Goal: Task Accomplishment & Management: Manage account settings

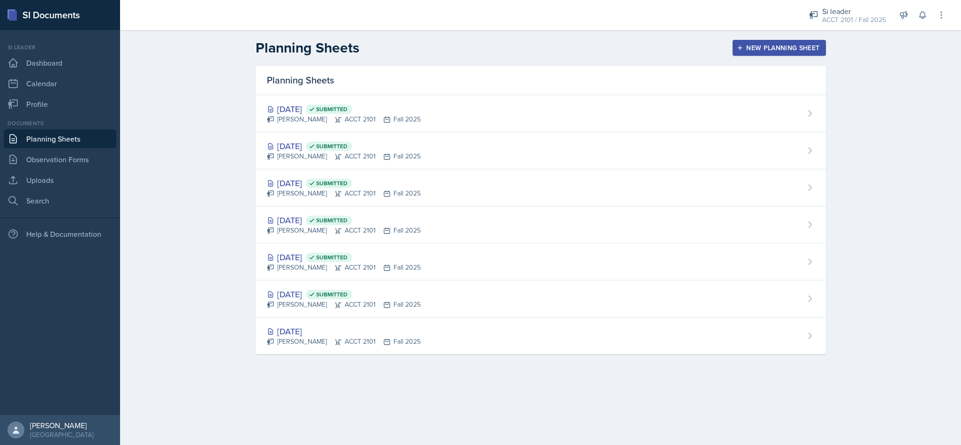
click at [816, 15] on icon at bounding box center [813, 14] width 9 height 9
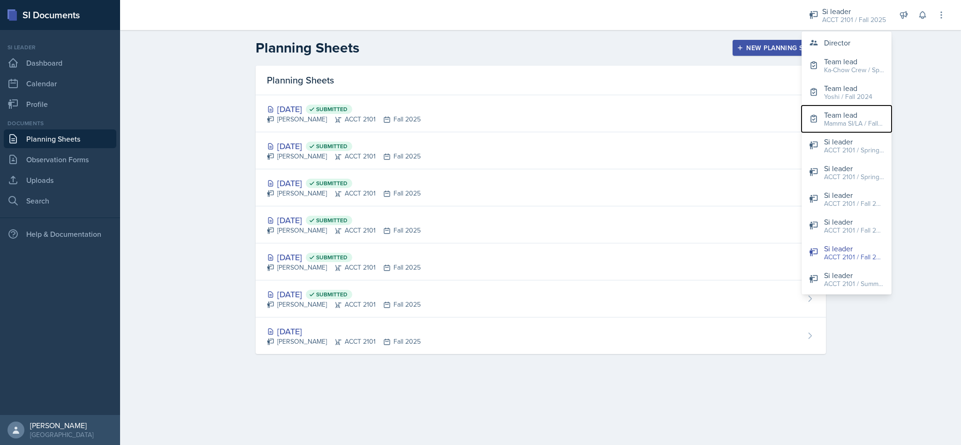
click at [859, 120] on div "Mamma SI/LA / Fall 2025" at bounding box center [854, 124] width 60 height 10
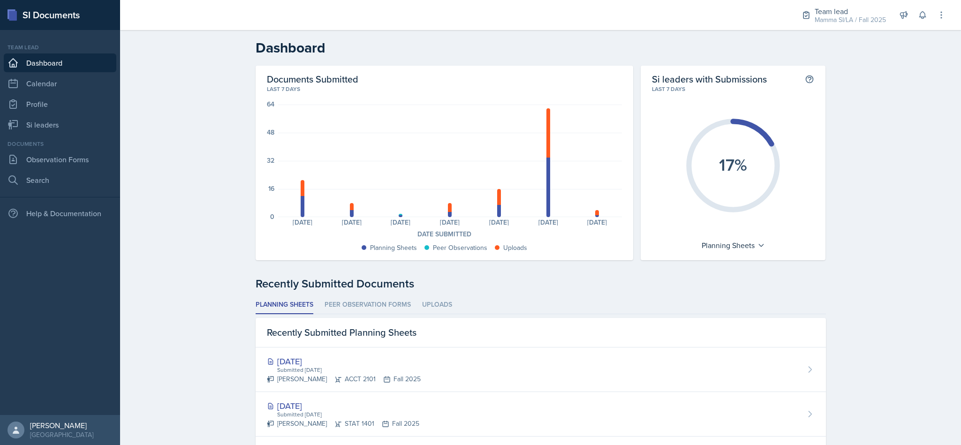
click at [333, 302] on li "Peer Observation Forms" at bounding box center [368, 305] width 86 height 18
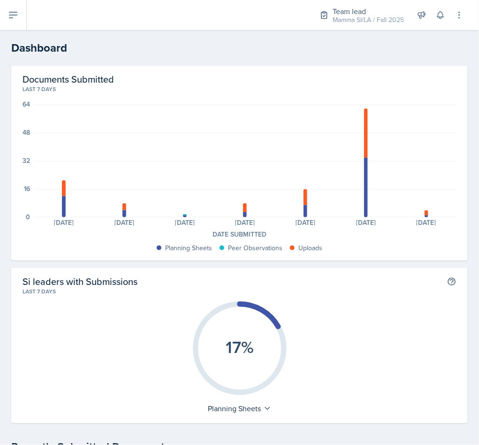
scroll to position [141, 0]
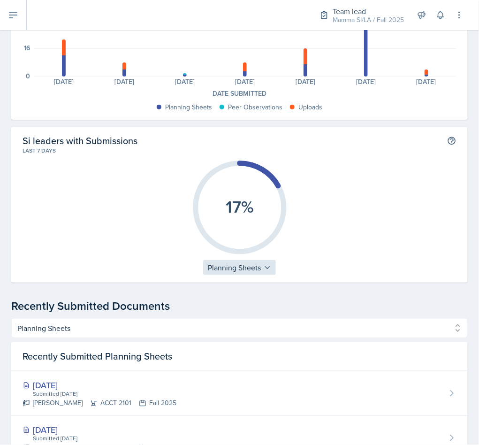
click at [248, 260] on div "Planning Sheets" at bounding box center [239, 267] width 73 height 15
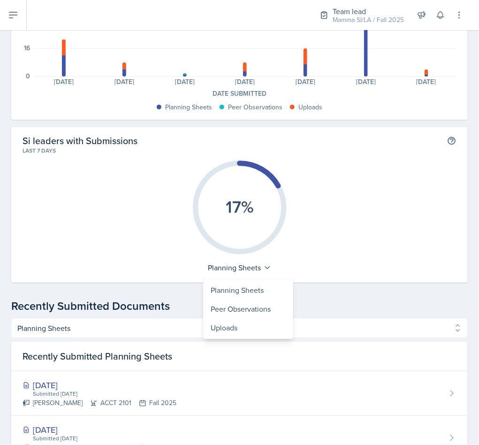
click at [367, 235] on div "17%" at bounding box center [240, 207] width 434 height 105
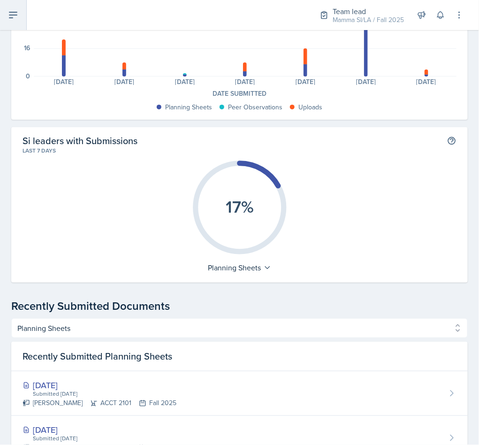
click at [14, 16] on icon at bounding box center [13, 14] width 11 height 11
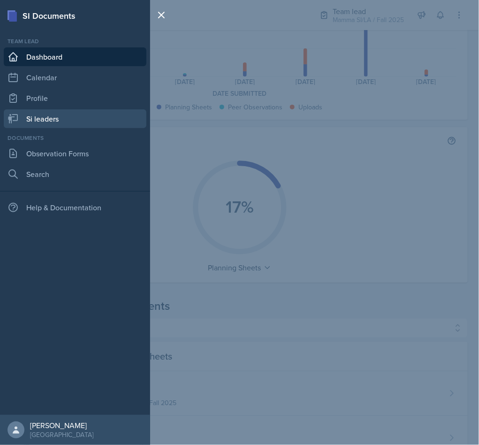
click at [63, 111] on link "Si leaders" at bounding box center [75, 118] width 143 height 19
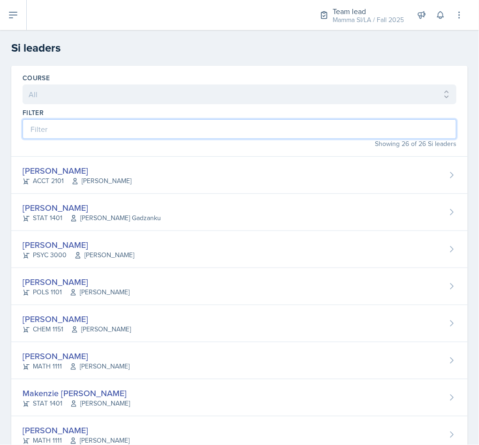
click at [168, 138] on input at bounding box center [240, 129] width 434 height 20
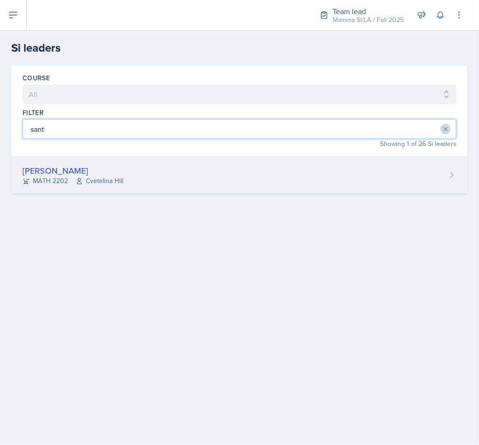
type input "sant"
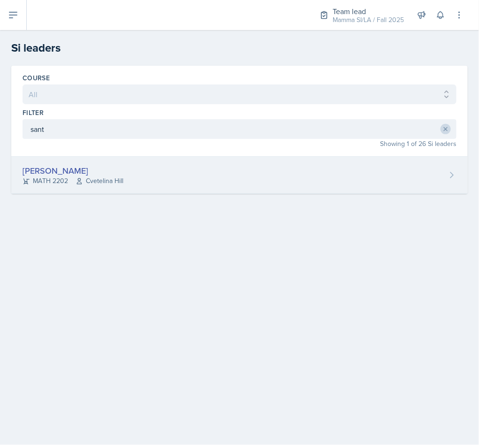
click at [158, 172] on div "[PERSON_NAME] MATH 2202 [GEOGRAPHIC_DATA]" at bounding box center [239, 175] width 456 height 37
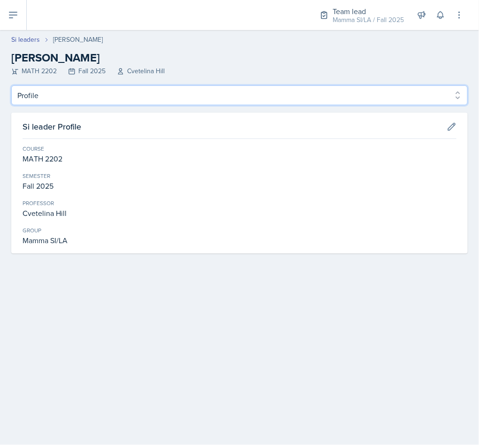
click at [78, 99] on select "Profile Planning Sheets Observation Forms Uploads" at bounding box center [239, 95] width 456 height 20
select select "Planning Sheets"
click at [11, 85] on select "Profile Planning Sheets Observation Forms Uploads" at bounding box center [239, 95] width 456 height 20
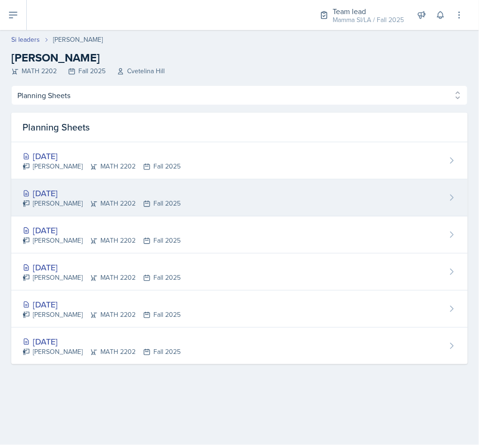
click at [141, 192] on div "[DATE]" at bounding box center [102, 193] width 158 height 13
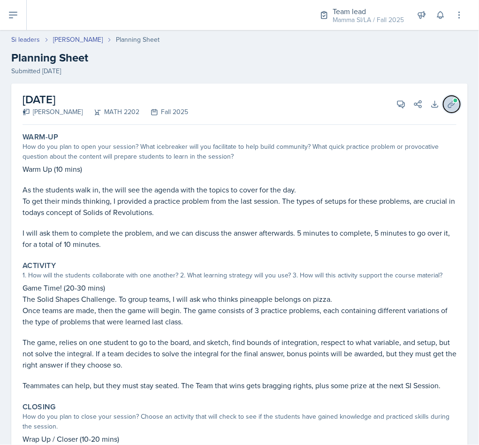
click at [447, 104] on icon at bounding box center [451, 103] width 9 height 9
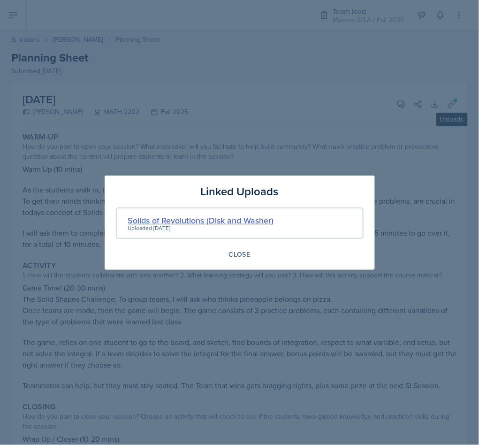
click at [230, 224] on div "Solids of Revolutions (Disk and Washer)" at bounding box center [201, 220] width 146 height 13
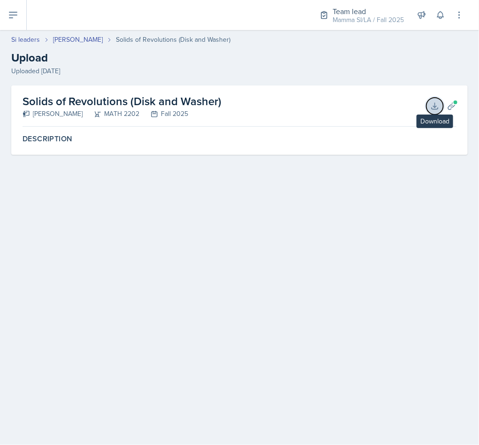
click at [429, 109] on button "Download" at bounding box center [434, 106] width 17 height 17
click at [446, 109] on button "Planning Sheets" at bounding box center [451, 106] width 17 height 17
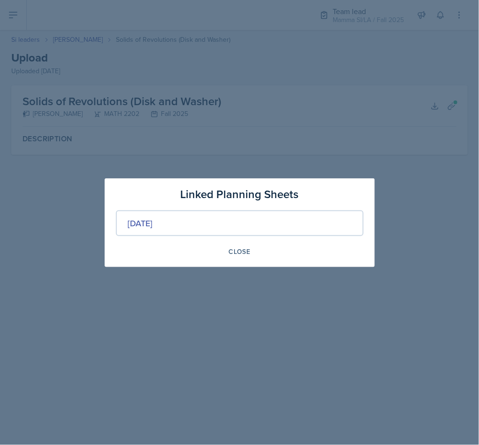
click at [265, 338] on div at bounding box center [239, 222] width 479 height 445
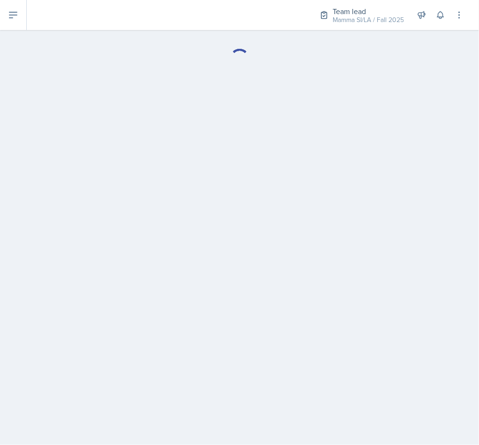
select select "Planning Sheets"
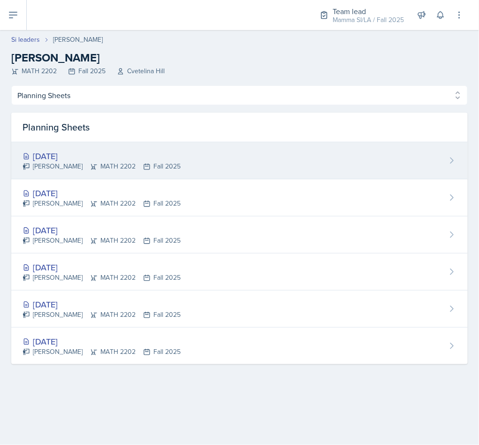
click at [90, 167] on icon at bounding box center [94, 167] width 8 height 8
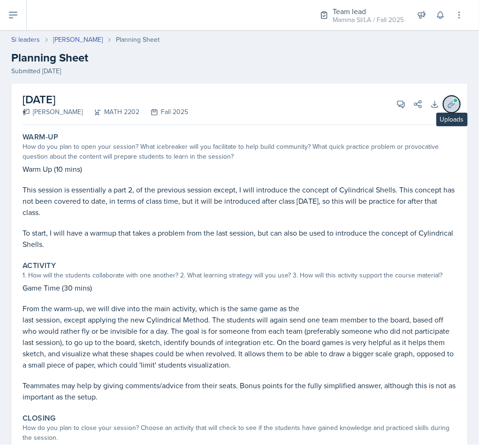
click at [453, 99] on span at bounding box center [456, 101] width 6 height 6
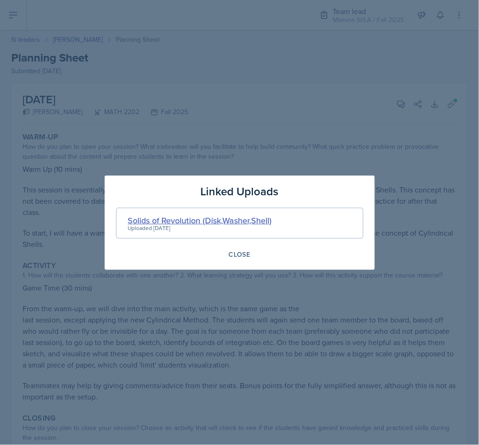
click at [237, 219] on div "Solids of Revolution (Disk,Washer,Shell)" at bounding box center [200, 220] width 144 height 13
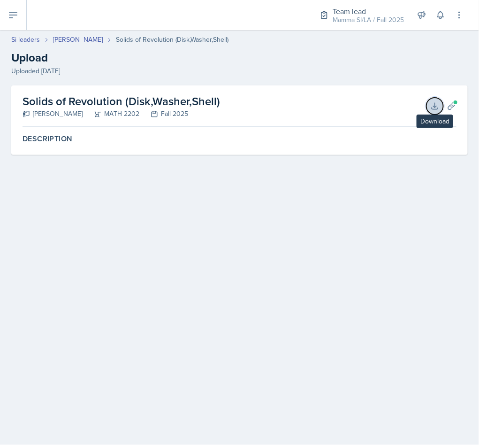
click at [440, 106] on button "Download" at bounding box center [434, 106] width 17 height 17
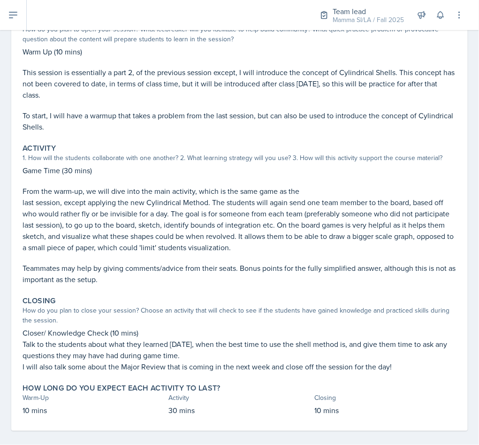
scroll to position [126, 0]
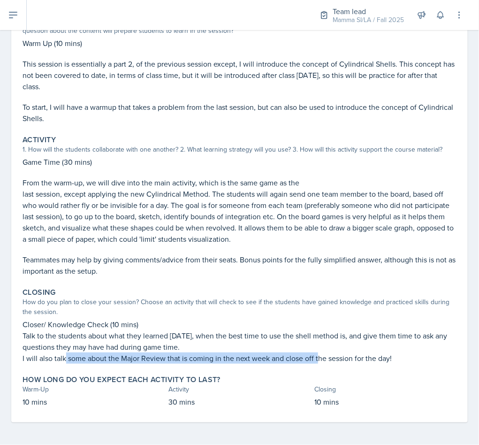
drag, startPoint x: 66, startPoint y: 360, endPoint x: 317, endPoint y: 356, distance: 251.0
click at [317, 356] on p "I will also talk some about the Major Review that is coming in the next week an…" at bounding box center [240, 357] width 434 height 11
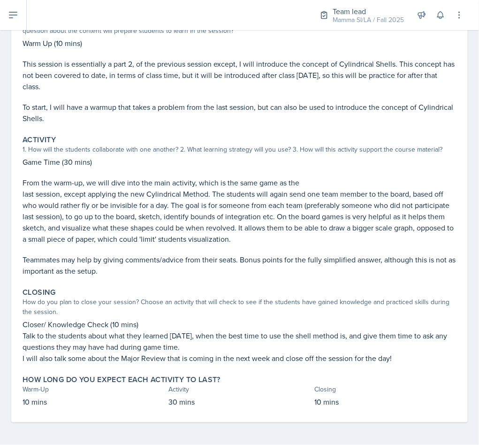
scroll to position [0, 0]
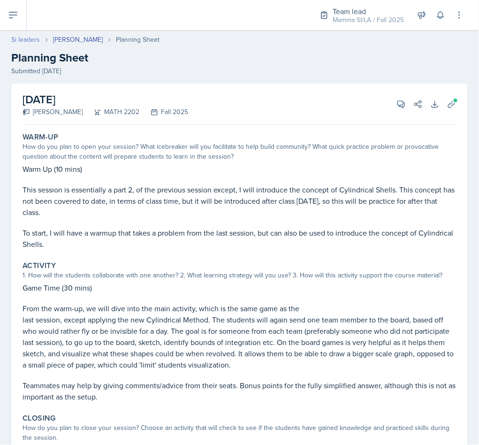
click at [24, 38] on link "Si leaders" at bounding box center [25, 40] width 29 height 10
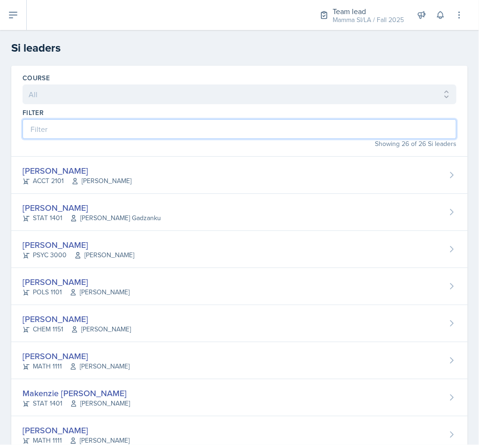
click at [200, 130] on input at bounding box center [240, 129] width 434 height 20
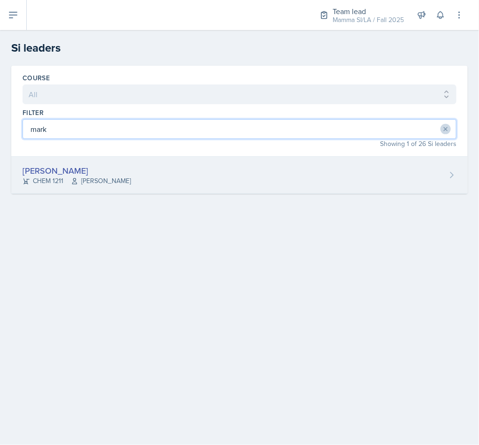
type input "mark"
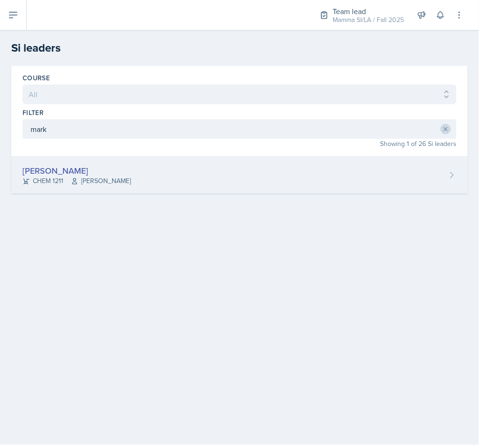
click at [279, 175] on div "[PERSON_NAME] CHEM 1211 [PERSON_NAME]" at bounding box center [239, 175] width 456 height 37
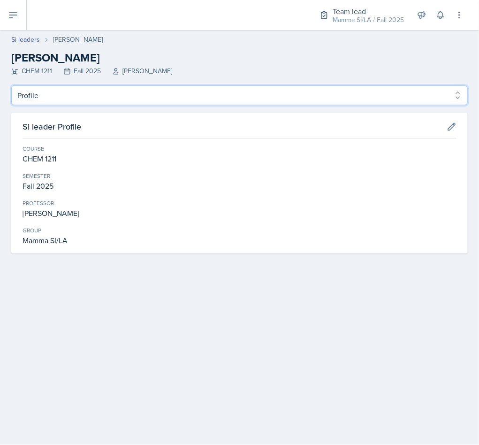
click at [122, 100] on select "Profile Planning Sheets Observation Forms Uploads" at bounding box center [239, 95] width 456 height 20
select select "Planning Sheets"
click at [11, 85] on select "Profile Planning Sheets Observation Forms Uploads" at bounding box center [239, 95] width 456 height 20
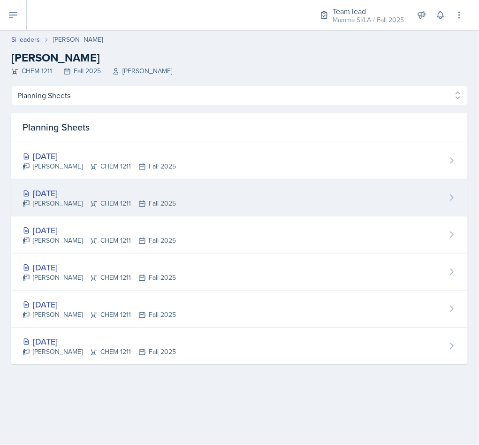
click at [93, 198] on div "[DATE]" at bounding box center [99, 193] width 153 height 13
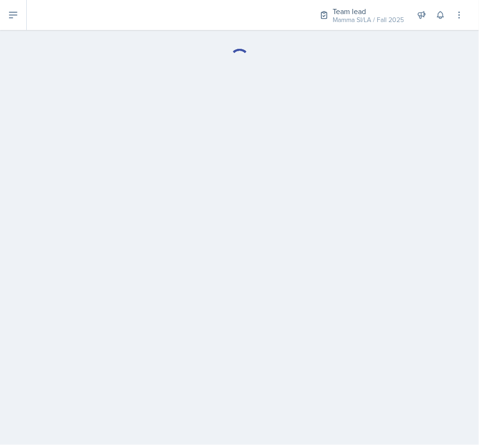
select select "Planning Sheets"
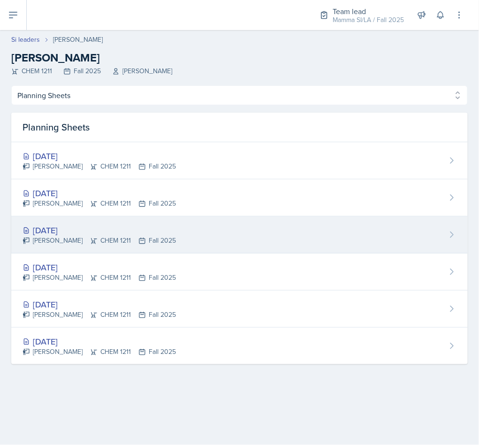
click at [144, 237] on div "[PERSON_NAME] CHEM 1211 Fall 2025" at bounding box center [99, 240] width 153 height 10
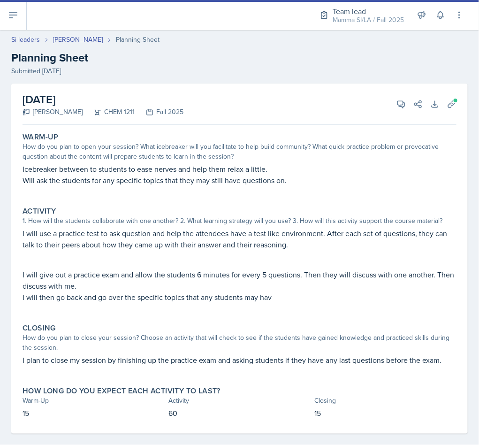
scroll to position [11, 0]
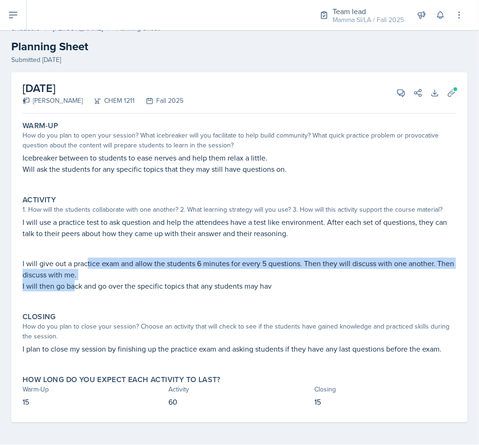
drag, startPoint x: 72, startPoint y: 285, endPoint x: 86, endPoint y: 252, distance: 35.3
click at [86, 252] on div "I will use a practice test to ask question and help the attendees have a test l…" at bounding box center [240, 258] width 434 height 84
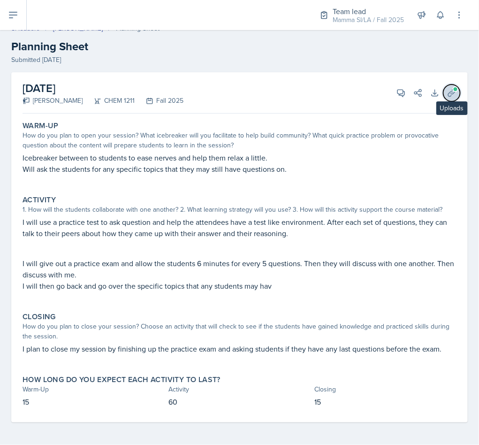
click at [447, 94] on icon at bounding box center [451, 92] width 9 height 9
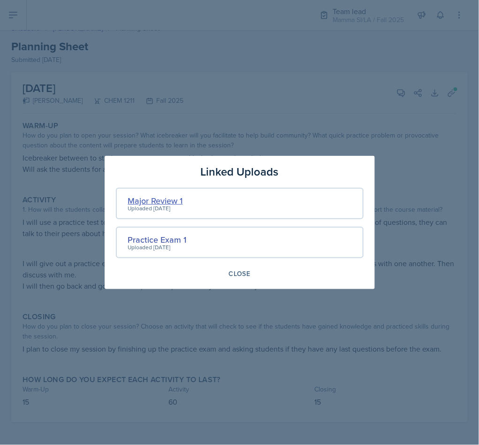
click at [171, 203] on div "Major Review 1" at bounding box center [155, 200] width 55 height 13
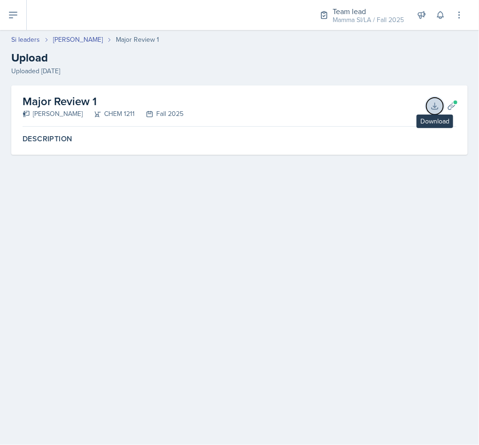
click at [435, 110] on button "Download" at bounding box center [434, 106] width 17 height 17
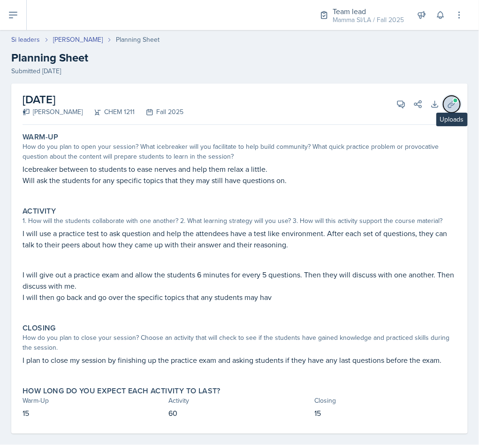
click at [447, 107] on icon at bounding box center [451, 103] width 9 height 9
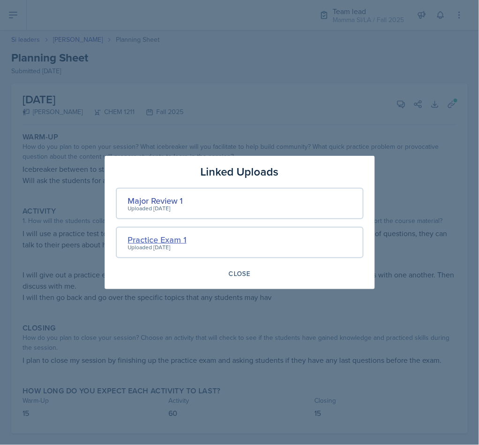
click at [184, 241] on div "Practice Exam 1" at bounding box center [157, 239] width 59 height 13
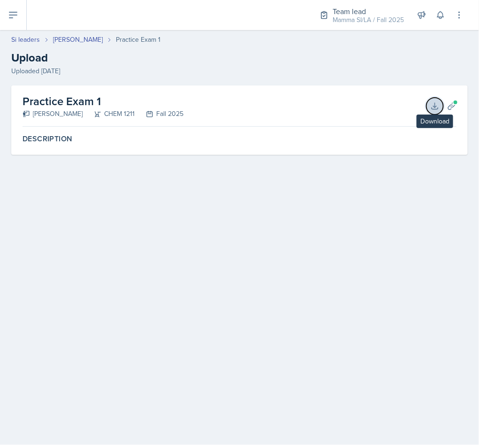
click at [439, 109] on icon at bounding box center [434, 105] width 9 height 9
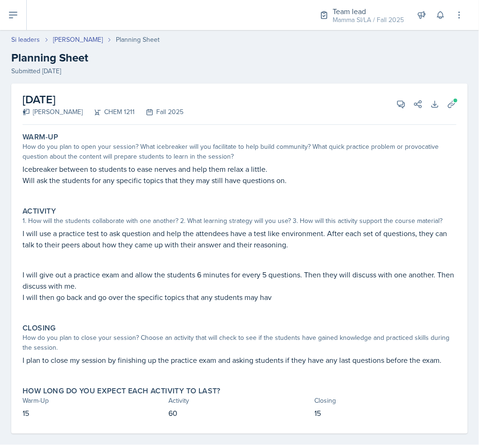
scroll to position [11, 0]
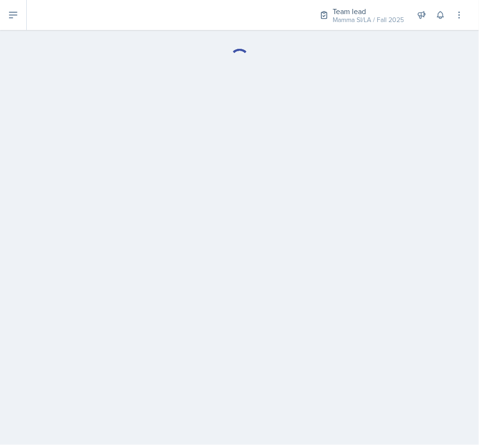
select select "Planning Sheets"
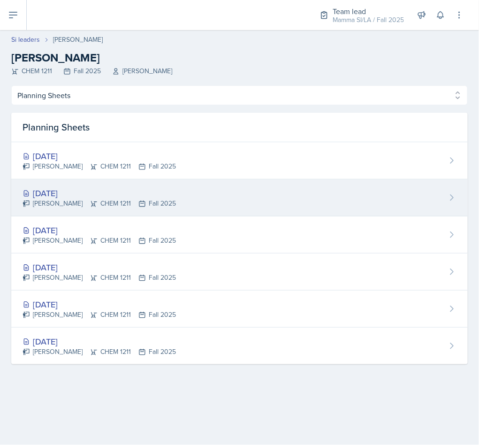
click at [84, 196] on div "[DATE]" at bounding box center [99, 193] width 153 height 13
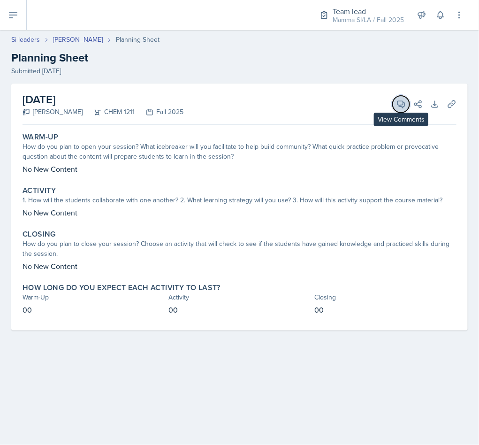
click at [405, 106] on icon at bounding box center [400, 103] width 9 height 9
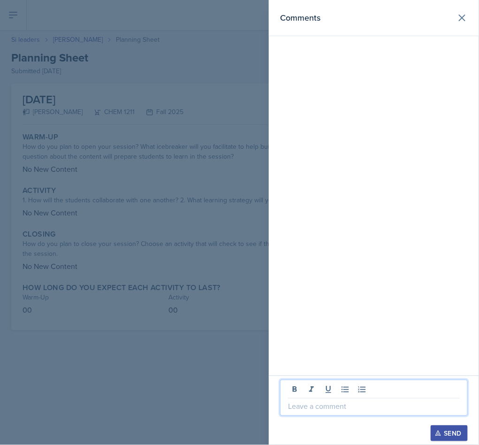
click at [328, 405] on p at bounding box center [374, 405] width 172 height 11
click at [456, 435] on div "Send" at bounding box center [449, 433] width 25 height 8
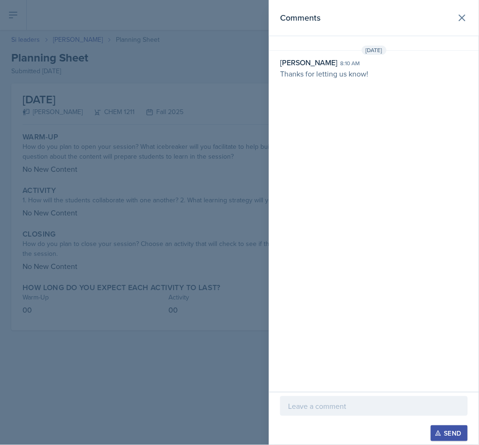
click at [470, 24] on header "Comments" at bounding box center [374, 18] width 210 height 36
click at [456, 19] on button at bounding box center [462, 17] width 19 height 19
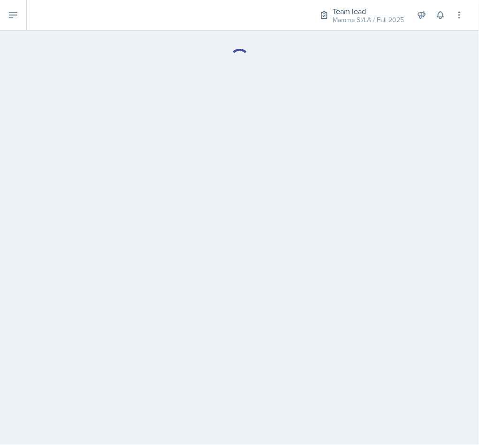
select select "Planning Sheets"
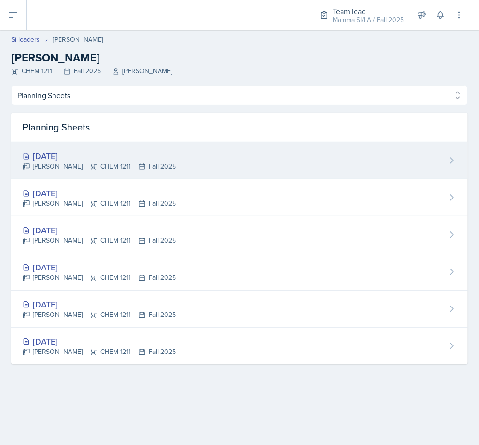
click at [120, 161] on div "[DATE]" at bounding box center [99, 156] width 153 height 13
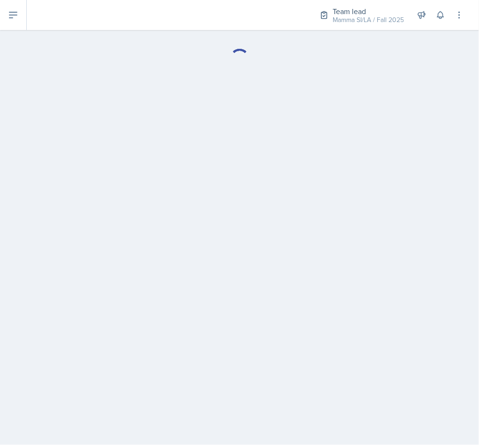
select select "Planning Sheets"
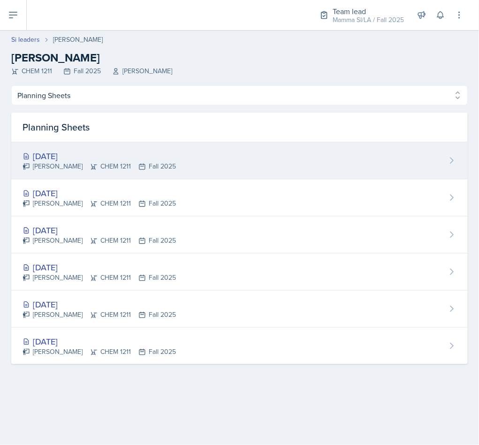
click at [116, 157] on div "[DATE]" at bounding box center [99, 156] width 153 height 13
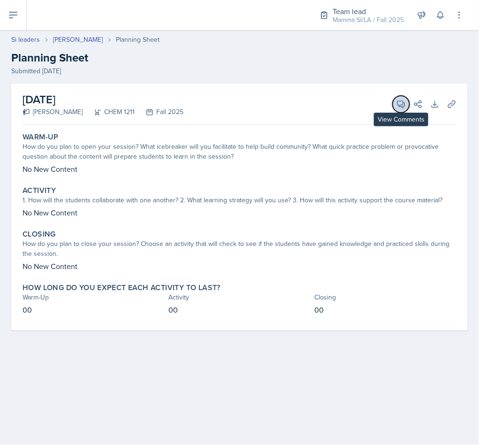
click at [402, 105] on icon at bounding box center [401, 104] width 7 height 7
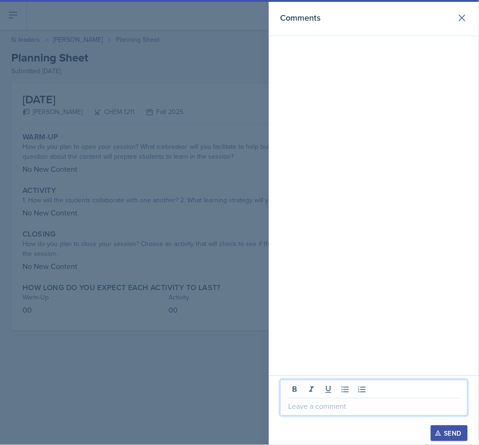
click at [325, 402] on p at bounding box center [374, 405] width 172 height 11
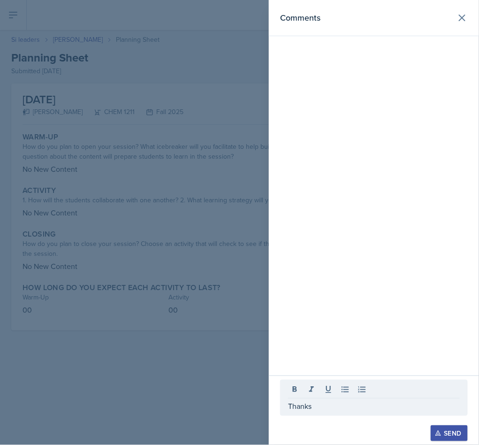
click at [438, 326] on div "Comments" at bounding box center [374, 187] width 210 height 375
click at [444, 439] on button "Send" at bounding box center [449, 433] width 37 height 16
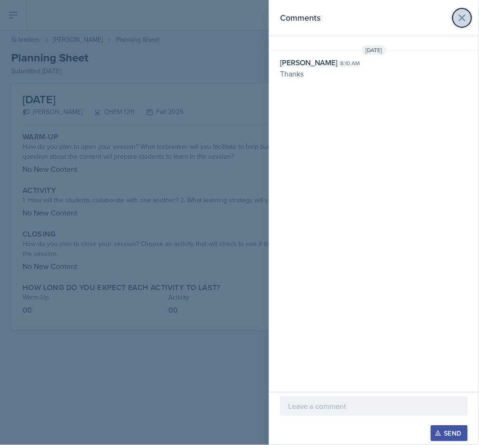
click at [462, 25] on button at bounding box center [462, 17] width 19 height 19
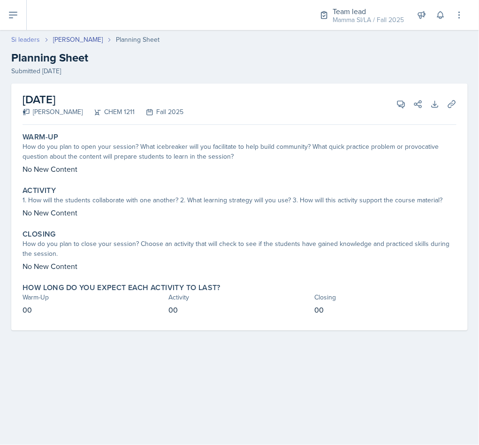
click at [30, 41] on link "Si leaders" at bounding box center [25, 40] width 29 height 10
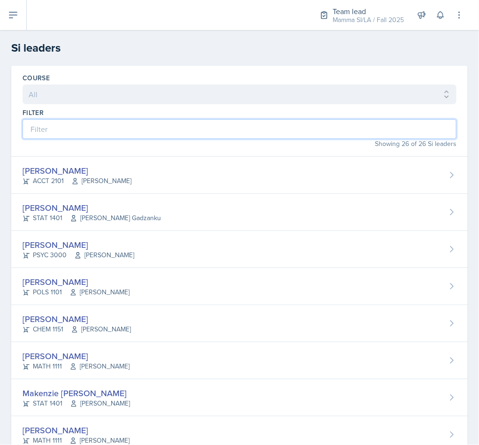
click at [137, 132] on input at bounding box center [240, 129] width 434 height 20
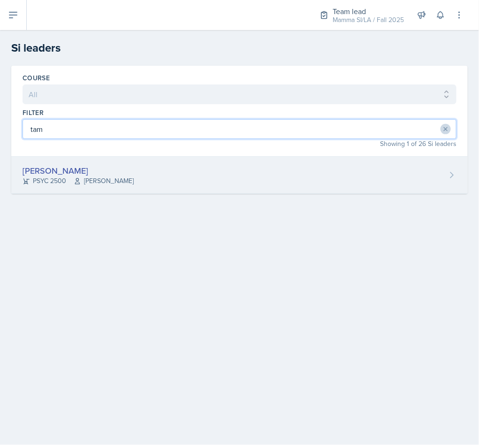
type input "tam"
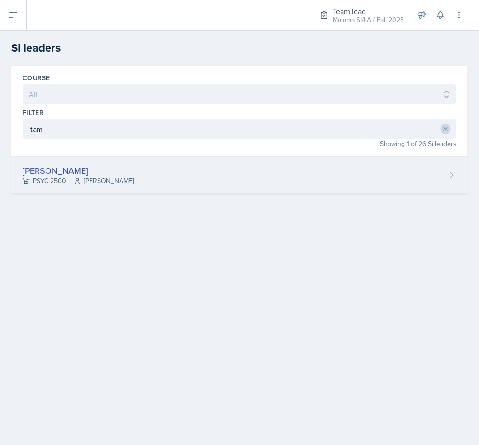
click at [134, 183] on span "[PERSON_NAME]" at bounding box center [104, 181] width 60 height 10
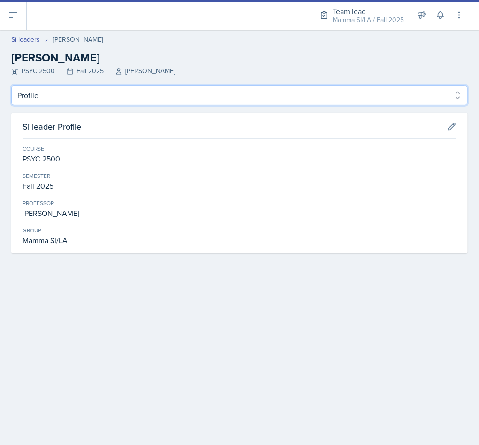
click at [49, 100] on select "Profile Planning Sheets Observation Forms Uploads" at bounding box center [239, 95] width 456 height 20
select select "Planning Sheets"
click at [11, 85] on select "Profile Planning Sheets Observation Forms Uploads" at bounding box center [239, 95] width 456 height 20
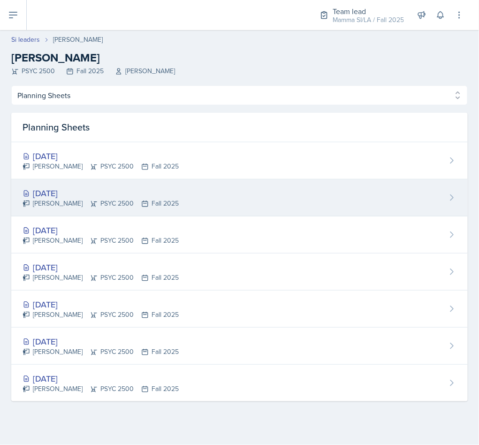
click at [95, 197] on div "[DATE]" at bounding box center [101, 193] width 156 height 13
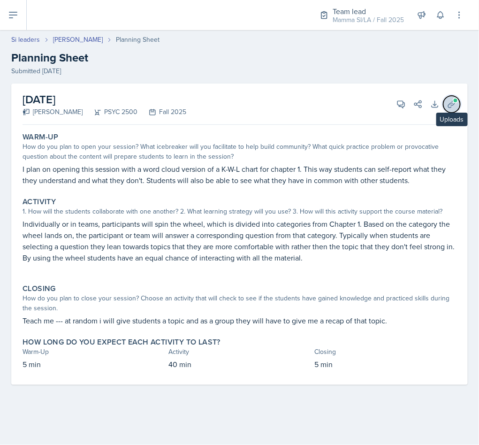
click at [449, 110] on button "Uploads" at bounding box center [451, 104] width 17 height 17
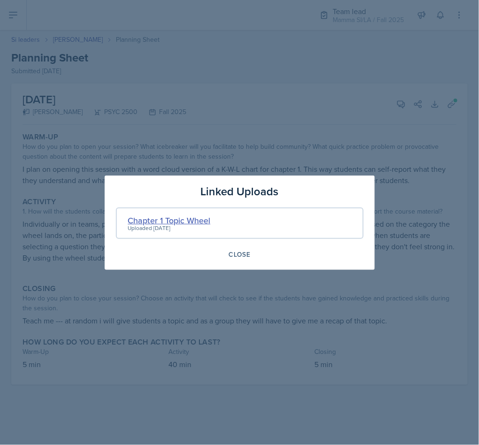
click at [153, 220] on div "Chapter 1 Topic Wheel" at bounding box center [169, 220] width 83 height 13
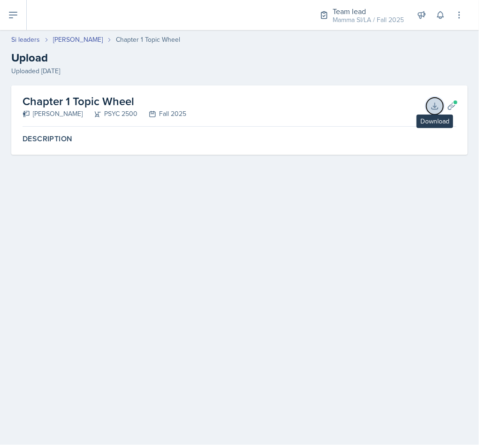
click at [428, 103] on button "Download" at bounding box center [434, 106] width 17 height 17
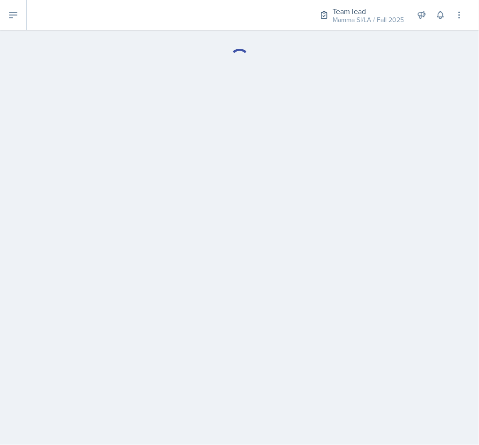
select select "Planning Sheets"
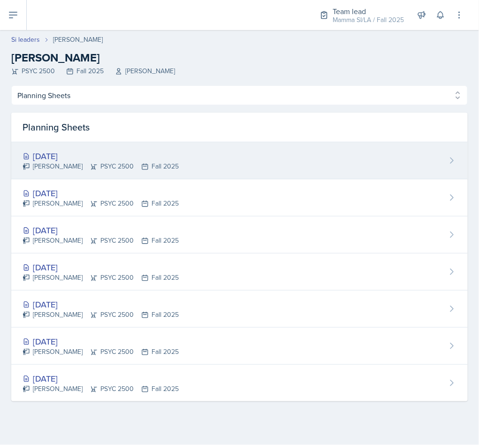
click at [138, 161] on div "[DATE]" at bounding box center [101, 156] width 156 height 13
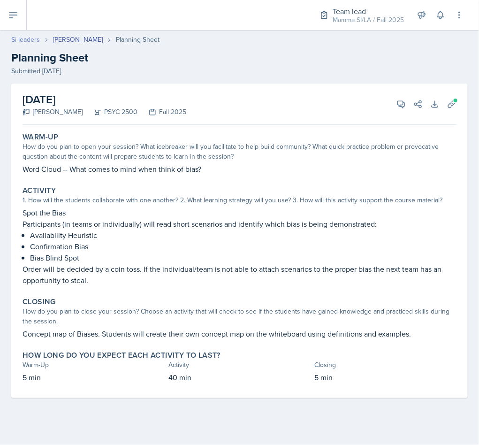
click at [27, 44] on link "Si leaders" at bounding box center [25, 40] width 29 height 10
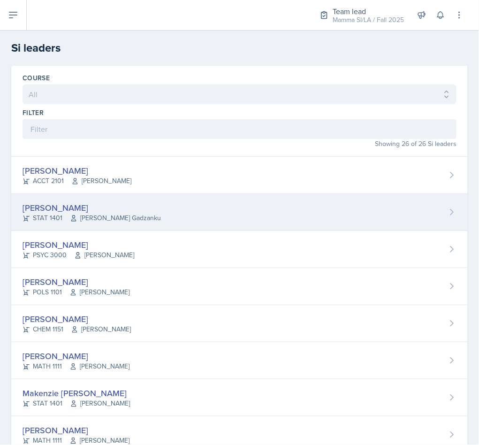
scroll to position [23, 0]
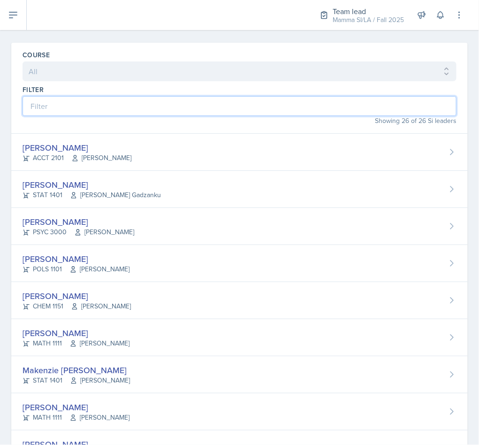
click at [127, 100] on input at bounding box center [240, 106] width 434 height 20
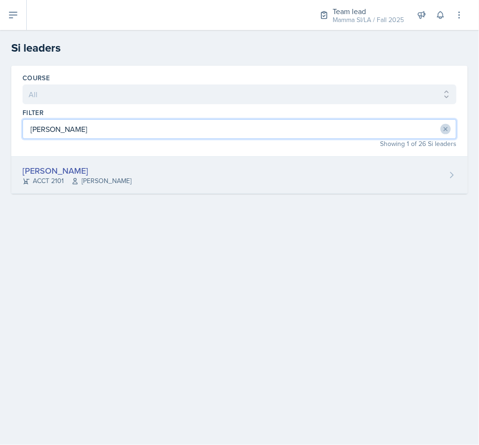
type input "[PERSON_NAME]"
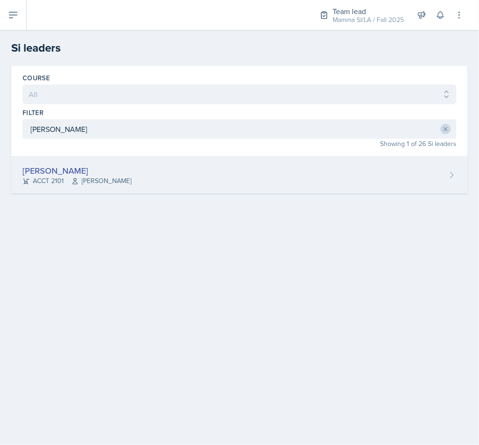
click at [48, 167] on div "[PERSON_NAME]" at bounding box center [77, 170] width 109 height 13
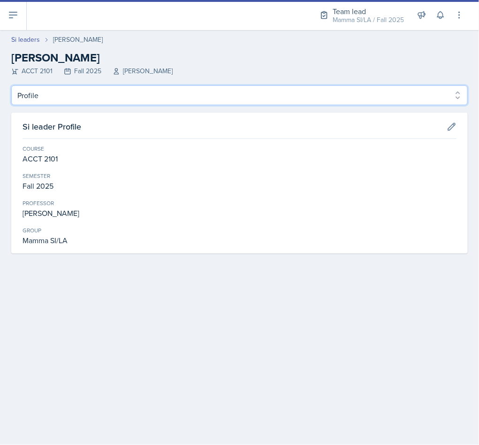
click at [106, 96] on select "Profile Planning Sheets Observation Forms Uploads" at bounding box center [239, 95] width 456 height 20
select select "Planning Sheets"
click at [11, 85] on select "Profile Planning Sheets Observation Forms Uploads" at bounding box center [239, 95] width 456 height 20
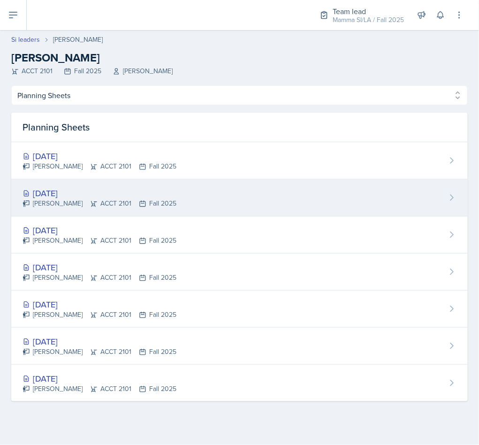
click at [90, 186] on div "[DATE] [PERSON_NAME] ACCT 2101 Fall 2025" at bounding box center [239, 197] width 456 height 37
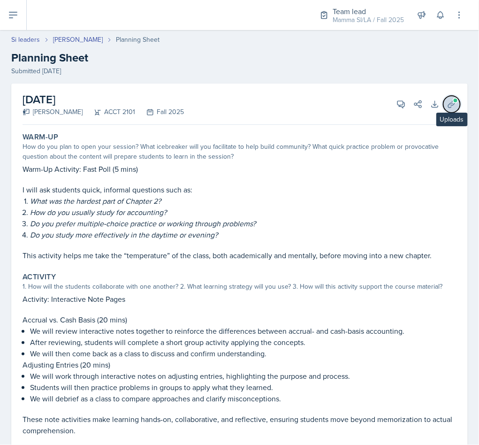
click at [447, 105] on icon at bounding box center [451, 103] width 9 height 9
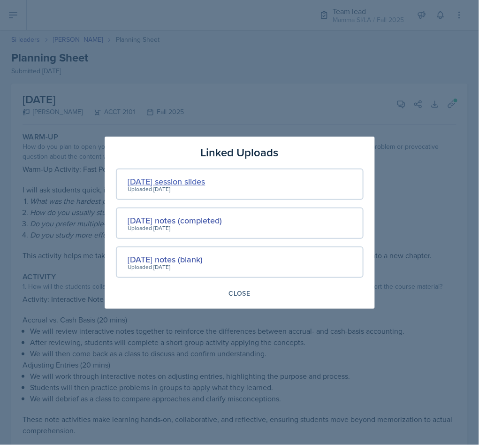
click at [182, 181] on div "[DATE] session slides" at bounding box center [166, 181] width 77 height 13
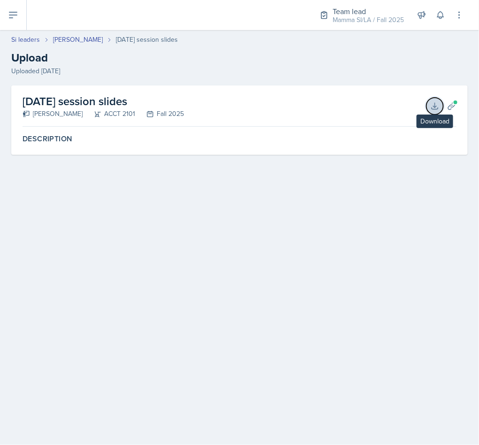
click at [430, 111] on button "Download" at bounding box center [434, 106] width 17 height 17
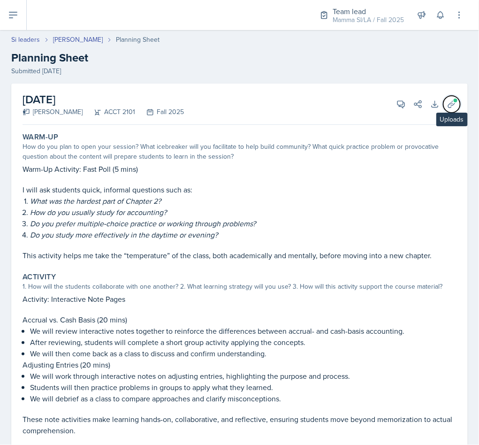
click at [447, 106] on icon at bounding box center [451, 103] width 9 height 9
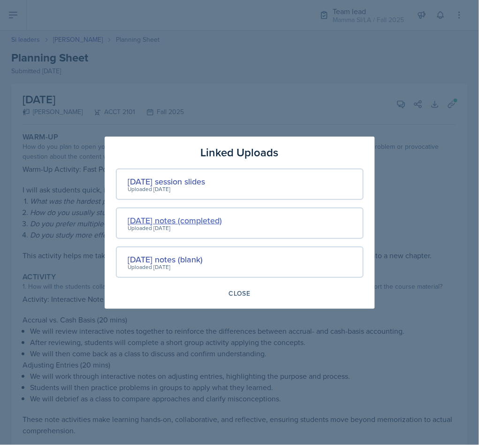
click at [196, 218] on div "[DATE] notes (completed)" at bounding box center [175, 220] width 94 height 13
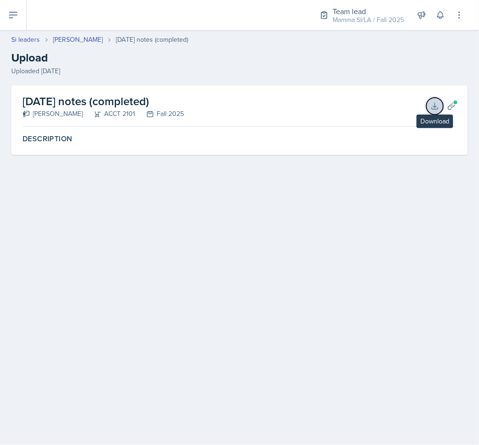
click at [435, 102] on icon at bounding box center [434, 105] width 9 height 9
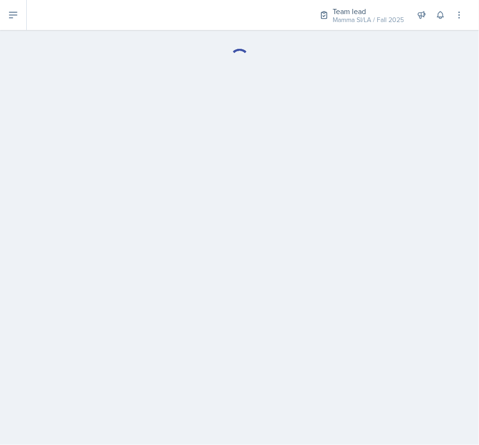
select select "Planning Sheets"
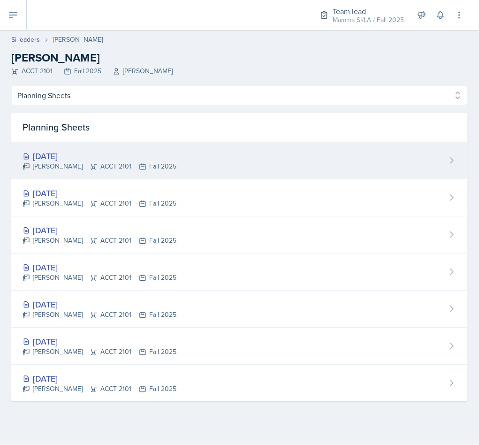
click at [99, 168] on div "[PERSON_NAME] ACCT 2101 Fall 2025" at bounding box center [100, 166] width 154 height 10
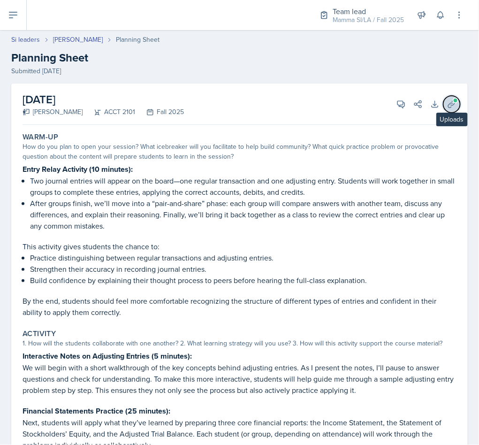
click at [443, 106] on button "Uploads" at bounding box center [451, 104] width 17 height 17
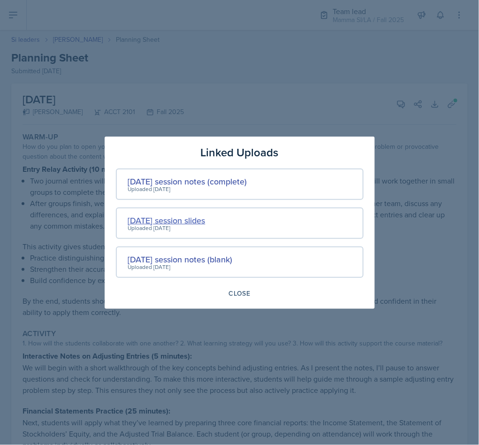
click at [183, 222] on div "[DATE] session slides" at bounding box center [166, 220] width 77 height 13
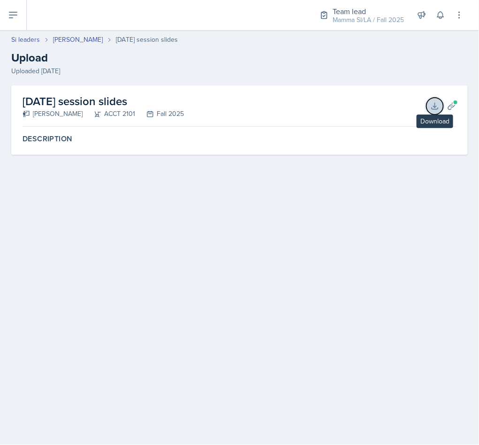
click at [432, 109] on icon at bounding box center [435, 106] width 6 height 6
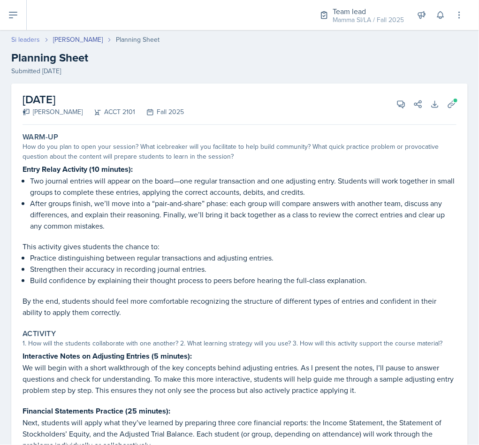
click at [17, 43] on link "Si leaders" at bounding box center [25, 40] width 29 height 10
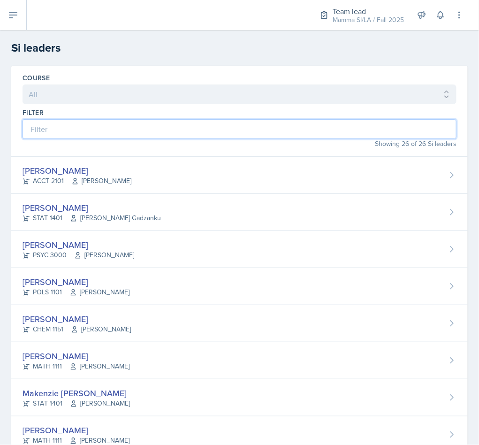
click at [118, 139] on input at bounding box center [240, 129] width 434 height 20
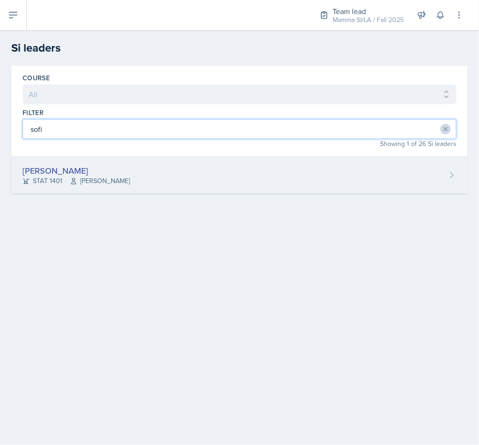
type input "sofi"
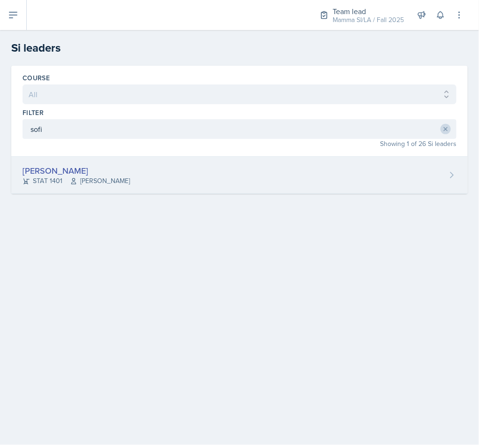
click at [120, 183] on span "[PERSON_NAME]" at bounding box center [100, 181] width 60 height 10
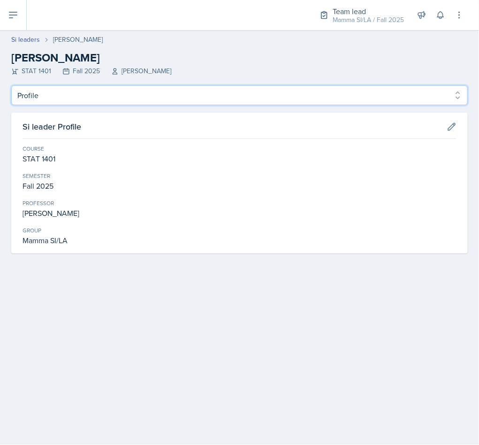
click at [101, 103] on select "Profile Planning Sheets Observation Forms Uploads" at bounding box center [239, 95] width 456 height 20
select select "Planning Sheets"
click at [11, 85] on select "Profile Planning Sheets Observation Forms Uploads" at bounding box center [239, 95] width 456 height 20
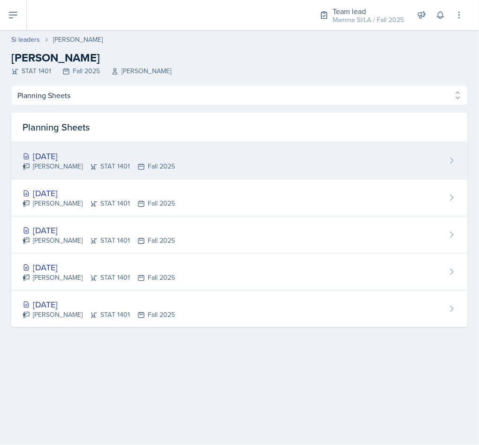
click at [176, 170] on div "[DATE] [PERSON_NAME] STAT 1401 Fall 2025" at bounding box center [239, 160] width 456 height 37
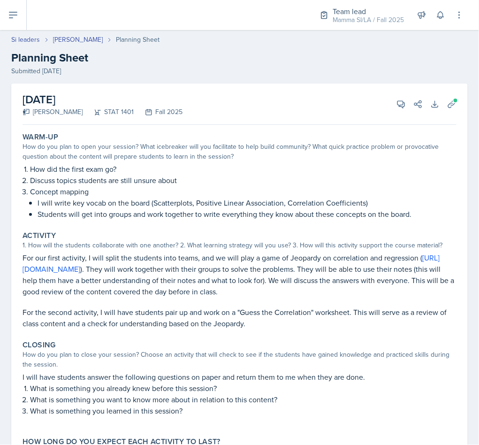
select select "Planning Sheets"
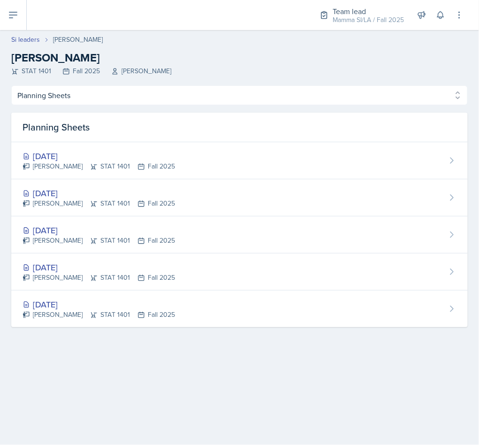
click at [20, 45] on div "Si leaders [PERSON_NAME] [PERSON_NAME] [PERSON_NAME] STAT 1401 Fall 2025 [PERSO…" at bounding box center [239, 55] width 479 height 41
click at [19, 43] on link "Si leaders" at bounding box center [25, 40] width 29 height 10
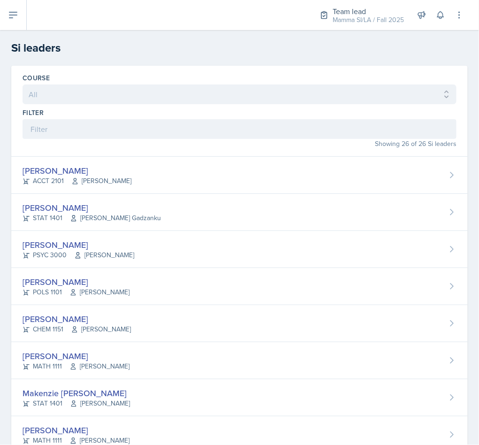
click at [151, 143] on div "Showing 26 of 26 Si leaders" at bounding box center [240, 144] width 434 height 10
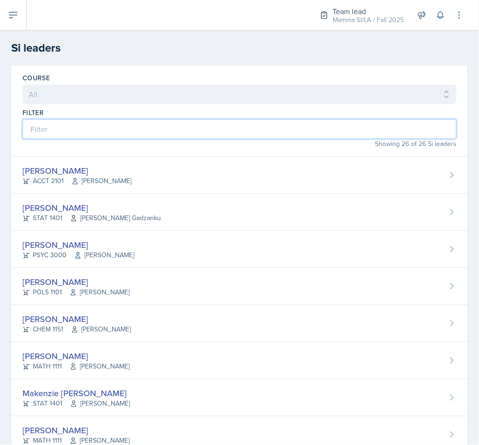
click at [182, 124] on input at bounding box center [240, 129] width 434 height 20
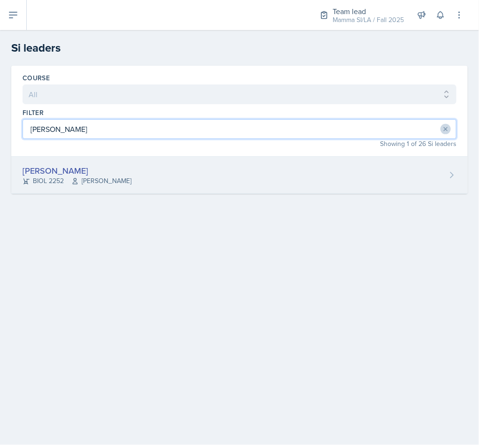
type input "[PERSON_NAME]"
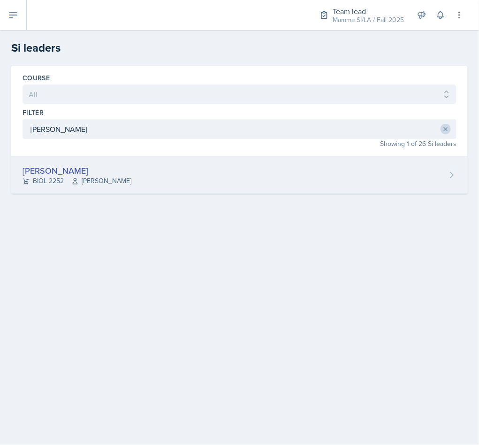
click at [190, 158] on div "[PERSON_NAME] BIOL 2252 [PERSON_NAME]" at bounding box center [239, 175] width 456 height 37
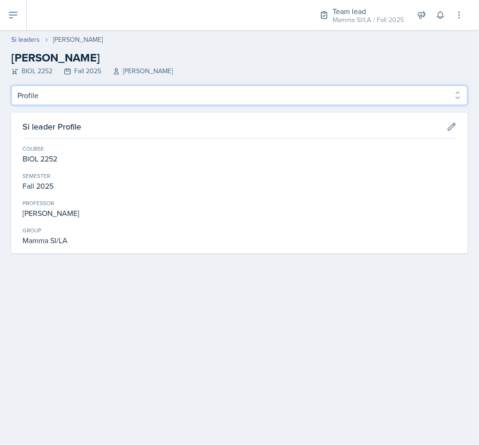
click at [84, 94] on select "Profile Planning Sheets Observation Forms Uploads" at bounding box center [239, 95] width 456 height 20
select select "Planning Sheets"
click at [11, 85] on select "Profile Planning Sheets Observation Forms Uploads" at bounding box center [239, 95] width 456 height 20
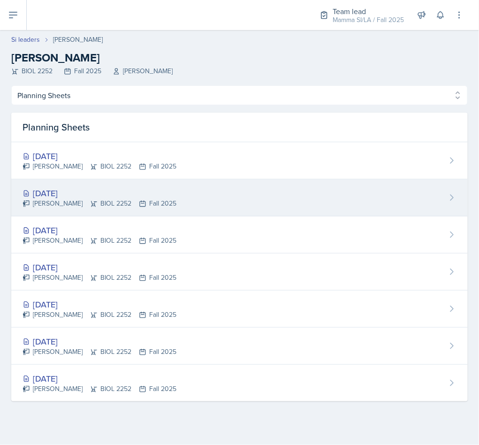
click at [121, 193] on div "[DATE]" at bounding box center [100, 193] width 154 height 13
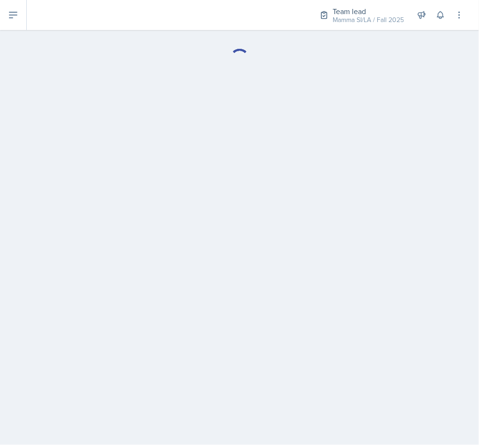
select select "Planning Sheets"
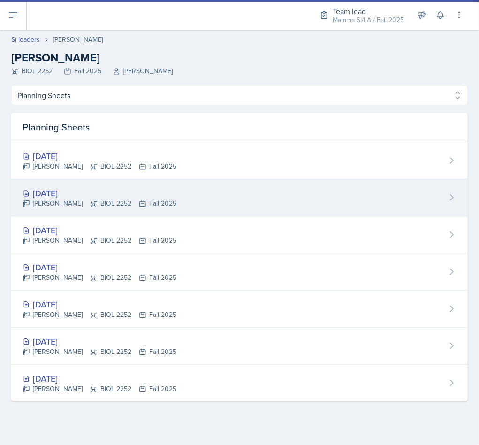
click at [155, 198] on div "[DATE]" at bounding box center [100, 193] width 154 height 13
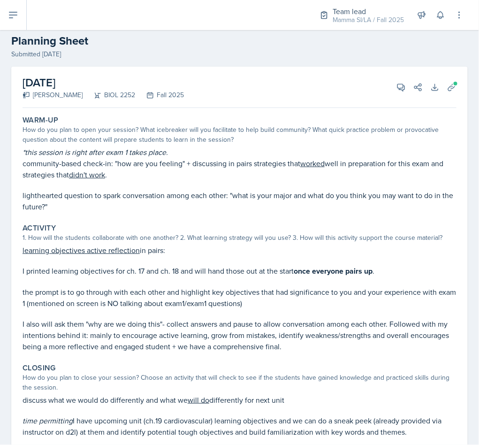
scroll to position [110, 0]
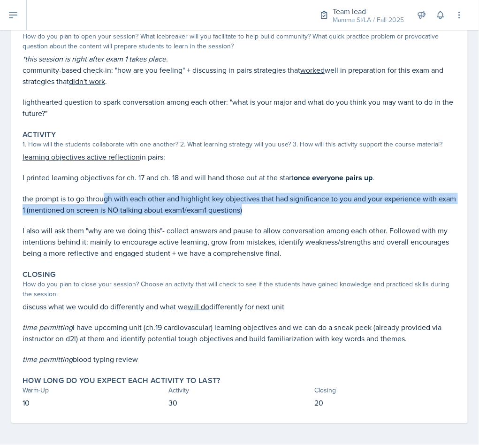
drag, startPoint x: 103, startPoint y: 197, endPoint x: 283, endPoint y: 212, distance: 180.7
click at [283, 212] on p "the prompt is to go through with each other and highlight key objectives that h…" at bounding box center [240, 204] width 434 height 23
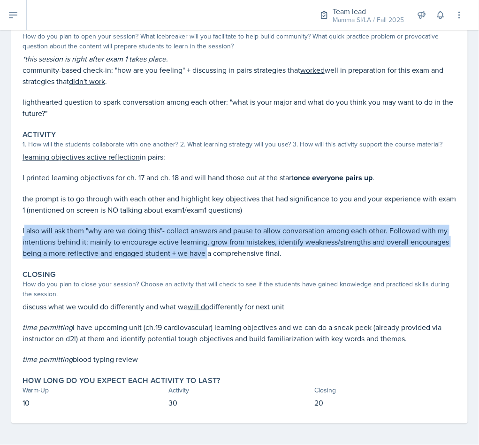
drag, startPoint x: 24, startPoint y: 226, endPoint x: 250, endPoint y: 248, distance: 226.2
click at [250, 248] on p "I also will ask them "why are we doing this"- collect answers and pause to allo…" at bounding box center [240, 242] width 434 height 34
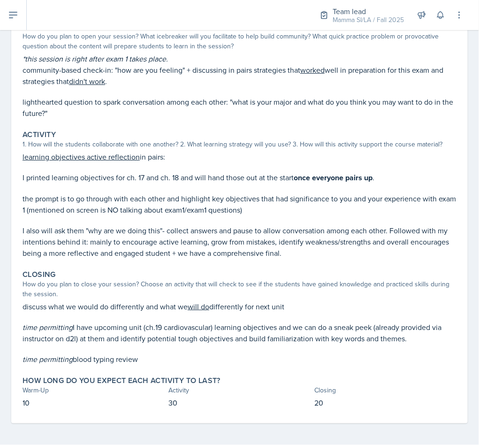
scroll to position [0, 0]
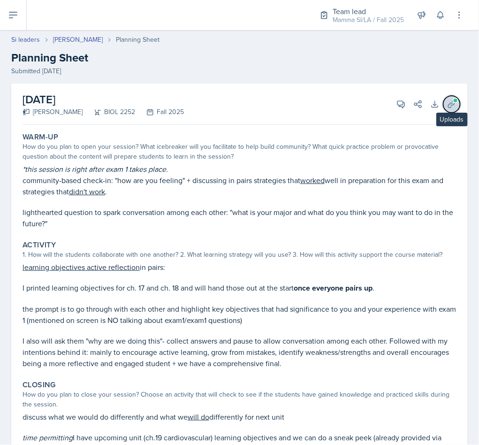
click at [445, 110] on button "Uploads" at bounding box center [451, 104] width 17 height 17
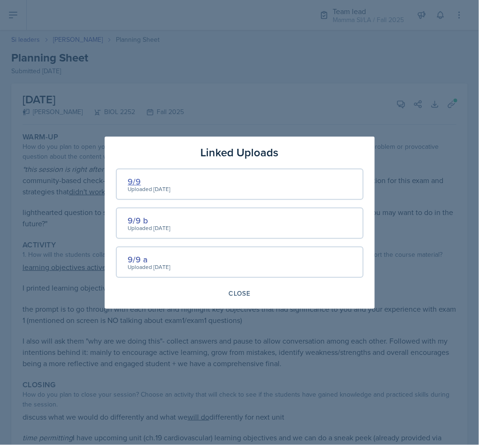
click at [131, 179] on div "9/9" at bounding box center [149, 181] width 43 height 13
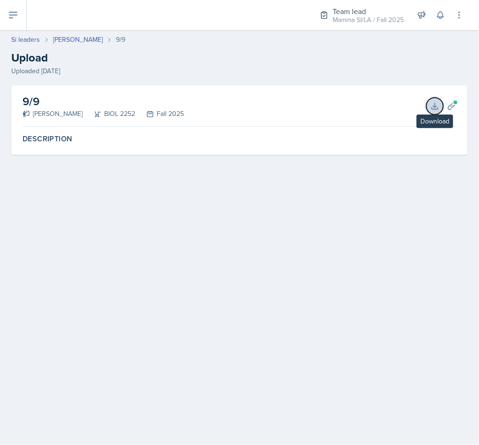
click at [431, 104] on icon at bounding box center [434, 105] width 9 height 9
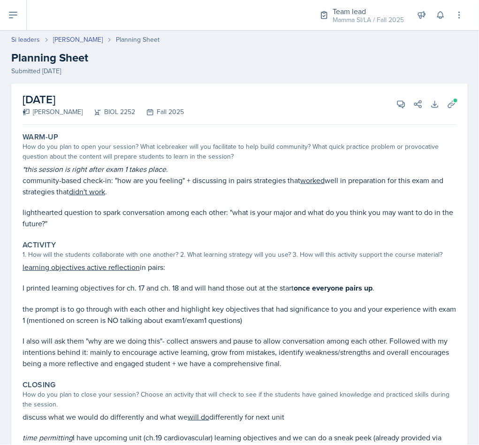
scroll to position [110, 0]
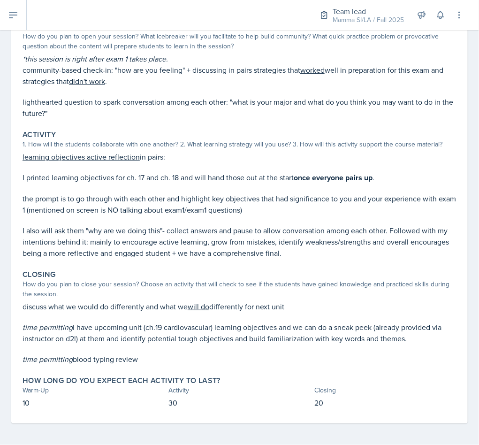
click at [267, 154] on p "learning objectives active reflection in pairs:" at bounding box center [240, 156] width 434 height 11
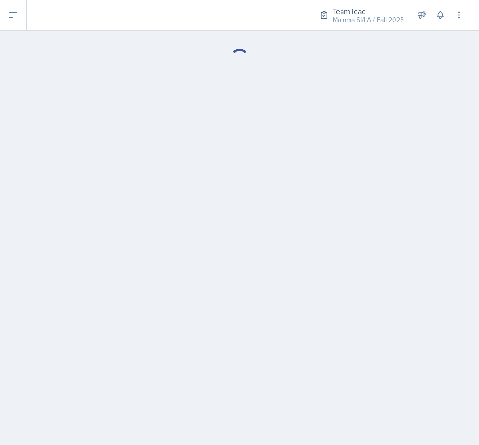
select select "Planning Sheets"
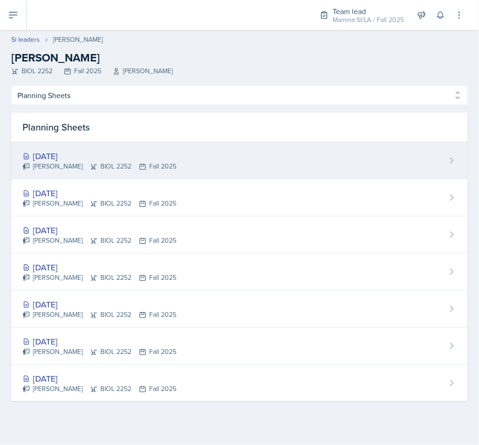
click at [155, 160] on div "[DATE]" at bounding box center [100, 156] width 154 height 13
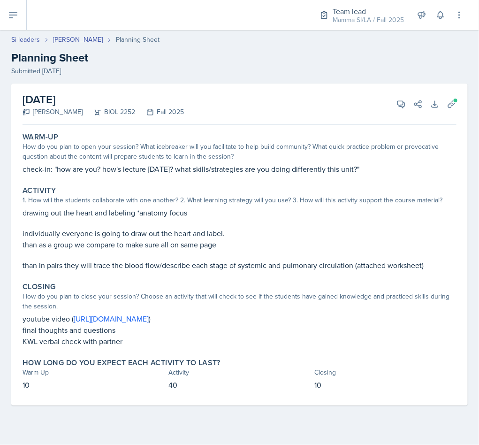
select select "Planning Sheets"
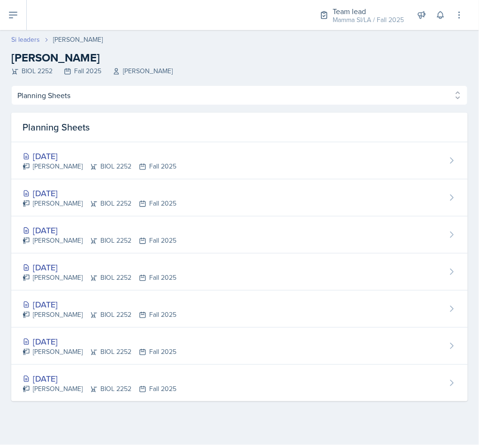
click at [20, 37] on link "Si leaders" at bounding box center [25, 40] width 29 height 10
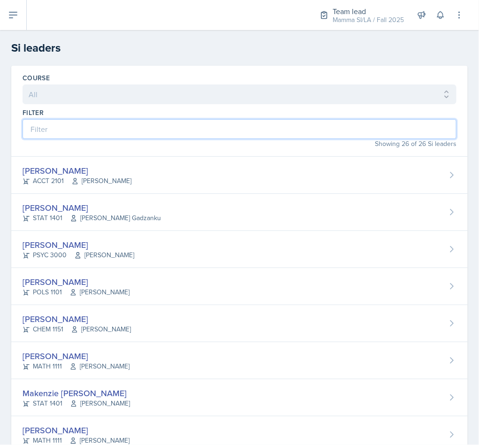
click at [131, 135] on input at bounding box center [240, 129] width 434 height 20
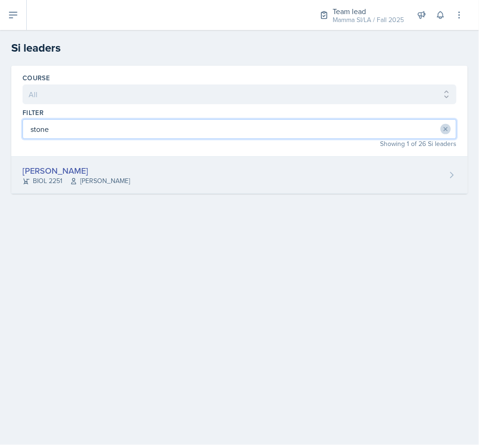
type input "stone"
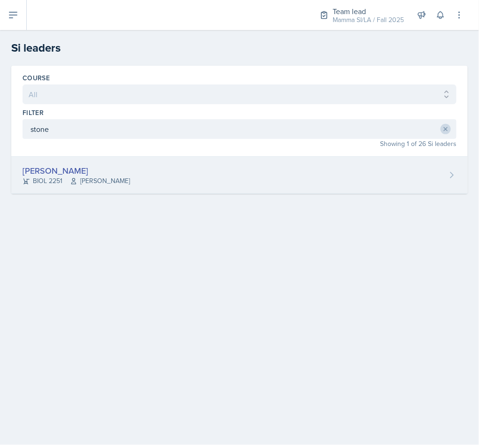
click at [157, 179] on div "[PERSON_NAME] BIOL 2251 [PERSON_NAME]" at bounding box center [239, 175] width 456 height 37
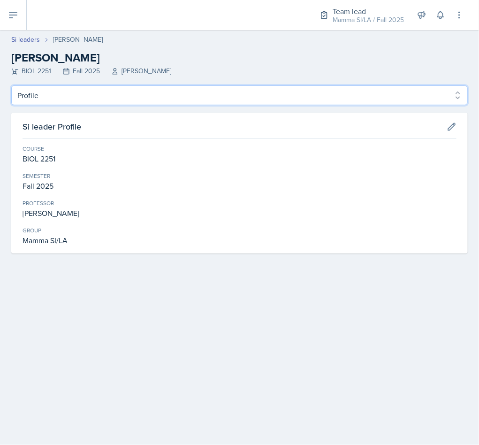
click at [78, 94] on select "Profile Planning Sheets Observation Forms Uploads" at bounding box center [239, 95] width 456 height 20
select select "Planning Sheets"
click at [11, 85] on select "Profile Planning Sheets Observation Forms Uploads" at bounding box center [239, 95] width 456 height 20
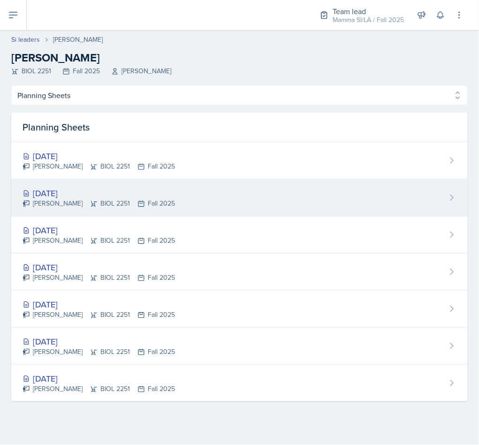
click at [134, 190] on div "[DATE]" at bounding box center [99, 193] width 152 height 13
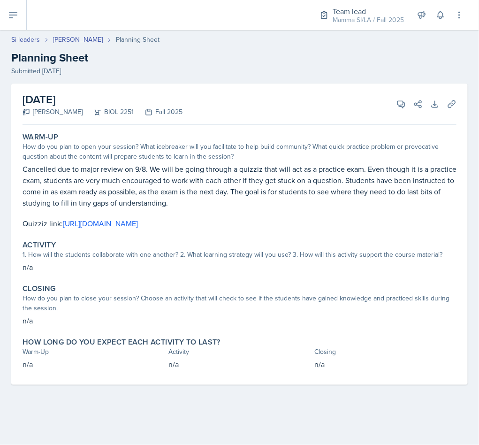
select select "Planning Sheets"
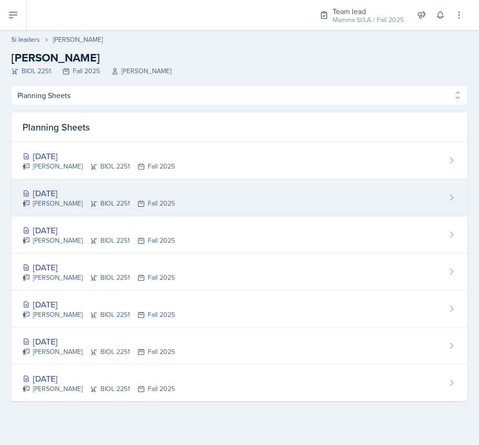
click at [103, 196] on div "[DATE]" at bounding box center [99, 193] width 152 height 13
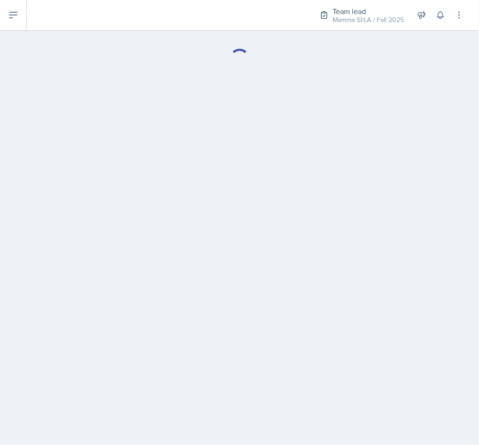
select select "Planning Sheets"
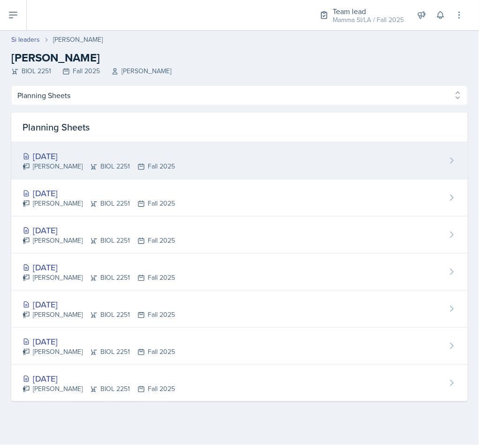
click at [111, 156] on div "[DATE]" at bounding box center [99, 156] width 152 height 13
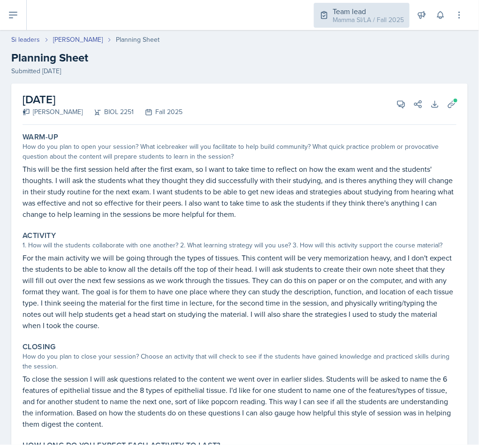
click at [366, 11] on div "Team lead" at bounding box center [368, 11] width 71 height 11
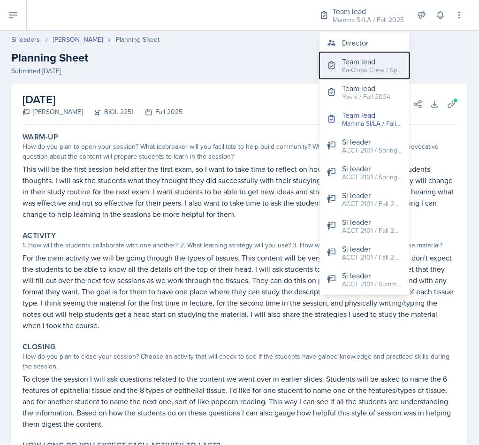
click at [365, 52] on button "Team lead Ka-Chow Crew / Spring 2025" at bounding box center [364, 65] width 90 height 27
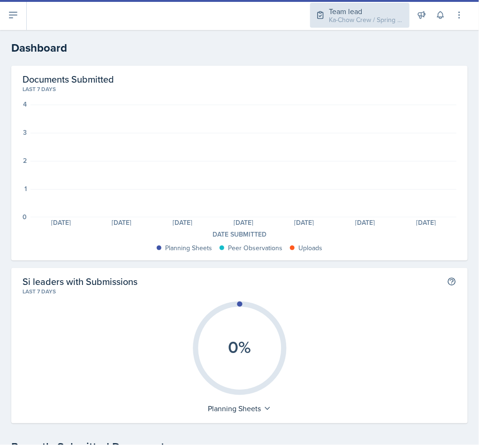
click at [362, 13] on div "Team lead" at bounding box center [366, 11] width 75 height 11
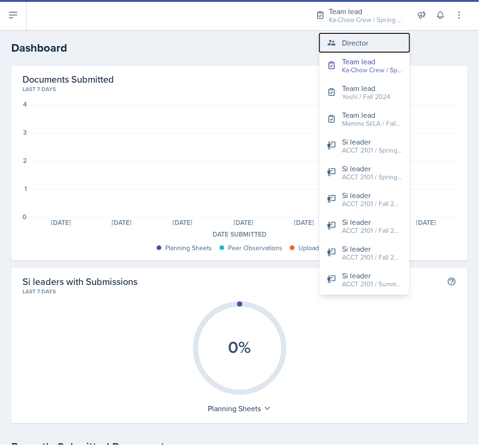
click at [355, 40] on div "Director" at bounding box center [355, 42] width 26 height 11
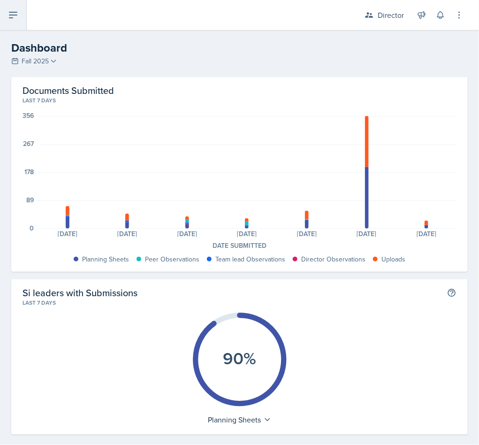
click at [14, 15] on icon at bounding box center [13, 14] width 11 height 11
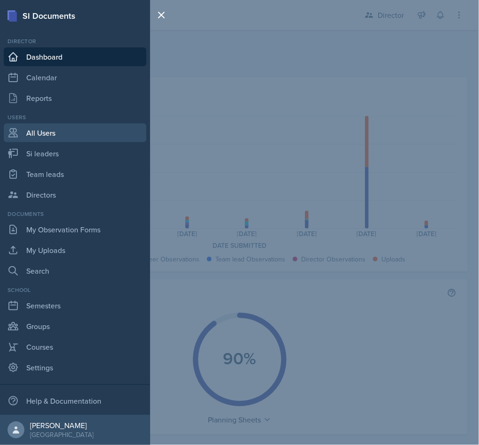
click at [45, 137] on link "All Users" at bounding box center [75, 132] width 143 height 19
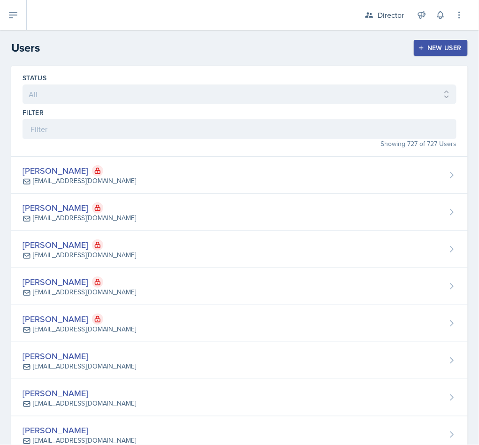
click at [49, 149] on div "SI Documents Director Dashboard Calendar Reports Users All Users Si leaders Tea…" at bounding box center [239, 222] width 479 height 445
click at [13, 14] on icon at bounding box center [13, 14] width 11 height 11
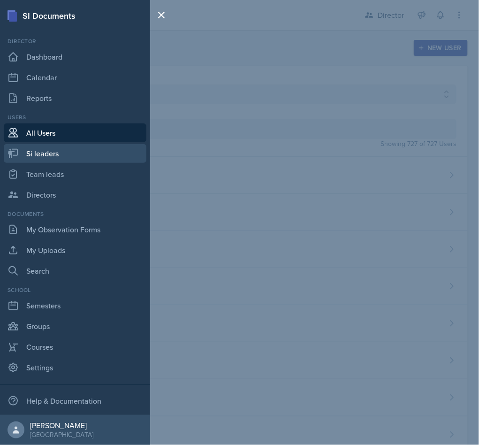
click at [62, 146] on link "Si leaders" at bounding box center [75, 153] width 143 height 19
select select "2bed604d-1099-4043-b1bc-2365e8740244"
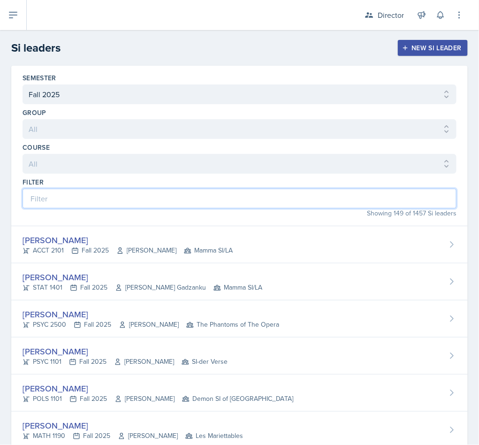
click at [83, 190] on input at bounding box center [240, 199] width 434 height 20
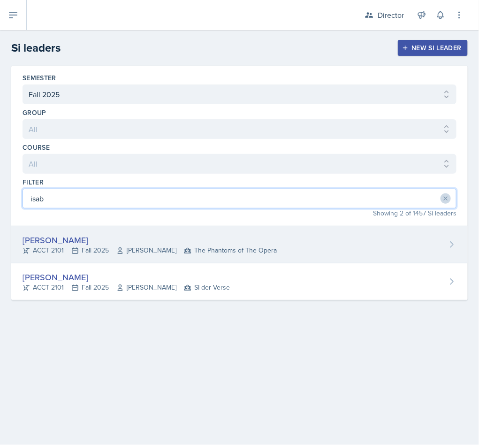
type input "isab"
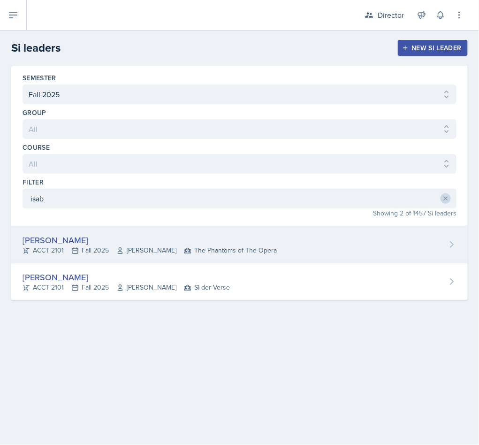
click at [93, 255] on div "ACCT 2101 Fall 2025 [GEOGRAPHIC_DATA] The Phantoms of The Opera" at bounding box center [150, 250] width 254 height 10
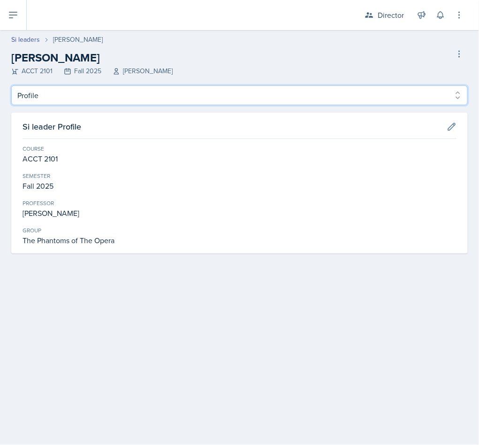
click at [93, 99] on select "Profile Planning Sheets Observation Forms Uploads" at bounding box center [239, 95] width 456 height 20
select select "Planning Sheets"
click at [11, 85] on select "Profile Planning Sheets Observation Forms Uploads" at bounding box center [239, 95] width 456 height 20
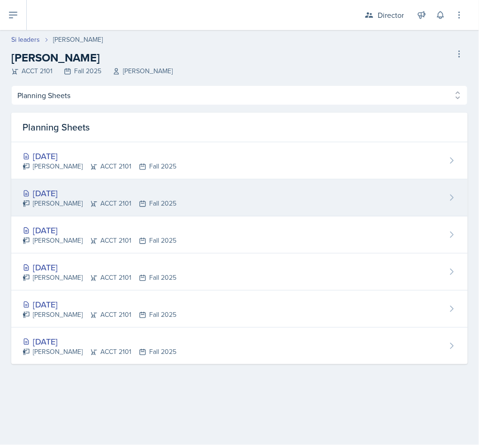
click at [104, 190] on div "[DATE]" at bounding box center [100, 193] width 154 height 13
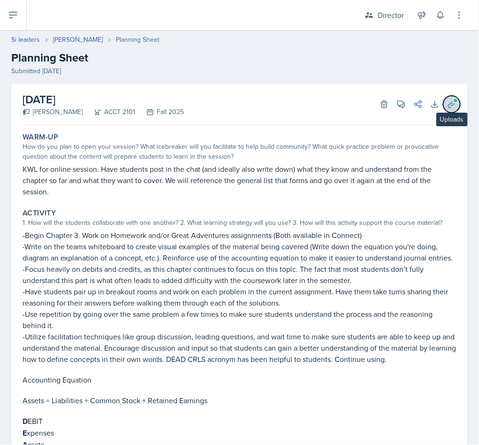
click at [447, 106] on icon at bounding box center [451, 103] width 9 height 9
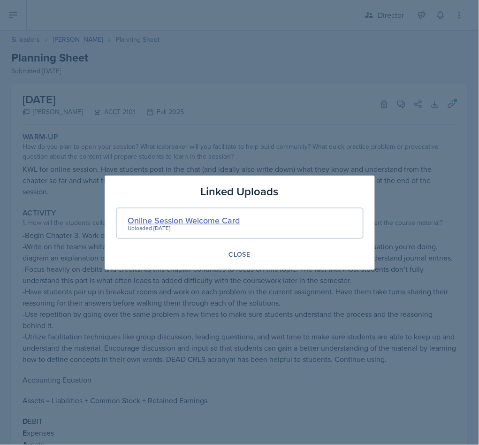
click at [211, 214] on div "Online Session Welcome Card" at bounding box center [184, 220] width 112 height 13
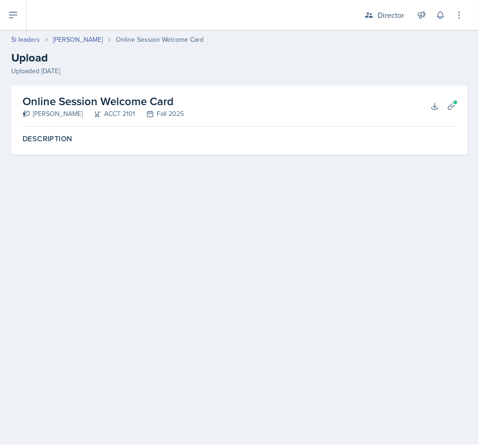
click at [439, 114] on div "Online Session Welcome Card [PERSON_NAME] ACCT 2101 Fall 2025 Download Planning…" at bounding box center [240, 105] width 434 height 41
click at [434, 110] on button "Download" at bounding box center [434, 106] width 17 height 17
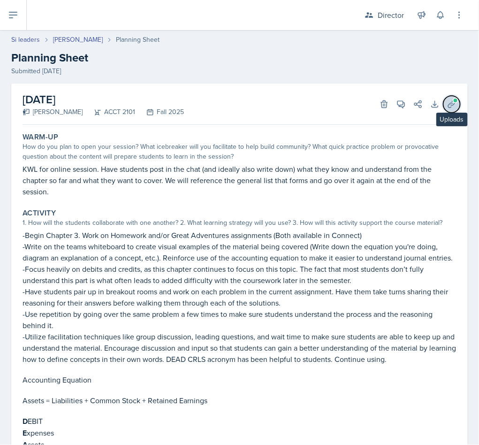
click at [448, 103] on icon at bounding box center [451, 103] width 7 height 7
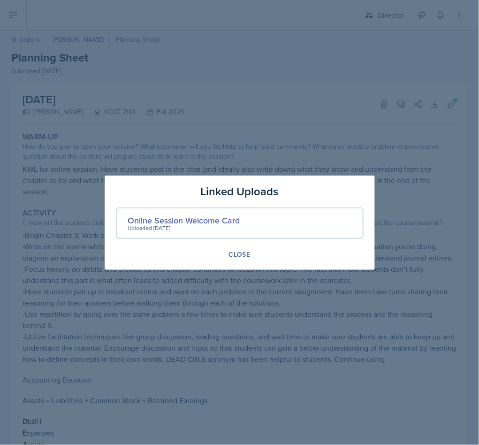
click at [248, 371] on div at bounding box center [239, 222] width 479 height 445
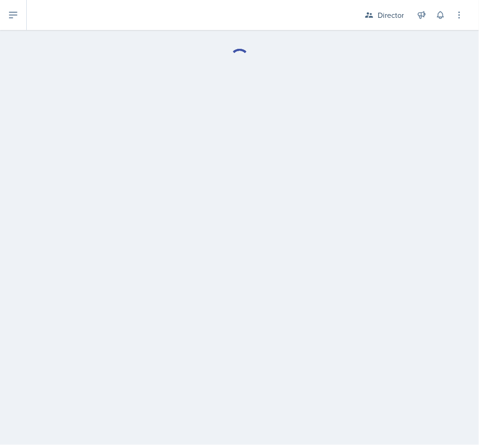
select select "Planning Sheets"
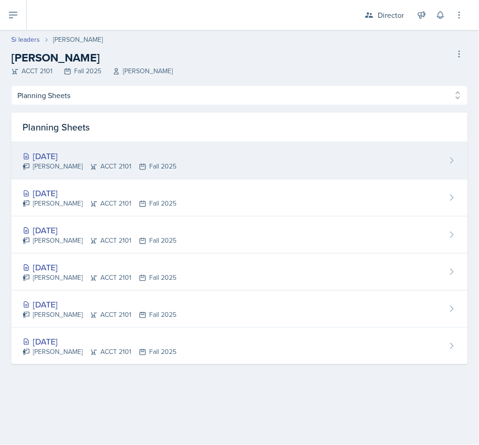
click at [87, 152] on div "[DATE]" at bounding box center [100, 156] width 154 height 13
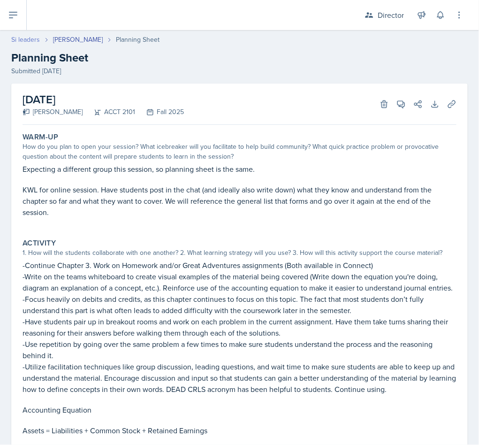
click at [27, 38] on link "Si leaders" at bounding box center [25, 40] width 29 height 10
select select "2bed604d-1099-4043-b1bc-2365e8740244"
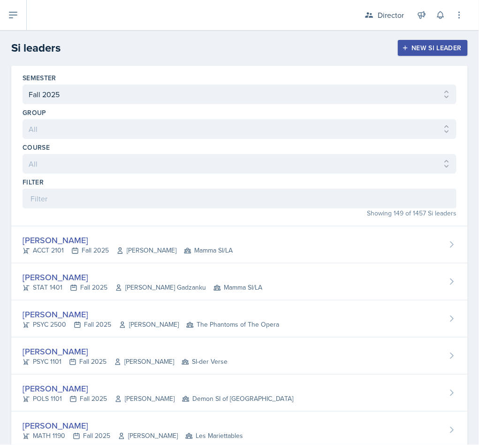
click at [113, 213] on div "Showing 149 of 1457 Si leaders" at bounding box center [240, 213] width 434 height 10
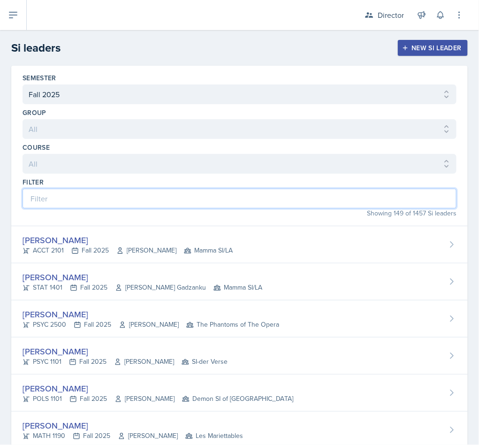
click at [128, 203] on input at bounding box center [240, 199] width 434 height 20
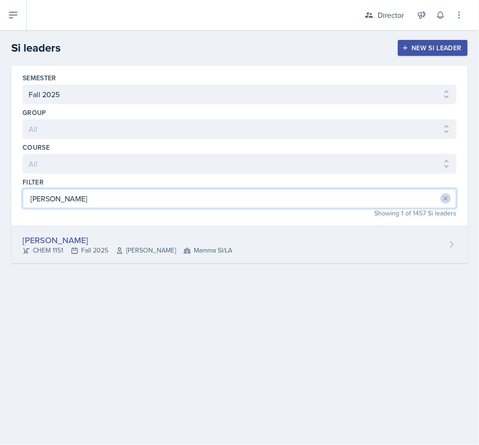
type input "[PERSON_NAME]"
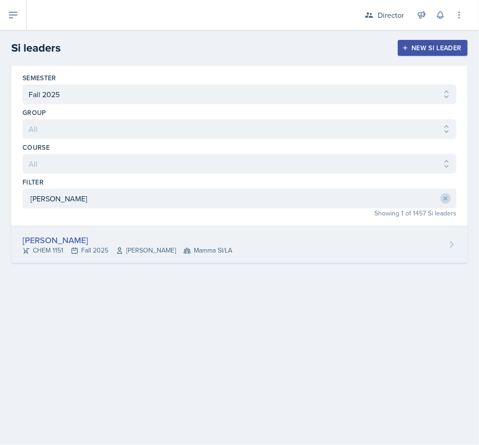
click at [138, 245] on div "[PERSON_NAME]" at bounding box center [128, 240] width 210 height 13
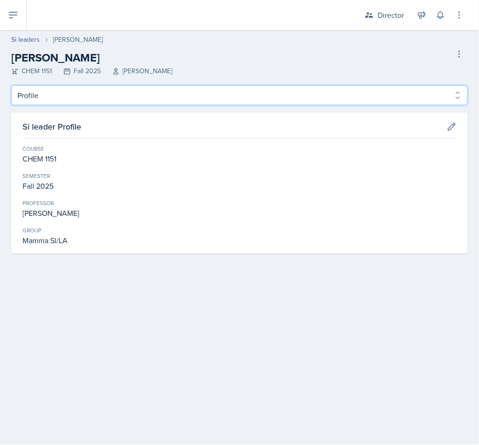
click at [85, 103] on select "Profile Planning Sheets Observation Forms Uploads" at bounding box center [239, 95] width 456 height 20
select select "Planning Sheets"
click at [11, 85] on select "Profile Planning Sheets Observation Forms Uploads" at bounding box center [239, 95] width 456 height 20
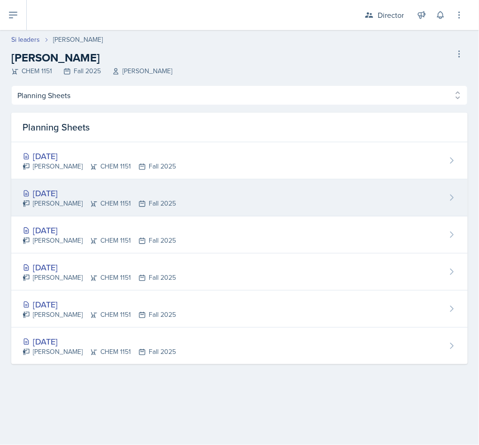
click at [104, 197] on div "[DATE]" at bounding box center [99, 193] width 153 height 13
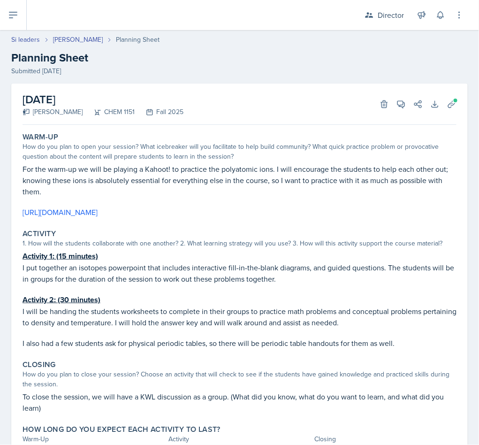
scroll to position [48, 0]
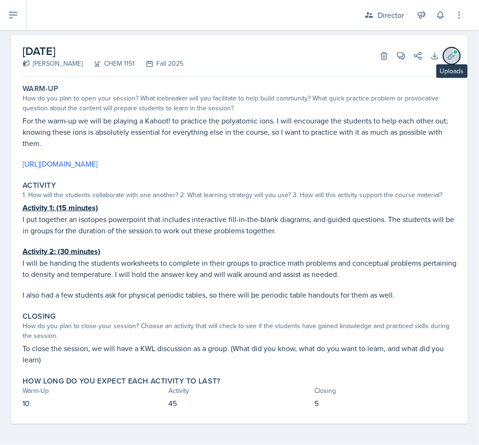
click at [448, 59] on icon at bounding box center [451, 55] width 7 height 7
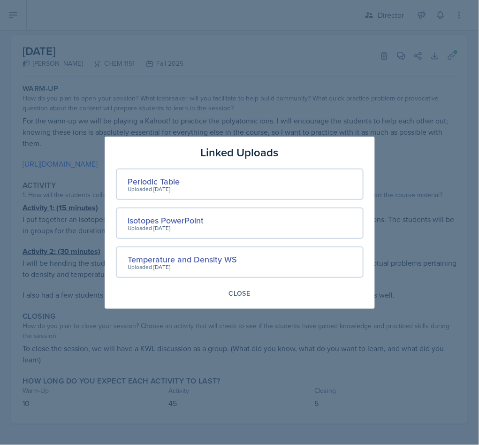
click at [249, 129] on div at bounding box center [239, 222] width 479 height 445
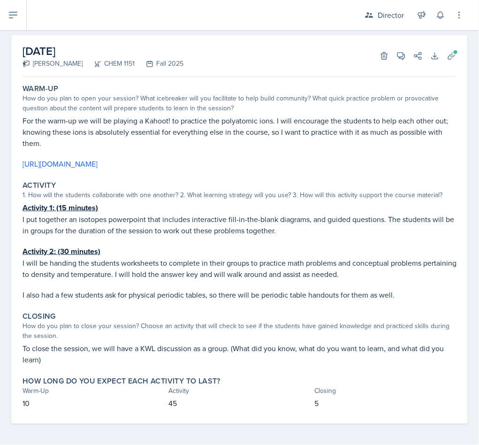
scroll to position [0, 0]
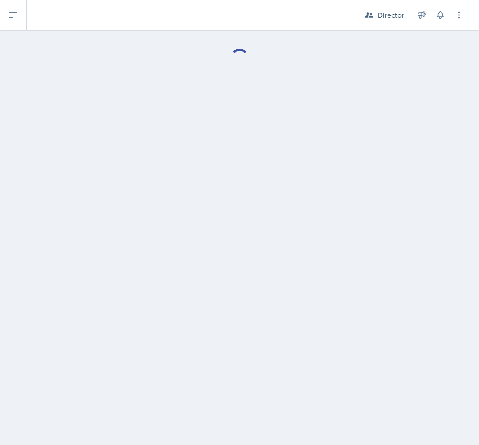
select select "Planning Sheets"
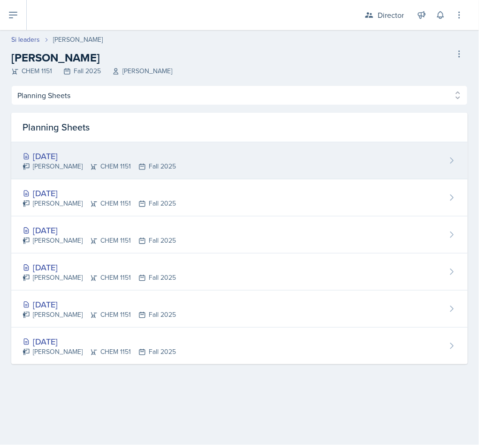
click at [89, 158] on div "[DATE]" at bounding box center [99, 156] width 153 height 13
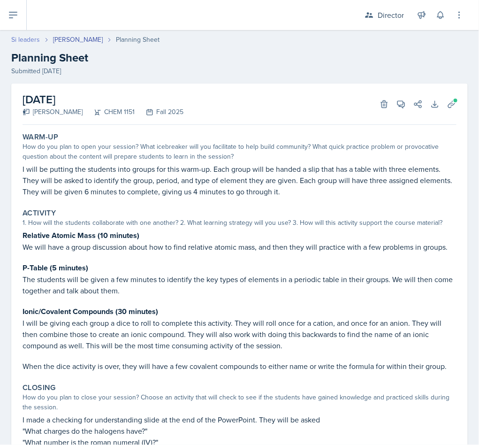
click at [28, 39] on link "Si leaders" at bounding box center [25, 40] width 29 height 10
select select "2bed604d-1099-4043-b1bc-2365e8740244"
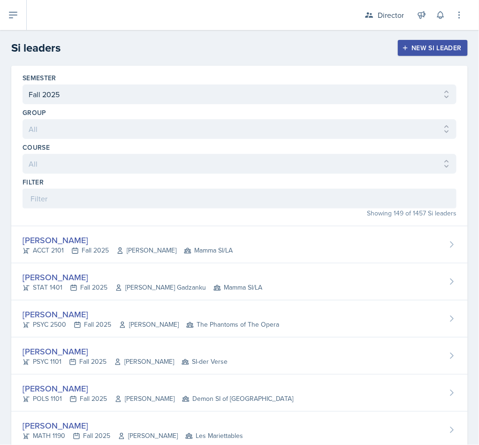
click at [27, 39] on h2 "Si leaders" at bounding box center [35, 47] width 49 height 17
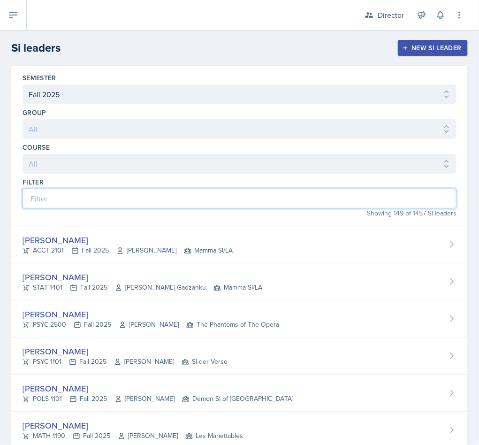
click at [137, 205] on input at bounding box center [240, 199] width 434 height 20
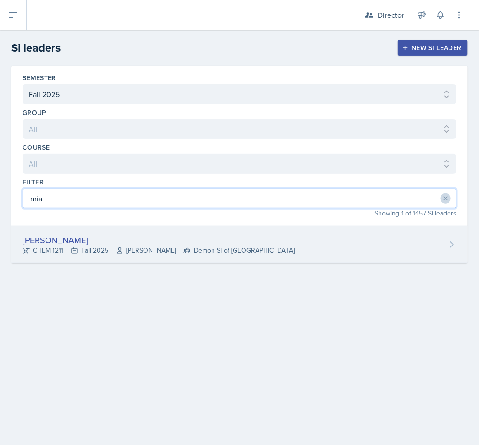
type input "mia"
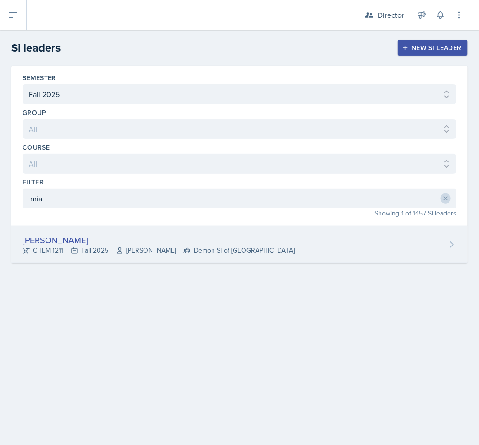
click at [210, 255] on span "Demon SI of [GEOGRAPHIC_DATA]" at bounding box center [238, 250] width 111 height 10
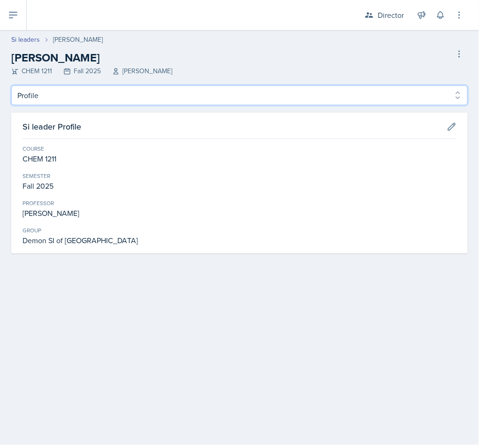
click at [133, 88] on select "Profile Planning Sheets Observation Forms Uploads" at bounding box center [239, 95] width 456 height 20
select select "Planning Sheets"
click at [11, 85] on select "Profile Planning Sheets Observation Forms Uploads" at bounding box center [239, 95] width 456 height 20
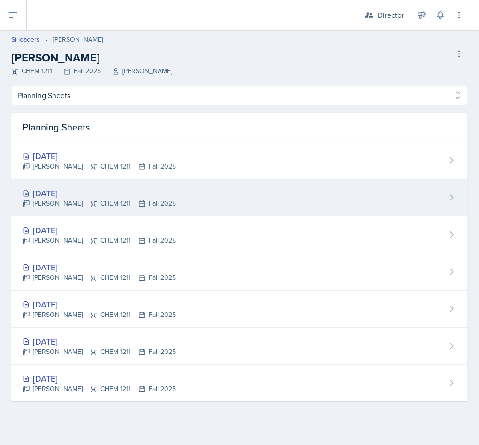
click at [184, 190] on div "[DATE] [PERSON_NAME] CHEM 1211 Fall 2025" at bounding box center [239, 197] width 456 height 37
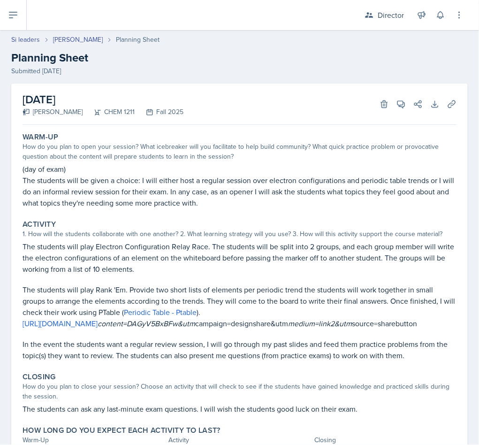
scroll to position [84, 0]
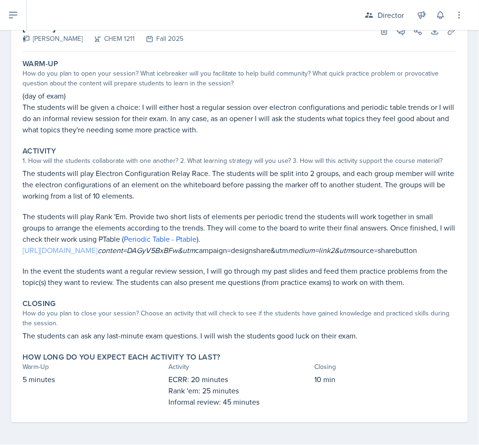
click at [98, 245] on link "[URL][DOMAIN_NAME]" at bounding box center [60, 250] width 75 height 10
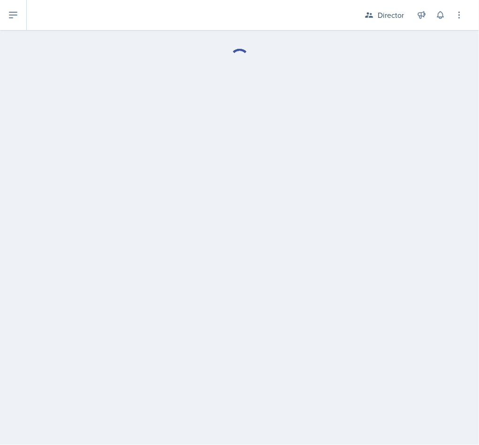
select select "Planning Sheets"
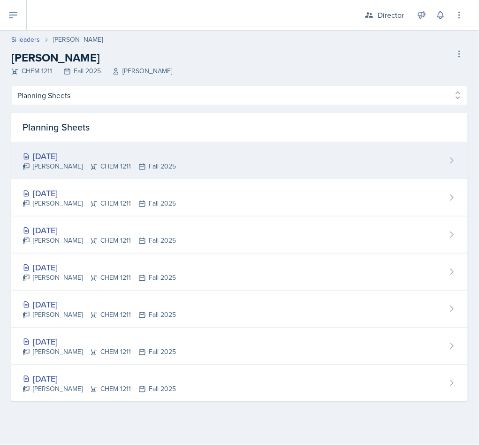
click at [110, 159] on div "[DATE]" at bounding box center [99, 156] width 153 height 13
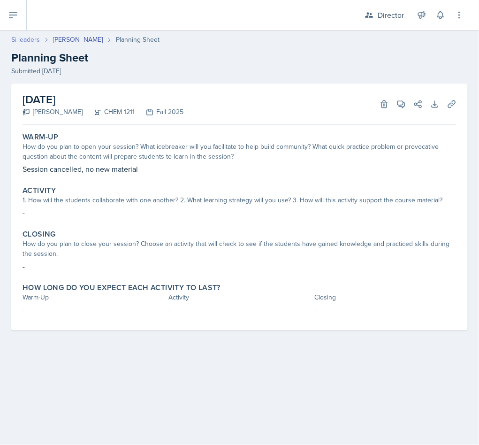
click at [31, 35] on link "Si leaders" at bounding box center [25, 40] width 29 height 10
select select "2bed604d-1099-4043-b1bc-2365e8740244"
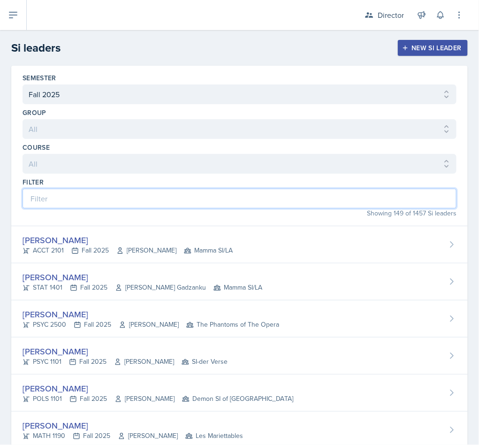
click at [134, 197] on input at bounding box center [240, 199] width 434 height 20
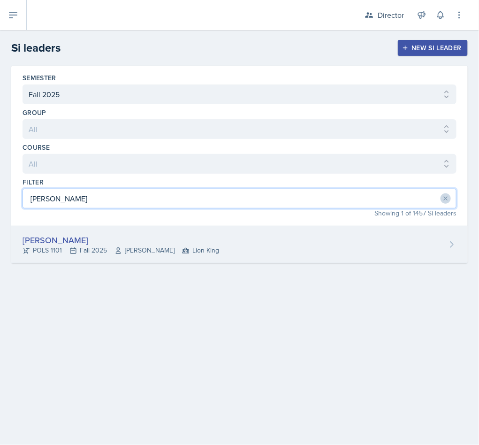
type input "[PERSON_NAME]"
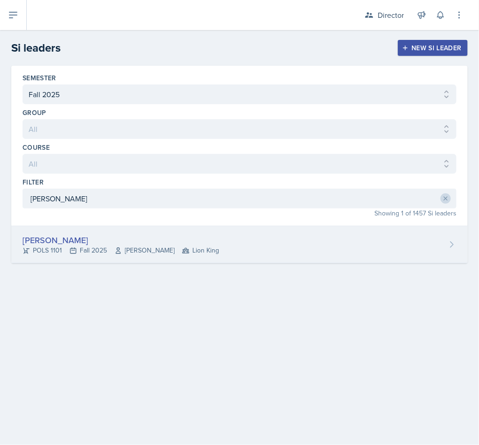
click at [174, 251] on span "[PERSON_NAME]" at bounding box center [144, 250] width 60 height 10
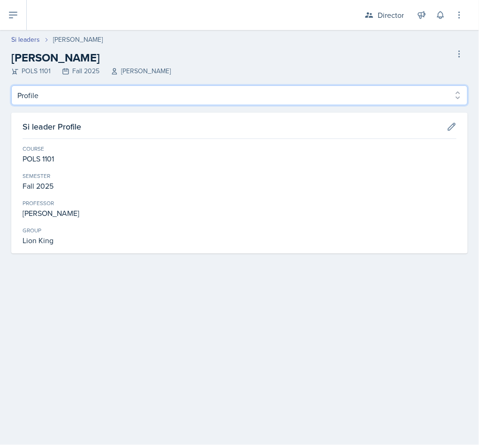
click at [107, 93] on select "Profile Planning Sheets Observation Forms Uploads" at bounding box center [239, 95] width 456 height 20
select select "Planning Sheets"
click at [11, 85] on select "Profile Planning Sheets Observation Forms Uploads" at bounding box center [239, 95] width 456 height 20
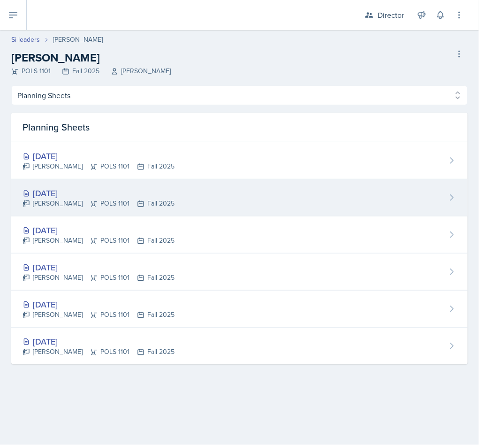
click at [101, 193] on div "[DATE]" at bounding box center [99, 193] width 152 height 13
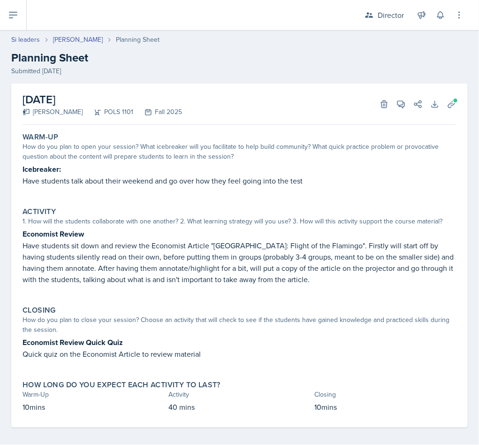
scroll to position [3, 0]
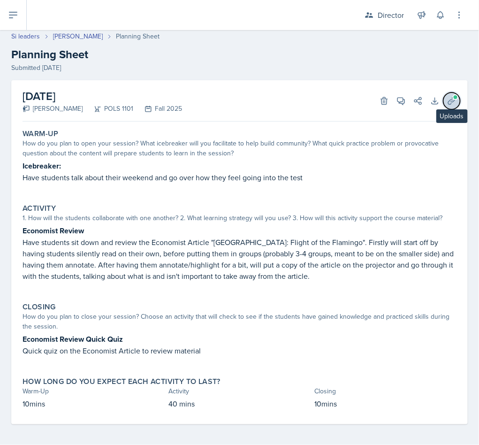
click at [443, 94] on button "Uploads" at bounding box center [451, 100] width 17 height 17
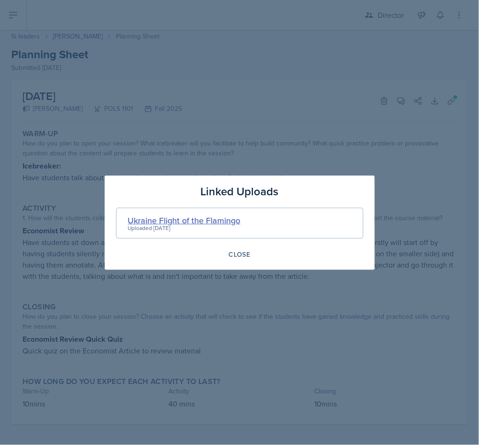
click at [205, 214] on div "Ukraine Flight of the Flamingo" at bounding box center [184, 220] width 113 height 13
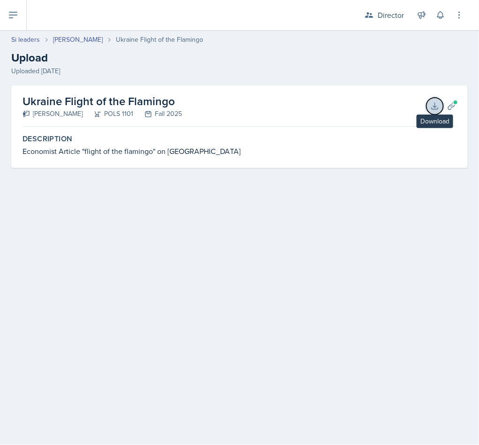
click at [429, 103] on button "Download" at bounding box center [434, 106] width 17 height 17
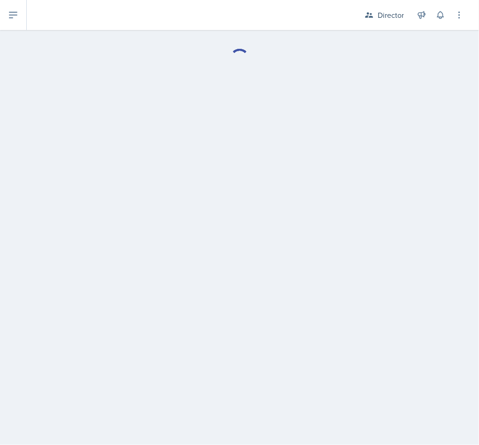
select select "Planning Sheets"
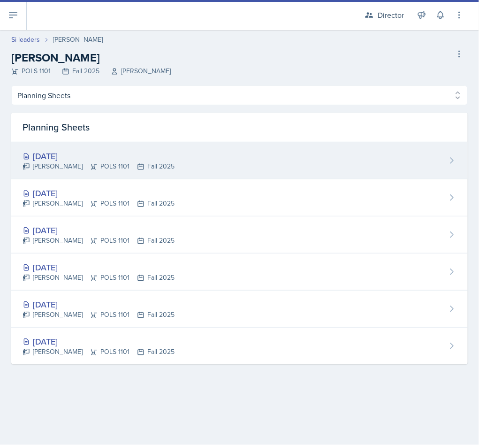
click at [93, 150] on div "[DATE] [PERSON_NAME] POLS 1101 Fall 2025" at bounding box center [239, 160] width 456 height 37
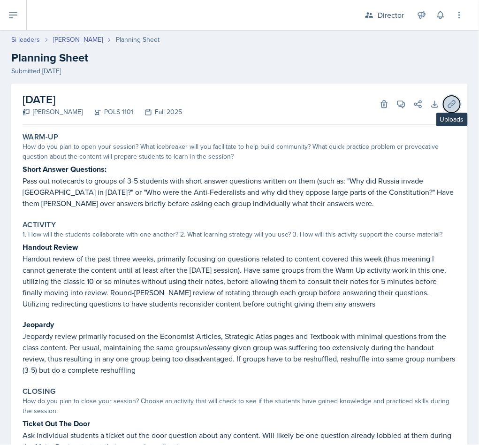
click at [443, 110] on button "Uploads" at bounding box center [451, 104] width 17 height 17
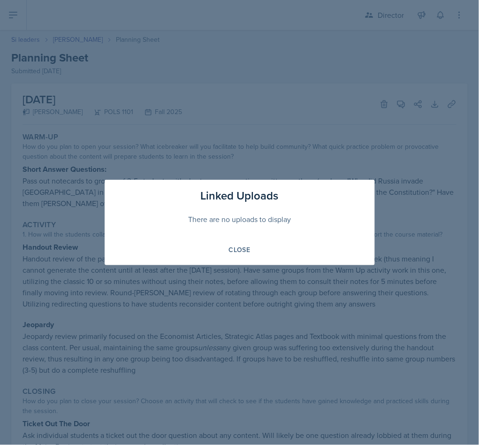
click at [275, 361] on div at bounding box center [239, 222] width 479 height 445
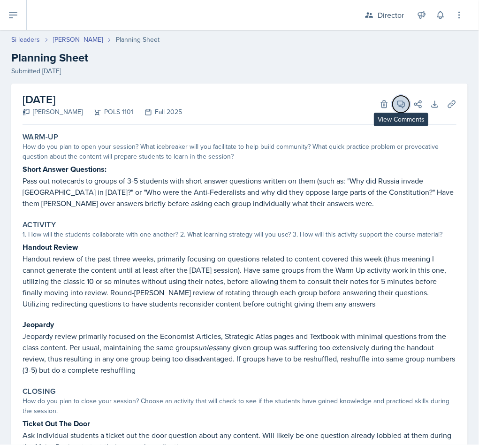
click at [398, 103] on button "View Comments" at bounding box center [401, 104] width 17 height 17
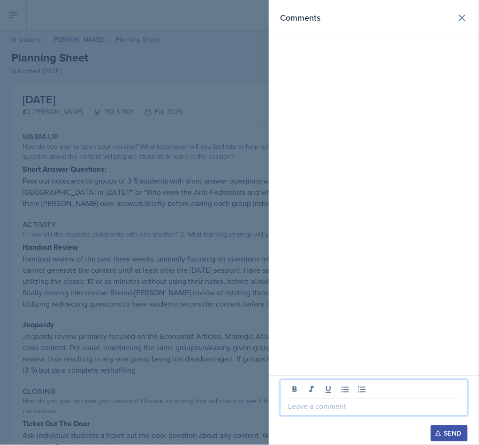
click at [353, 400] on p at bounding box center [374, 405] width 172 height 11
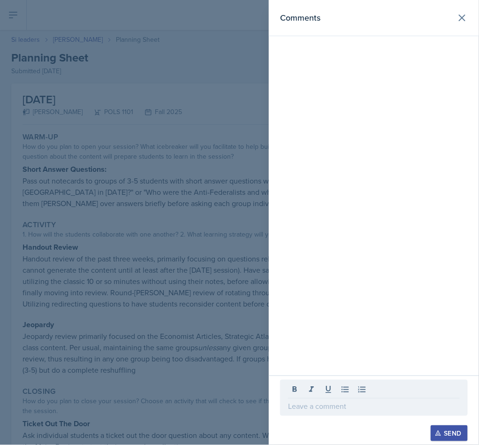
click at [310, 398] on div at bounding box center [374, 397] width 188 height 36
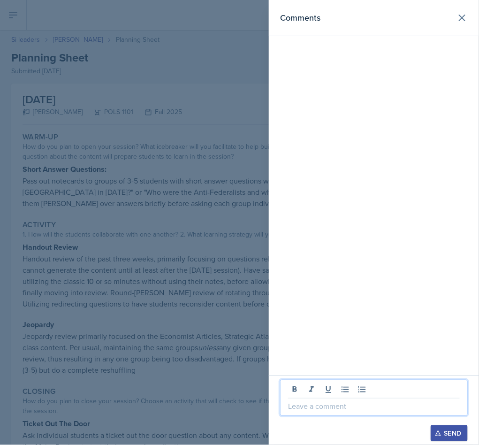
click at [313, 407] on p at bounding box center [374, 405] width 172 height 11
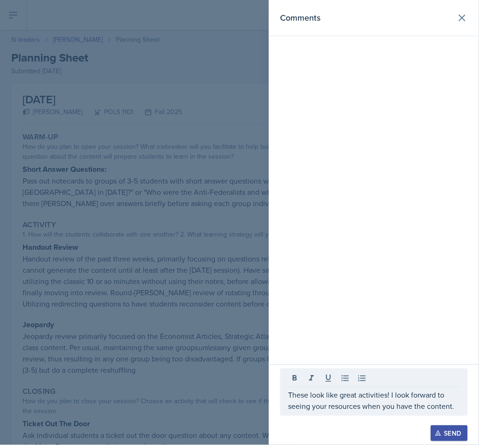
click at [438, 435] on icon "button" at bounding box center [438, 433] width 7 height 7
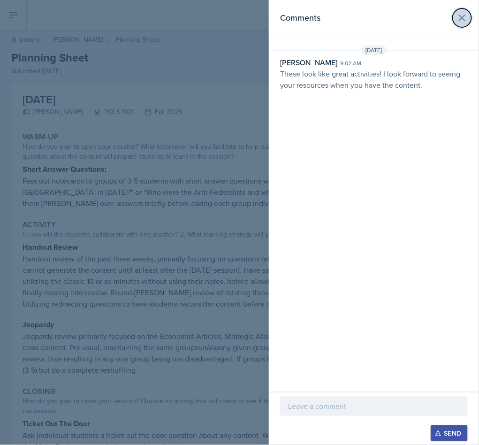
click at [460, 21] on icon at bounding box center [461, 17] width 11 height 11
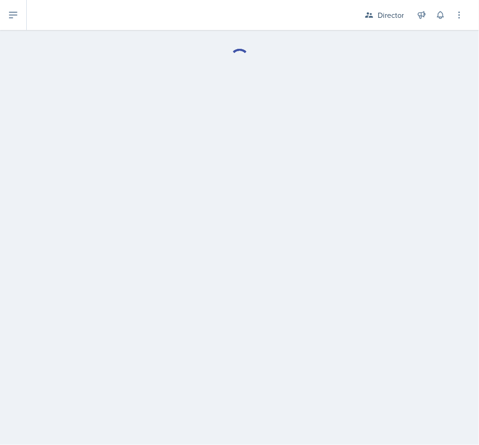
select select "Planning Sheets"
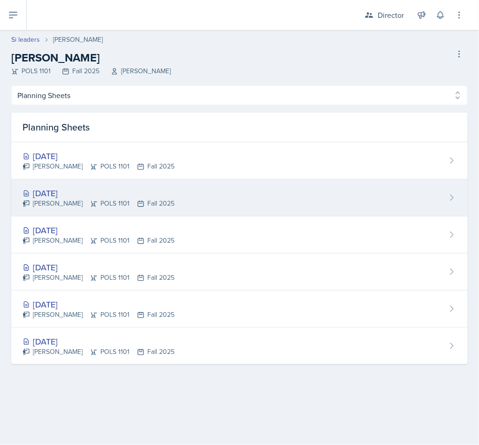
click at [117, 192] on div "[DATE]" at bounding box center [99, 193] width 152 height 13
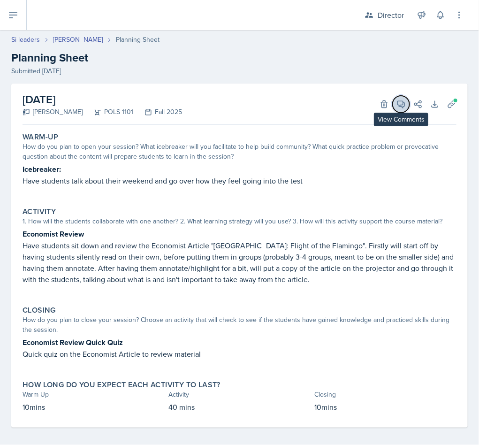
click at [396, 105] on icon at bounding box center [400, 103] width 9 height 9
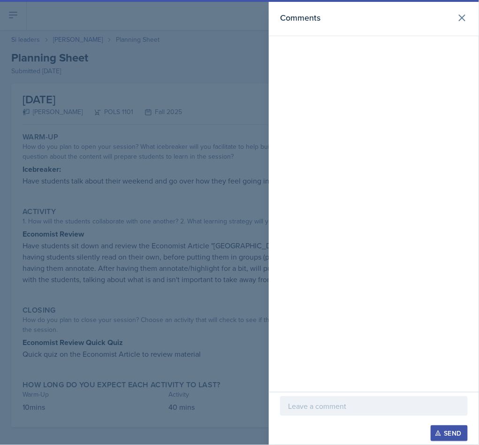
click at [324, 396] on div at bounding box center [374, 406] width 188 height 20
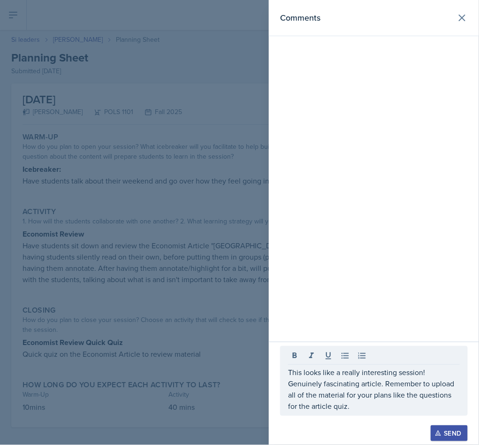
click at [440, 434] on icon "button" at bounding box center [437, 433] width 5 height 5
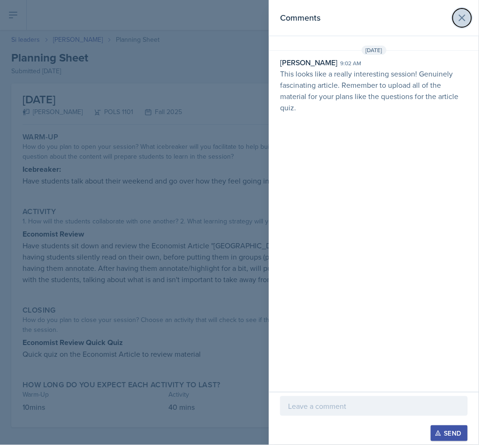
click at [461, 20] on icon at bounding box center [461, 17] width 11 height 11
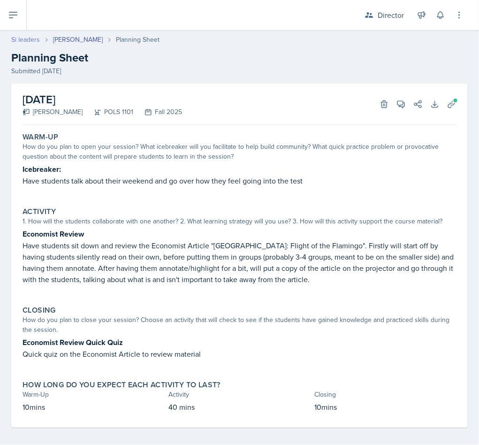
click at [30, 37] on link "Si leaders" at bounding box center [25, 40] width 29 height 10
select select "2bed604d-1099-4043-b1bc-2365e8740244"
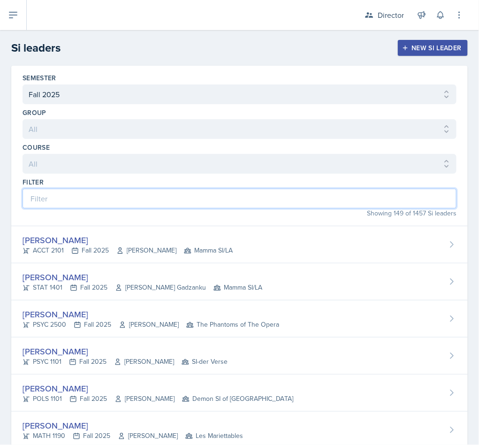
click at [170, 204] on input at bounding box center [240, 199] width 434 height 20
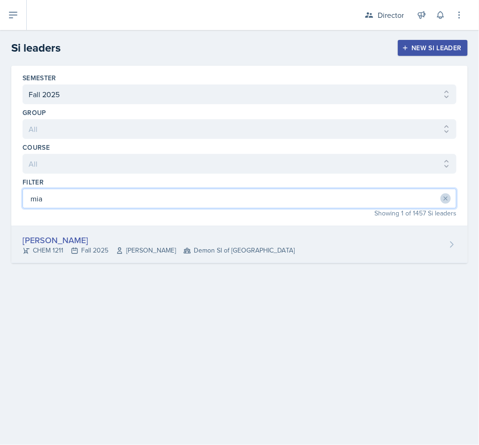
type input "mia"
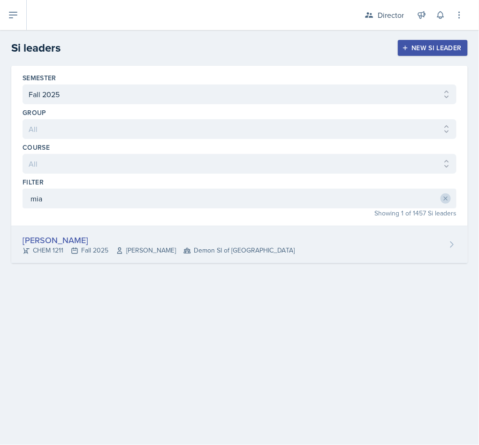
click at [160, 230] on div "[PERSON_NAME] CHEM 1211 Fall 2025 [PERSON_NAME] Demon SI of [GEOGRAPHIC_DATA]" at bounding box center [239, 244] width 456 height 37
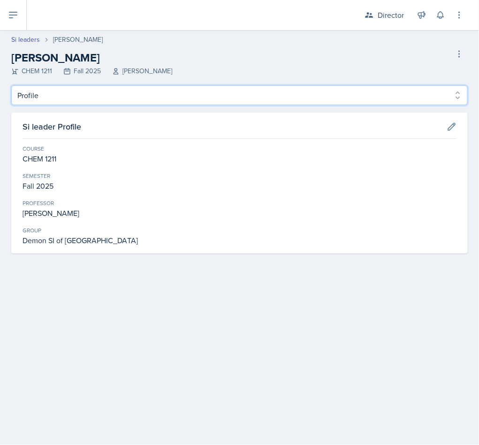
click at [100, 99] on select "Profile Planning Sheets Observation Forms Uploads" at bounding box center [239, 95] width 456 height 20
select select "Planning Sheets"
click at [11, 85] on select "Profile Planning Sheets Observation Forms Uploads" at bounding box center [239, 95] width 456 height 20
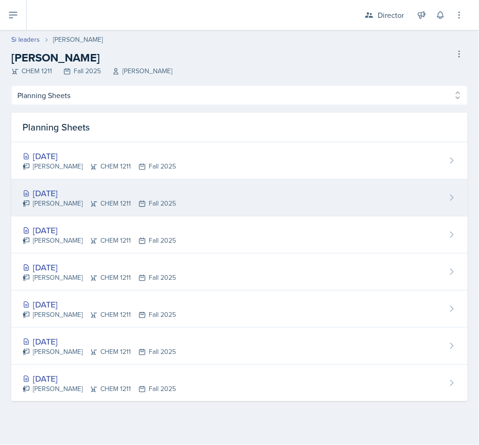
click at [138, 201] on icon at bounding box center [142, 204] width 8 height 8
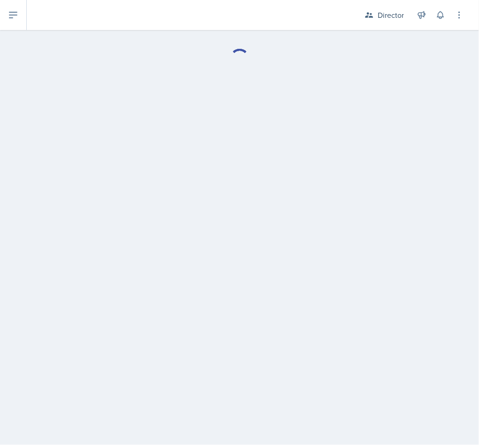
select select "Planning Sheets"
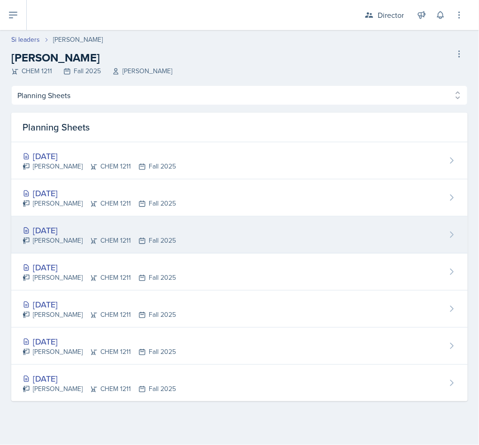
click at [148, 228] on div "[DATE]" at bounding box center [99, 230] width 153 height 13
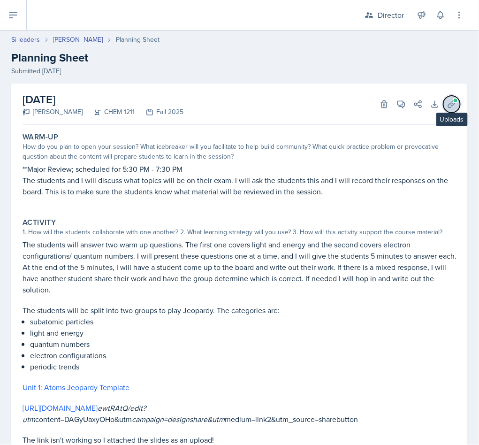
click at [443, 97] on button "Uploads" at bounding box center [451, 104] width 17 height 17
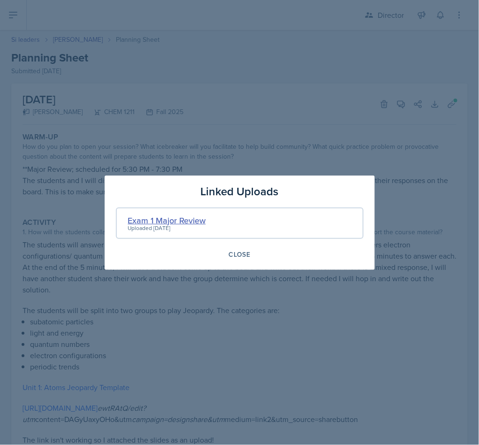
click at [181, 220] on div "Exam 1 Major Review" at bounding box center [167, 220] width 78 height 13
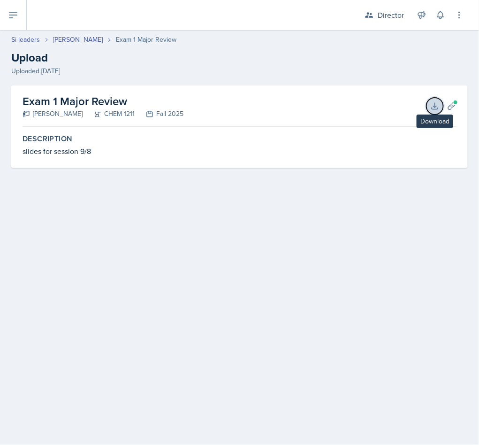
click at [439, 99] on button "Download" at bounding box center [434, 106] width 17 height 17
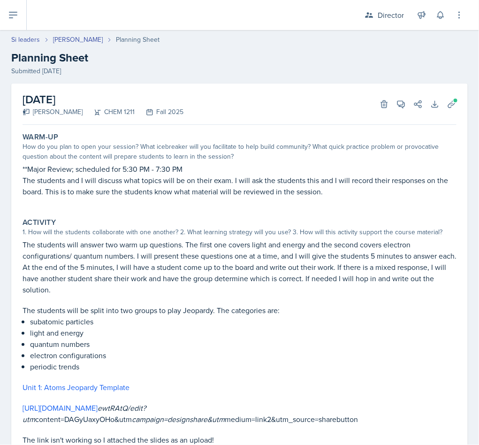
scroll to position [141, 0]
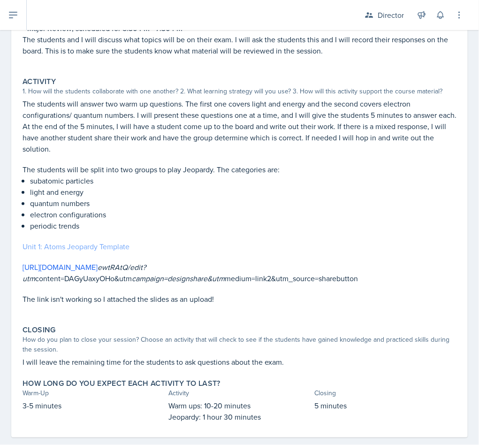
click at [87, 243] on link "Unit 1: Atoms Jeopardy Template" at bounding box center [76, 246] width 107 height 10
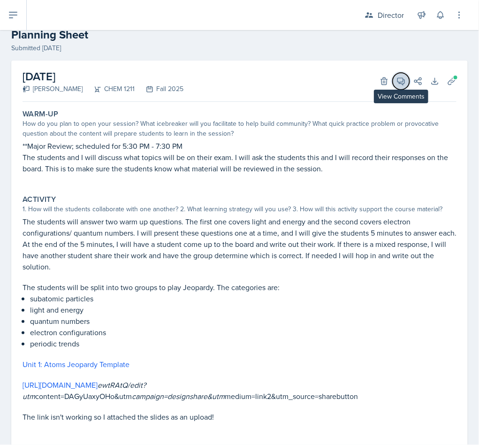
click at [402, 77] on span at bounding box center [404, 78] width 5 height 5
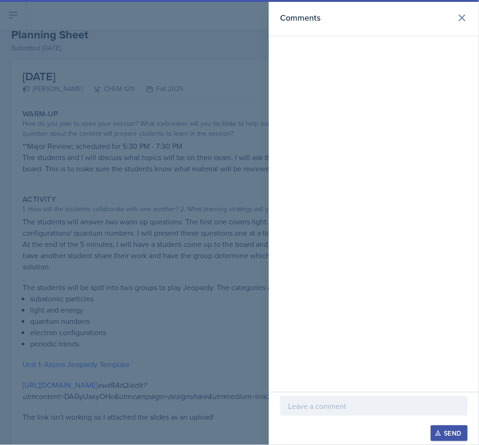
click at [312, 397] on div at bounding box center [374, 406] width 188 height 20
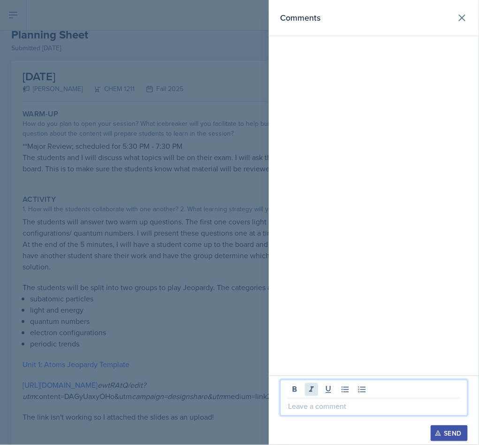
paste div
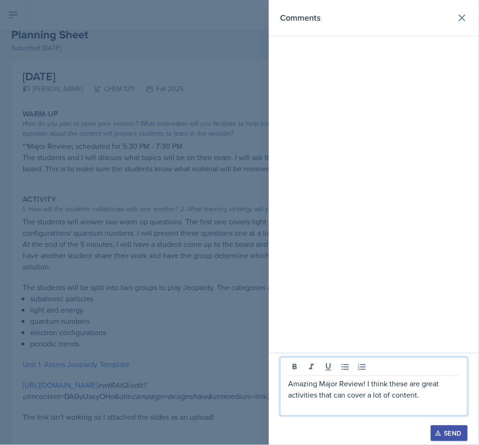
click at [443, 433] on div "Send" at bounding box center [449, 433] width 25 height 8
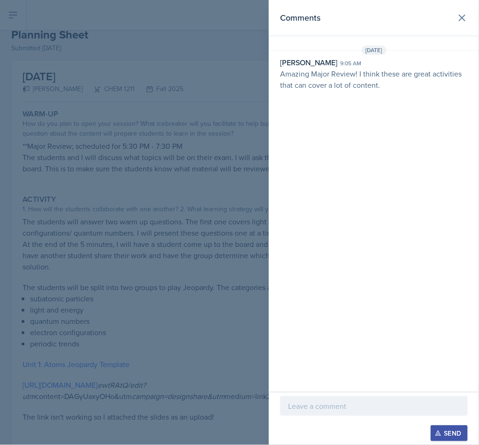
click at [453, 24] on div "Comments" at bounding box center [374, 17] width 188 height 13
click at [463, 13] on icon at bounding box center [461, 17] width 11 height 11
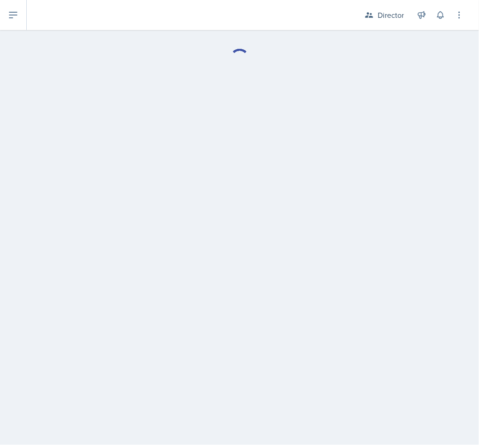
select select "Planning Sheets"
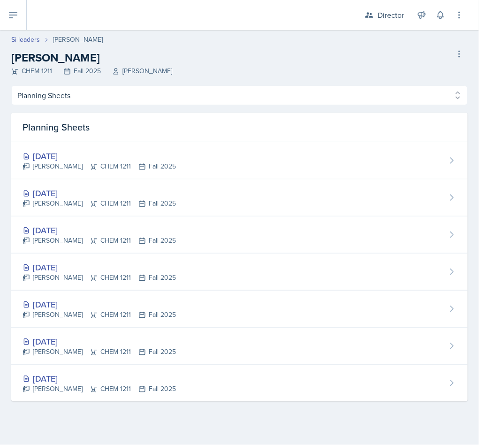
drag, startPoint x: 125, startPoint y: 203, endPoint x: 117, endPoint y: 203, distance: 8.0
click at [138, 203] on icon at bounding box center [142, 204] width 8 height 8
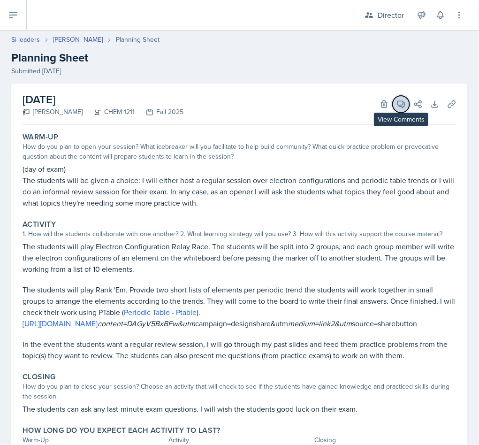
click at [402, 101] on span at bounding box center [404, 101] width 5 height 5
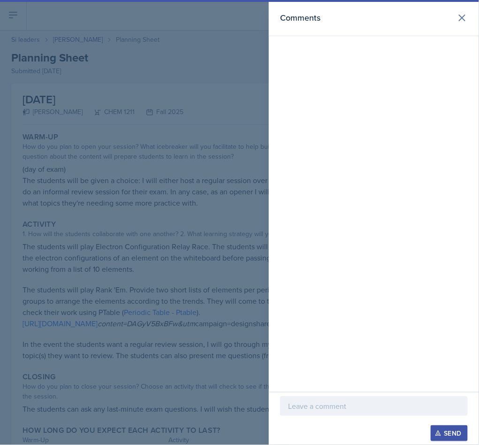
click at [345, 403] on p at bounding box center [374, 405] width 172 height 11
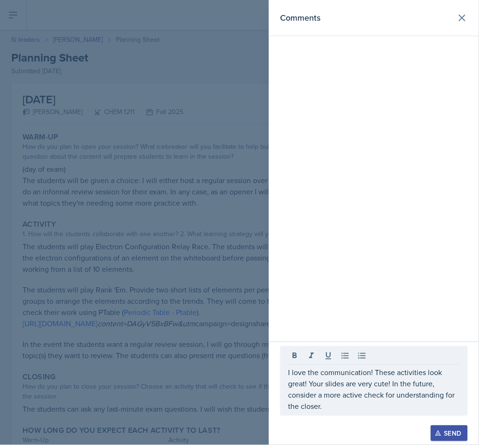
click at [432, 425] on button "Send" at bounding box center [449, 433] width 37 height 16
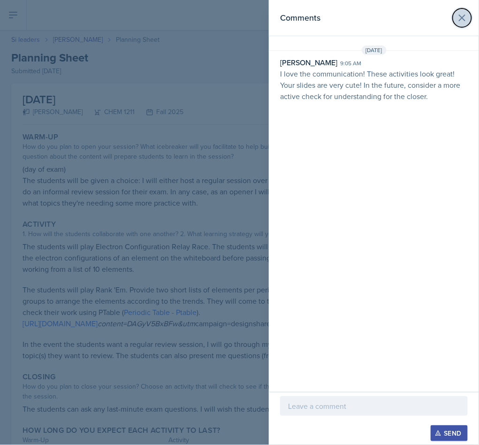
click at [459, 18] on icon at bounding box center [461, 17] width 11 height 11
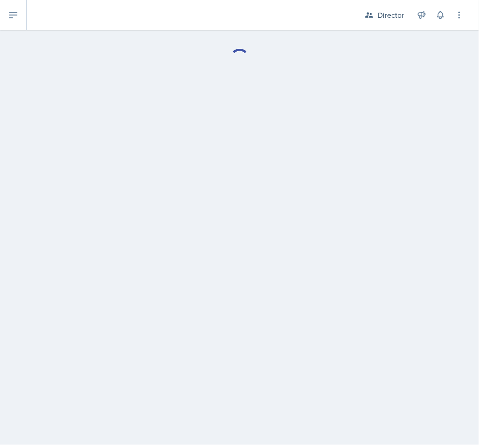
select select "Planning Sheets"
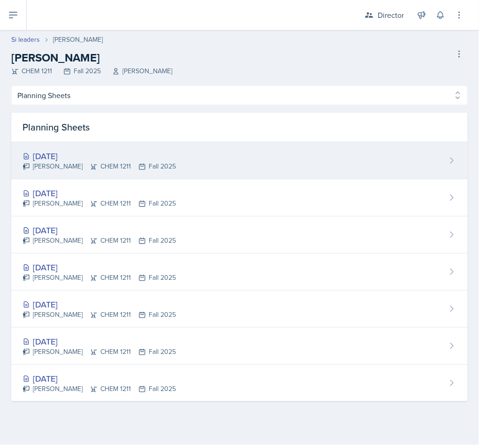
click at [144, 156] on div "[DATE]" at bounding box center [99, 156] width 153 height 13
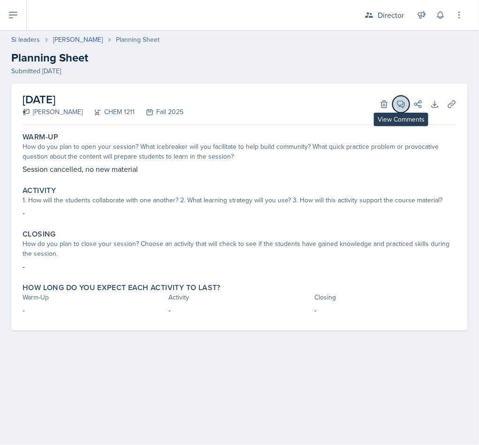
click at [405, 96] on button "View Comments" at bounding box center [401, 104] width 17 height 17
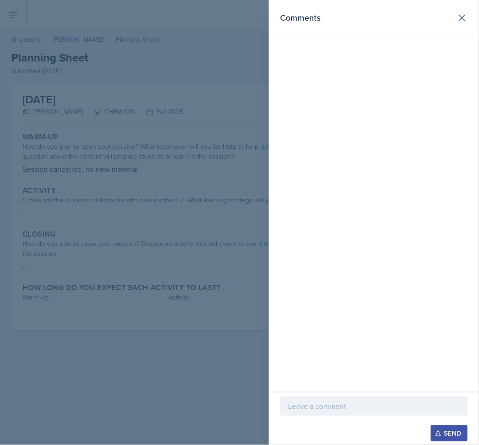
click at [313, 400] on p at bounding box center [374, 405] width 172 height 11
click at [435, 427] on button "Send" at bounding box center [449, 433] width 37 height 16
click at [456, 21] on button at bounding box center [462, 17] width 19 height 19
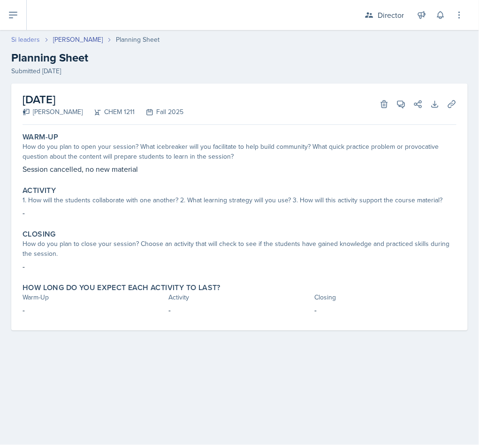
click at [31, 38] on link "Si leaders" at bounding box center [25, 40] width 29 height 10
select select "2bed604d-1099-4043-b1bc-2365e8740244"
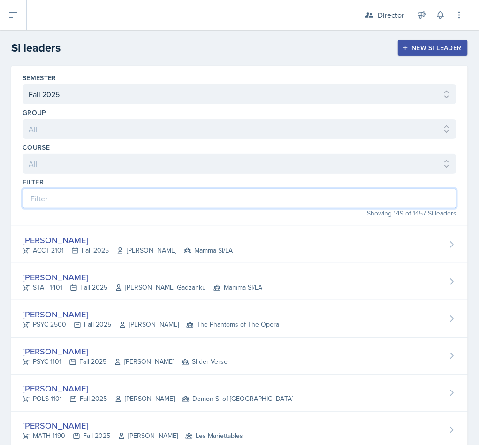
click at [124, 196] on input at bounding box center [240, 199] width 434 height 20
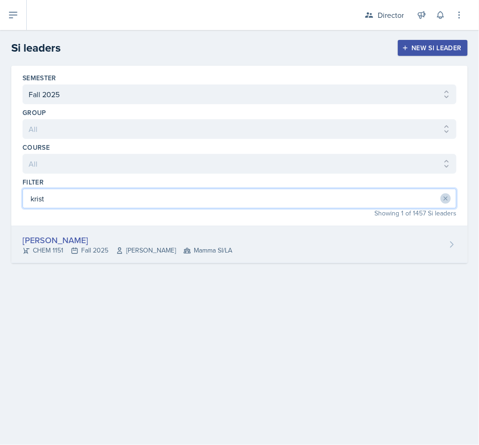
type input "krist"
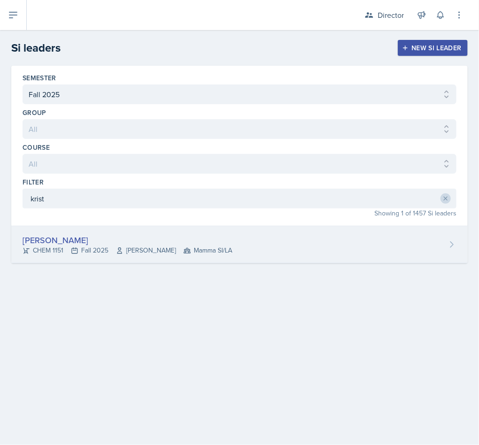
click at [118, 229] on div "[PERSON_NAME] CHEM 1151 Fall 2025 [PERSON_NAME] Mamma SI/LA" at bounding box center [239, 244] width 456 height 37
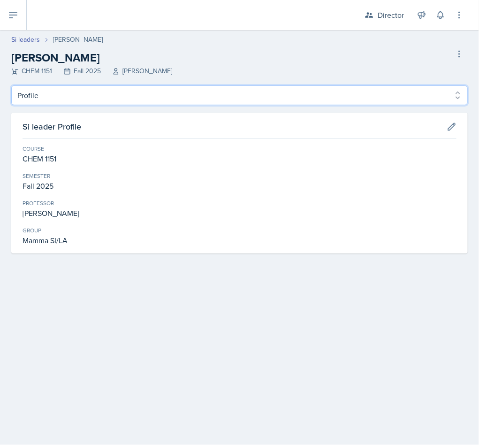
click at [130, 89] on select "Profile Planning Sheets Observation Forms Uploads" at bounding box center [239, 95] width 456 height 20
select select "Planning Sheets"
click at [11, 85] on select "Profile Planning Sheets Observation Forms Uploads" at bounding box center [239, 95] width 456 height 20
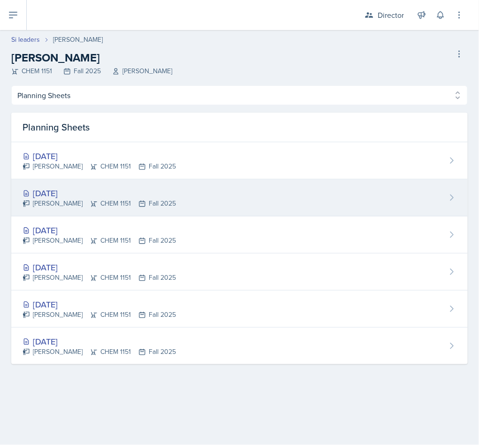
click at [129, 198] on div "[DATE]" at bounding box center [99, 193] width 153 height 13
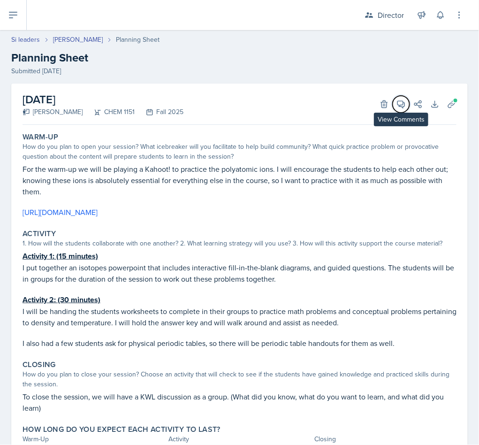
drag, startPoint x: 393, startPoint y: 105, endPoint x: 387, endPoint y: 110, distance: 7.3
click at [398, 105] on icon at bounding box center [401, 104] width 7 height 7
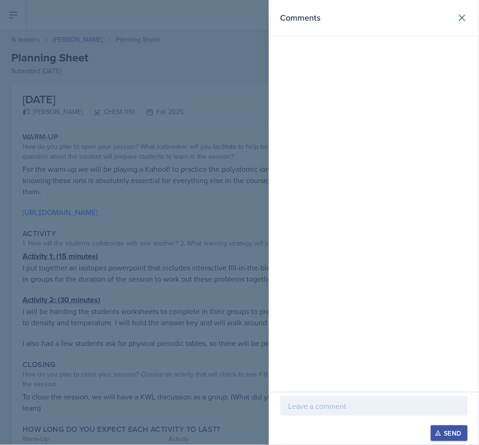
click at [316, 408] on p at bounding box center [374, 405] width 172 height 11
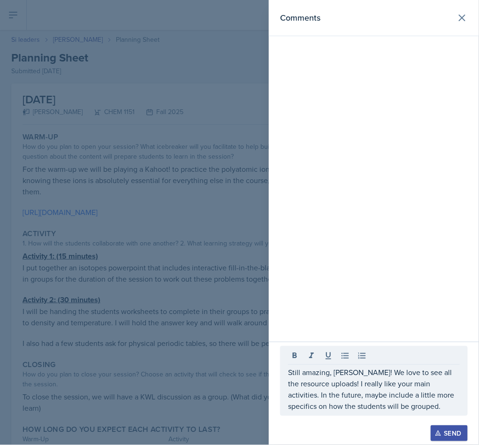
click at [439, 427] on button "Send" at bounding box center [449, 433] width 37 height 16
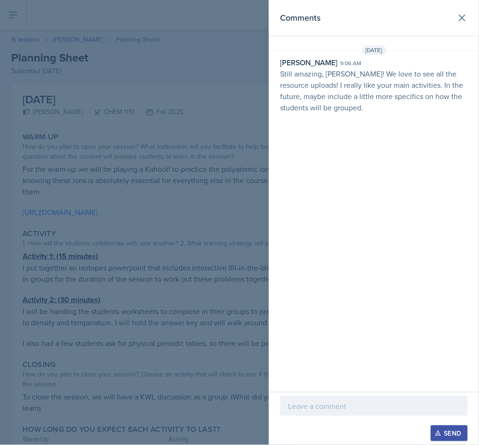
click at [449, 16] on div "Comments" at bounding box center [374, 17] width 188 height 13
click at [462, 17] on icon at bounding box center [462, 18] width 6 height 6
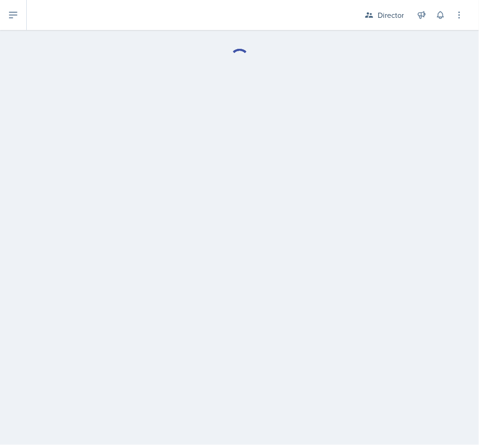
select select "Planning Sheets"
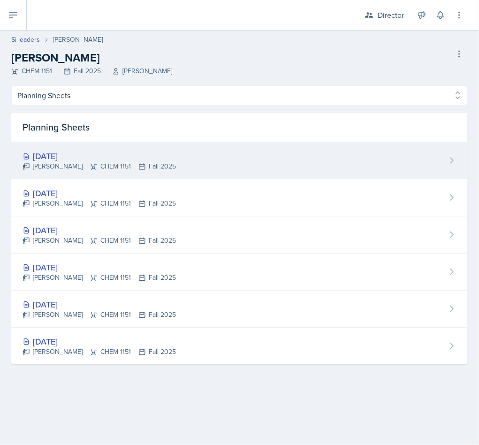
click at [169, 168] on div "[DATE] [PERSON_NAME] CHEM 1151 Fall 2025" at bounding box center [239, 160] width 456 height 37
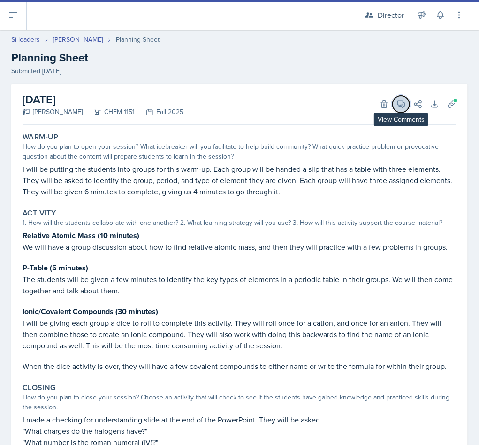
click at [398, 101] on icon at bounding box center [401, 104] width 7 height 7
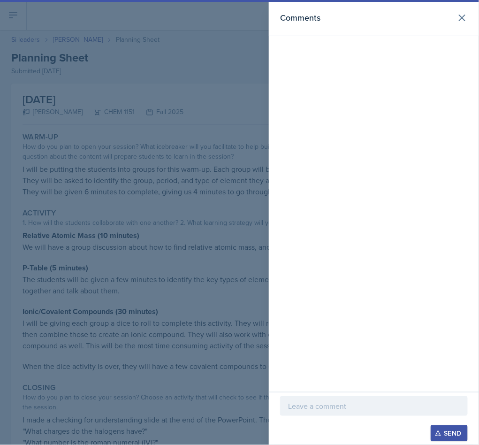
click at [363, 397] on div at bounding box center [374, 406] width 188 height 20
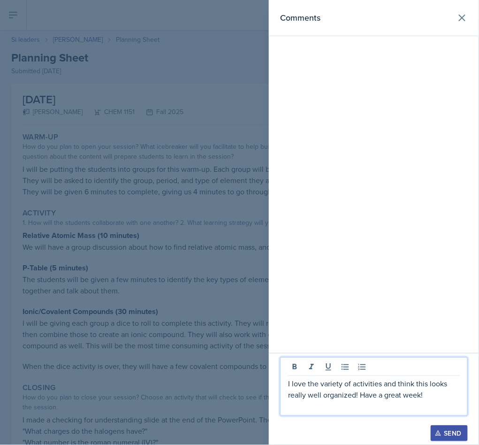
click at [449, 429] on div "Send" at bounding box center [449, 433] width 25 height 8
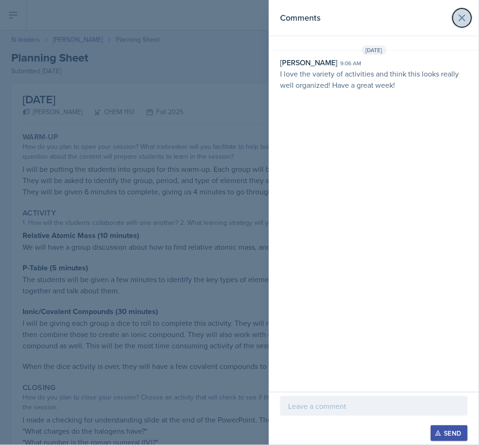
click at [465, 17] on icon at bounding box center [461, 17] width 11 height 11
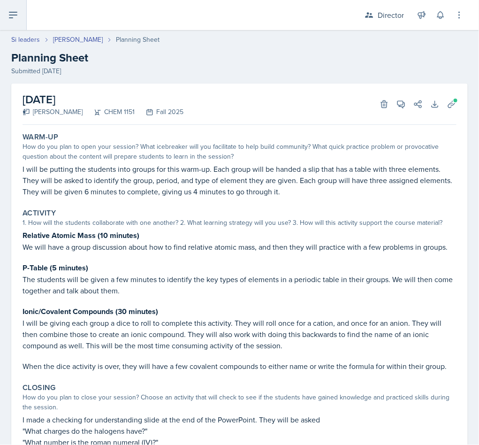
click at [18, 13] on icon at bounding box center [13, 14] width 11 height 11
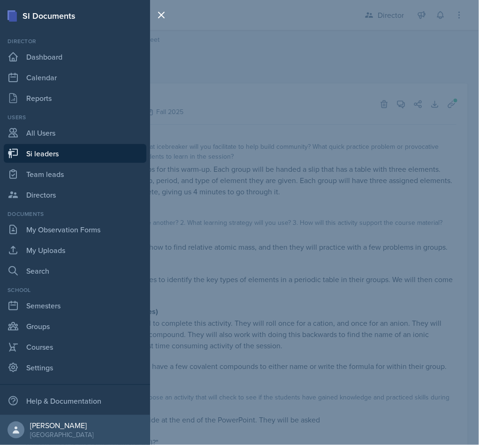
click at [300, 197] on div "SI Documents Director Dashboard Calendar Reports Users All Users Si leaders Tea…" at bounding box center [239, 222] width 479 height 445
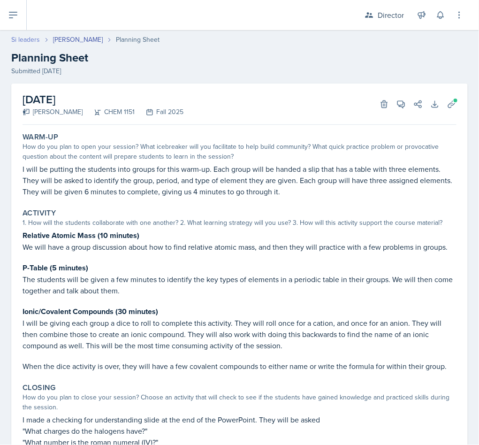
click at [16, 40] on link "Si leaders" at bounding box center [25, 40] width 29 height 10
select select "2bed604d-1099-4043-b1bc-2365e8740244"
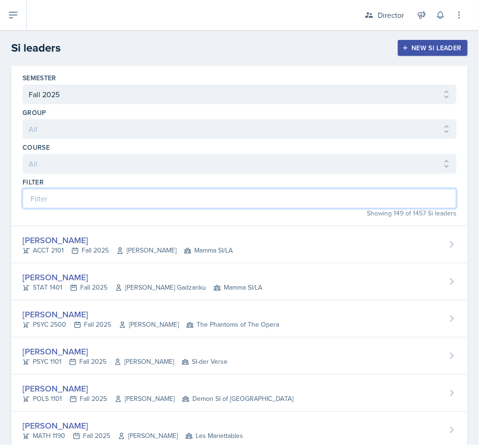
click at [126, 204] on input at bounding box center [240, 199] width 434 height 20
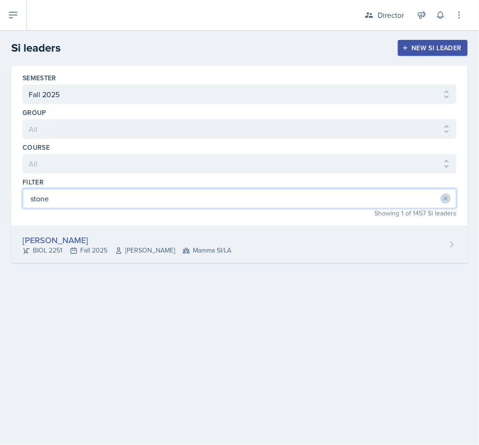
type input "stone"
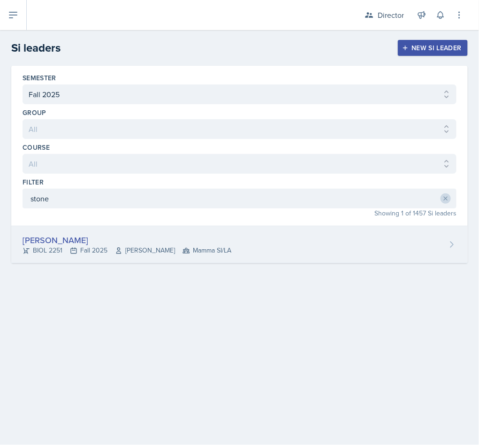
click at [320, 258] on div "[PERSON_NAME] BIOL 2251 Fall 2025 [PERSON_NAME] Mamma SI/LA" at bounding box center [239, 244] width 456 height 37
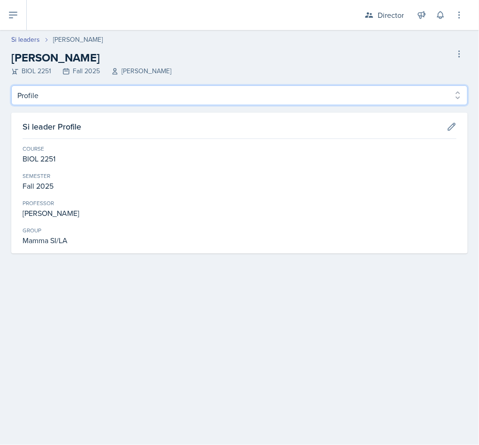
drag, startPoint x: 172, startPoint y: 94, endPoint x: 158, endPoint y: 105, distance: 17.8
click at [167, 96] on select "Profile Planning Sheets Observation Forms Uploads" at bounding box center [239, 95] width 456 height 20
select select "Planning Sheets"
click at [11, 85] on select "Profile Planning Sheets Observation Forms Uploads" at bounding box center [239, 95] width 456 height 20
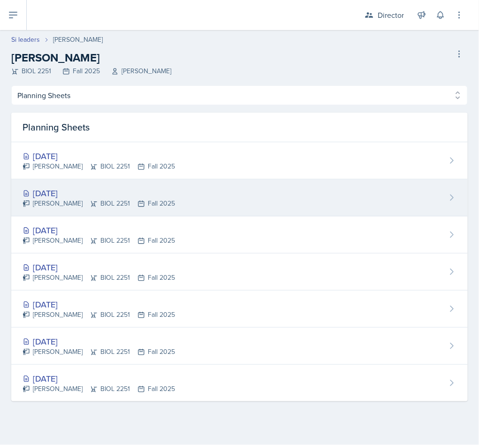
click at [261, 204] on div "[DATE] [PERSON_NAME] BIOL 2251 Fall 2025" at bounding box center [239, 197] width 456 height 37
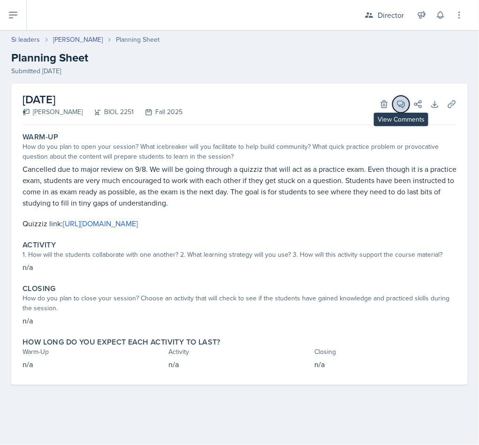
click at [404, 106] on icon at bounding box center [401, 104] width 7 height 7
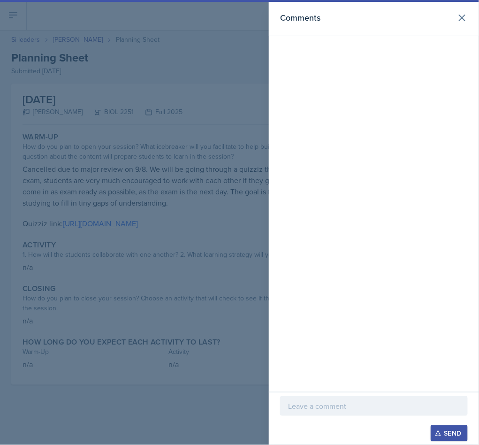
click at [345, 411] on div at bounding box center [374, 406] width 188 height 20
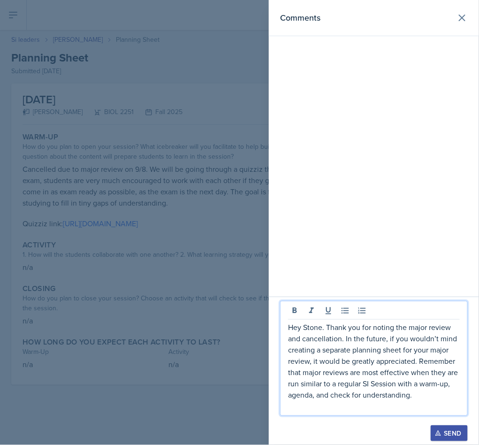
click at [449, 429] on div "Send" at bounding box center [449, 433] width 25 height 8
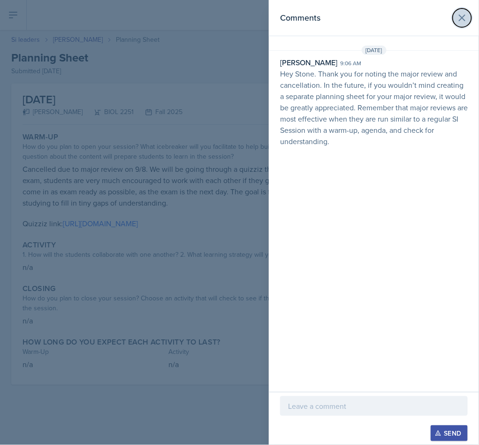
click at [466, 21] on icon at bounding box center [461, 17] width 11 height 11
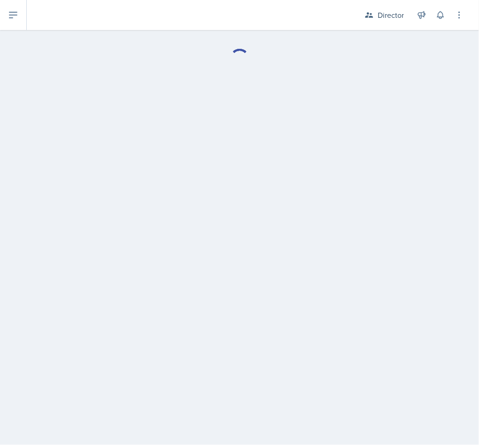
select select "Planning Sheets"
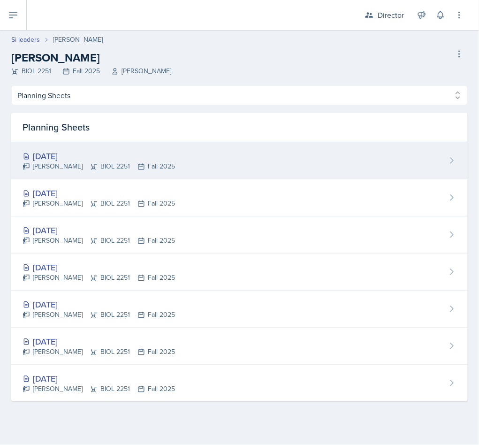
click at [90, 168] on icon at bounding box center [94, 167] width 8 height 8
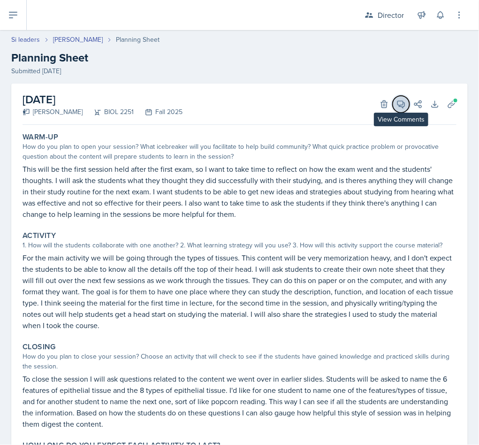
click at [402, 100] on span at bounding box center [404, 101] width 5 height 5
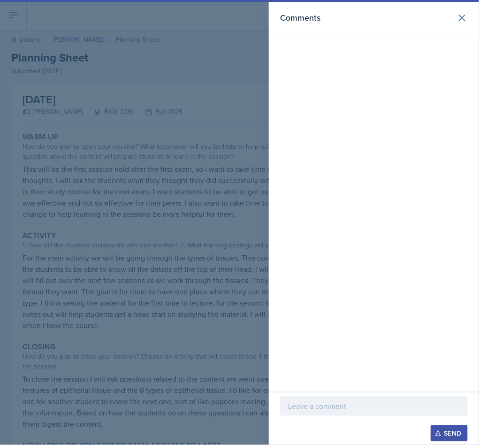
click at [303, 406] on p at bounding box center [374, 405] width 172 height 11
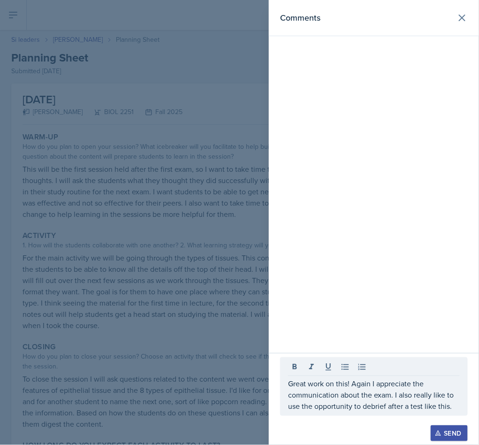
click at [448, 425] on button "Send" at bounding box center [449, 433] width 37 height 16
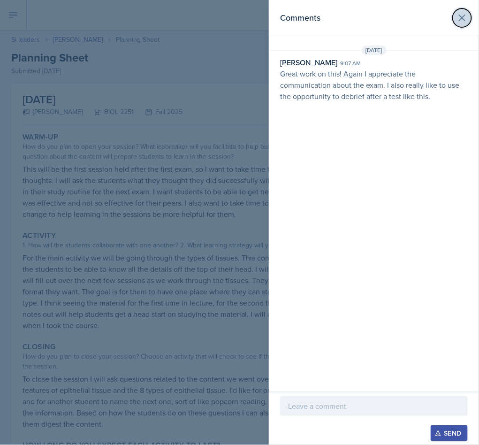
click at [460, 24] on button at bounding box center [462, 17] width 19 height 19
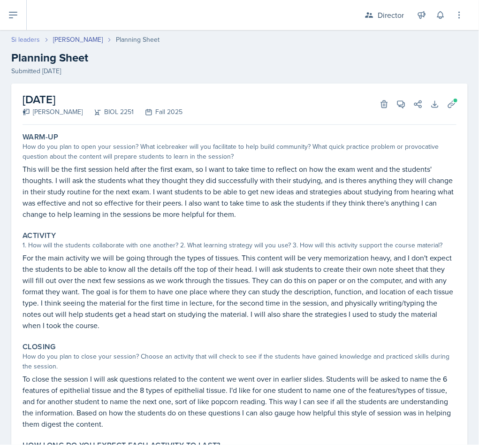
click at [31, 40] on link "Si leaders" at bounding box center [25, 40] width 29 height 10
select select "2bed604d-1099-4043-b1bc-2365e8740244"
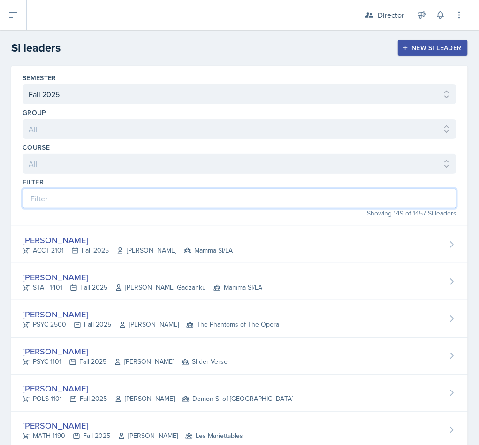
click at [208, 194] on input at bounding box center [240, 199] width 434 height 20
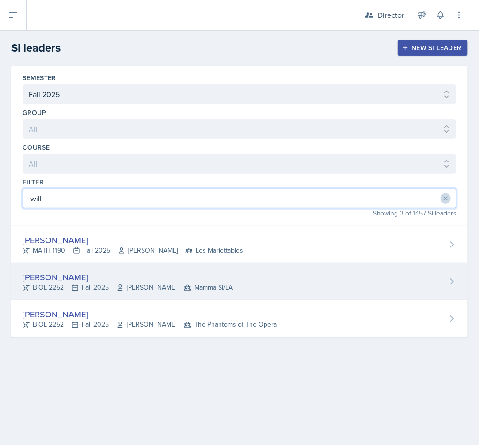
type input "will"
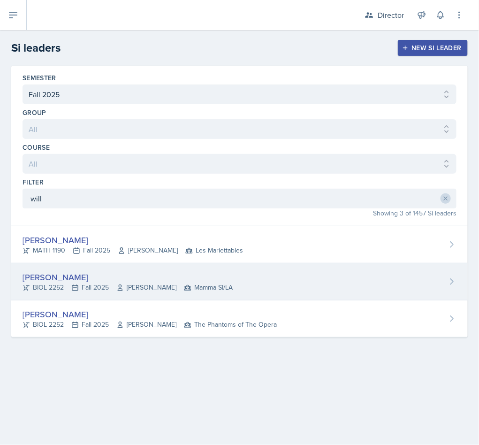
click at [170, 271] on div "[PERSON_NAME] BIOL 2252 Fall 2025 [PERSON_NAME] Mamma SI/LA" at bounding box center [239, 281] width 456 height 37
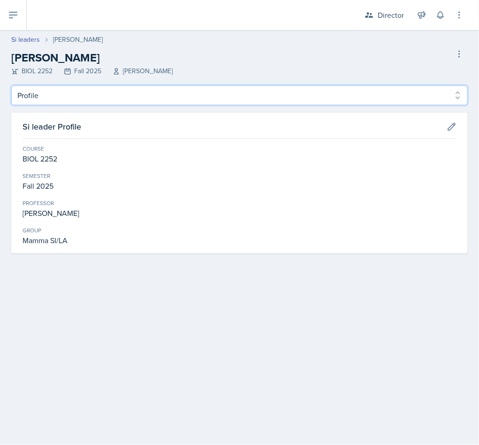
click at [82, 94] on select "Profile Planning Sheets Observation Forms Uploads" at bounding box center [239, 95] width 456 height 20
select select "Planning Sheets"
click at [11, 85] on select "Profile Planning Sheets Observation Forms Uploads" at bounding box center [239, 95] width 456 height 20
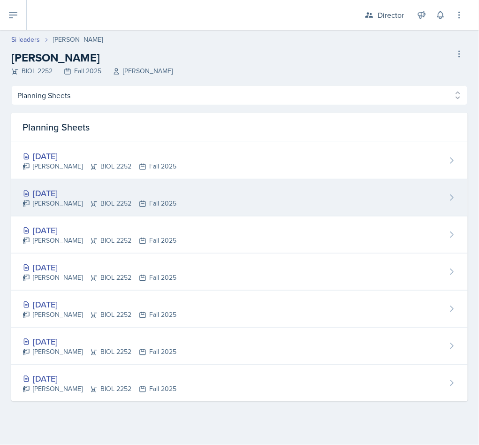
click at [107, 197] on div "[DATE]" at bounding box center [100, 193] width 154 height 13
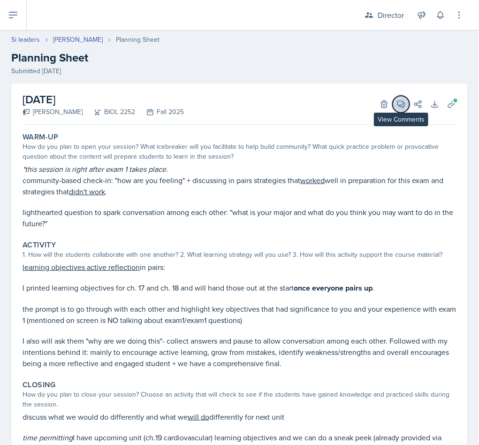
click at [396, 107] on icon at bounding box center [400, 103] width 9 height 9
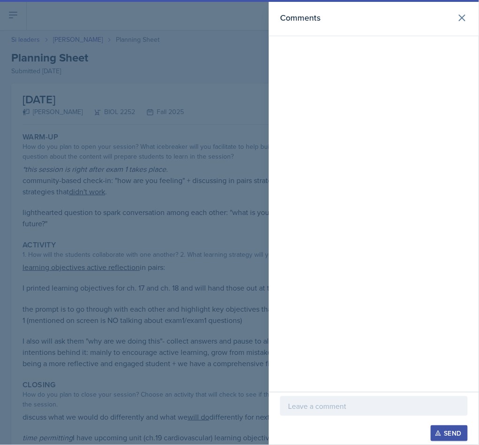
click at [347, 407] on p at bounding box center [374, 405] width 172 height 11
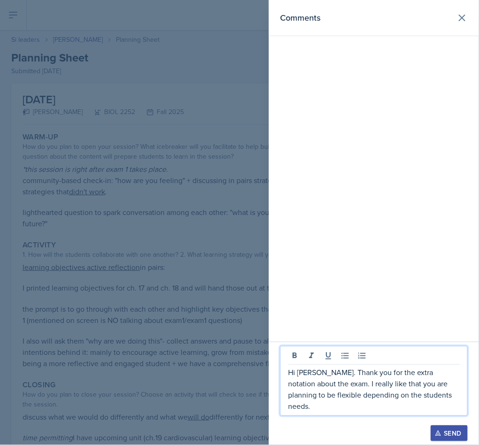
click at [448, 432] on div "Send" at bounding box center [449, 433] width 25 height 8
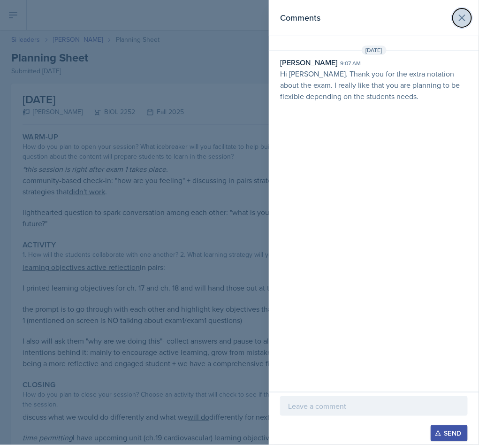
click at [460, 18] on icon at bounding box center [461, 17] width 11 height 11
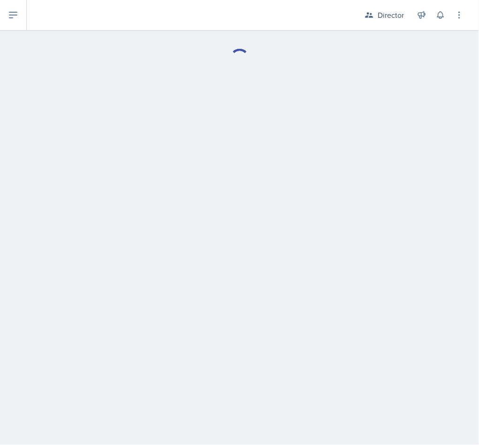
select select "Planning Sheets"
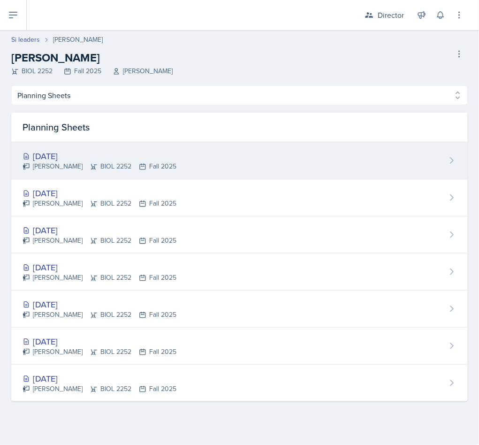
click at [83, 162] on div "[DATE]" at bounding box center [100, 156] width 154 height 13
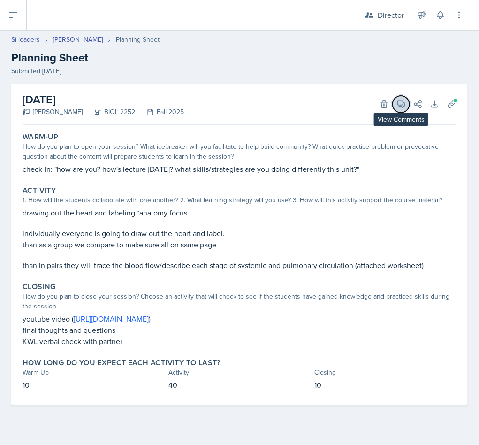
click at [404, 110] on button "View Comments" at bounding box center [401, 104] width 17 height 17
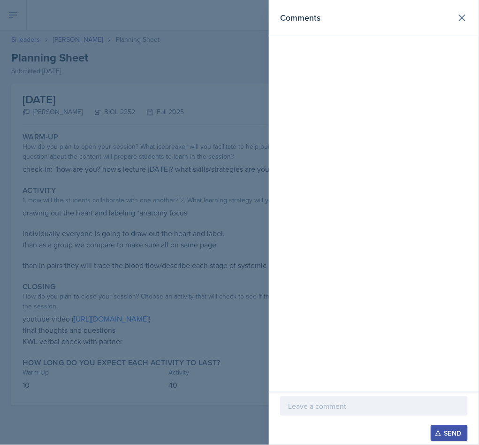
click at [307, 398] on div at bounding box center [374, 406] width 188 height 20
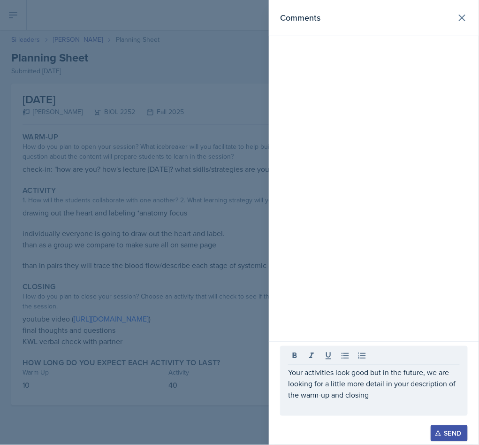
click at [444, 435] on div "Send" at bounding box center [449, 433] width 25 height 8
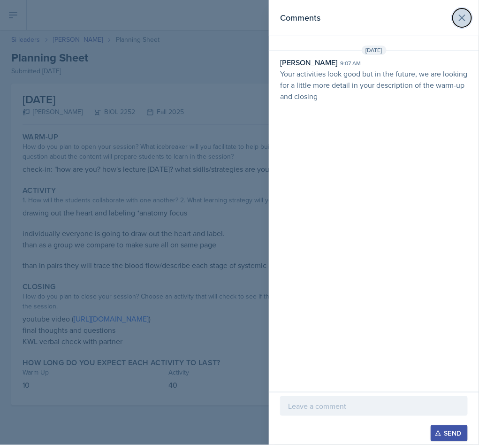
click at [456, 13] on icon at bounding box center [461, 17] width 11 height 11
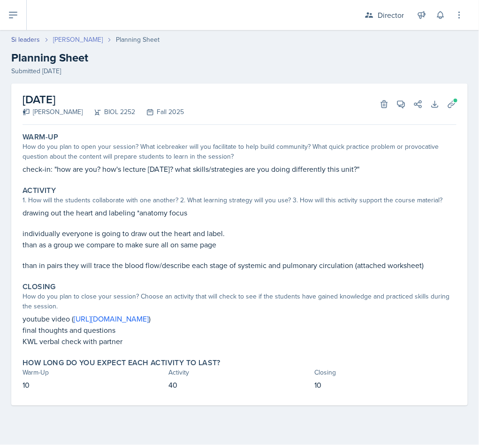
click at [68, 41] on link "[PERSON_NAME]" at bounding box center [78, 40] width 50 height 10
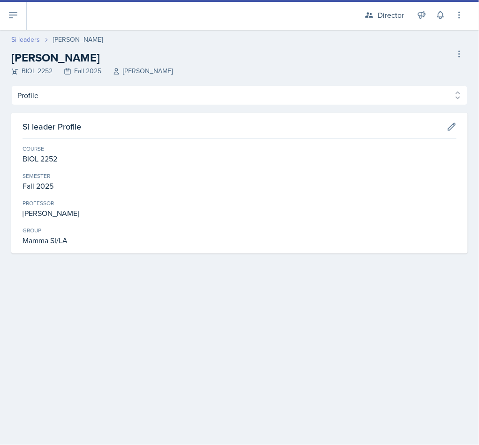
click at [23, 36] on link "Si leaders" at bounding box center [25, 40] width 29 height 10
select select "2bed604d-1099-4043-b1bc-2365e8740244"
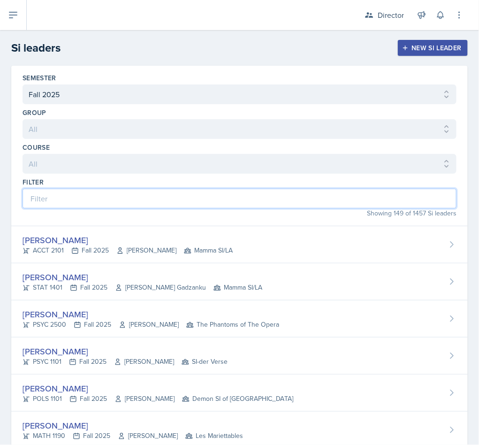
click at [123, 194] on input at bounding box center [240, 199] width 434 height 20
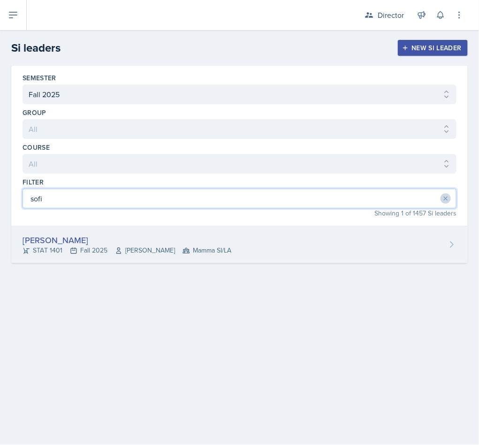
type input "sofi"
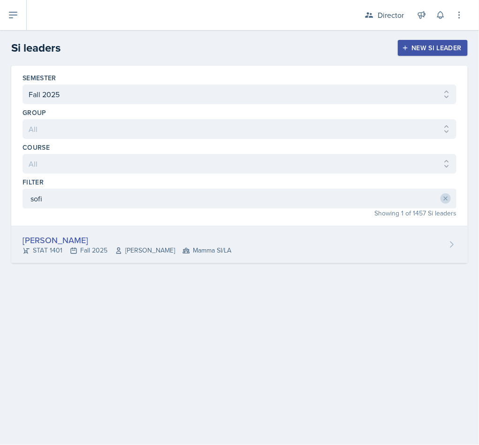
click at [137, 245] on div "[PERSON_NAME]" at bounding box center [127, 240] width 209 height 13
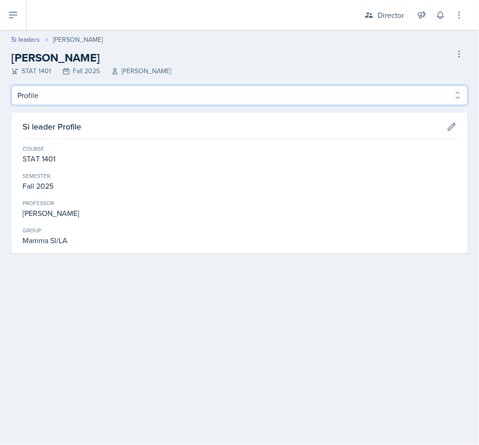
click at [117, 98] on select "Profile Planning Sheets Observation Forms Uploads" at bounding box center [239, 95] width 456 height 20
select select "Planning Sheets"
click at [11, 85] on select "Profile Planning Sheets Observation Forms Uploads" at bounding box center [239, 95] width 456 height 20
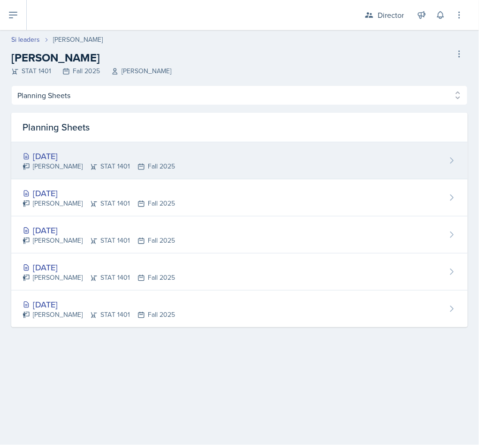
click at [117, 155] on div "[DATE]" at bounding box center [99, 156] width 152 height 13
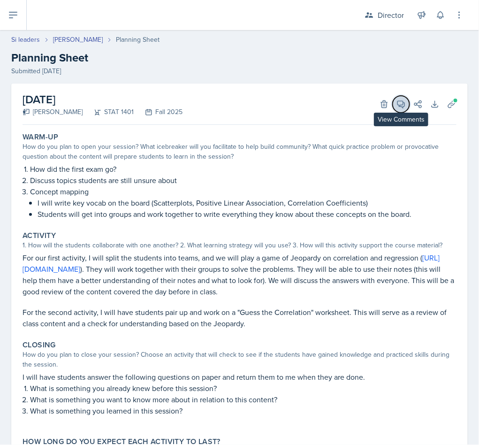
click at [396, 107] on icon at bounding box center [400, 103] width 9 height 9
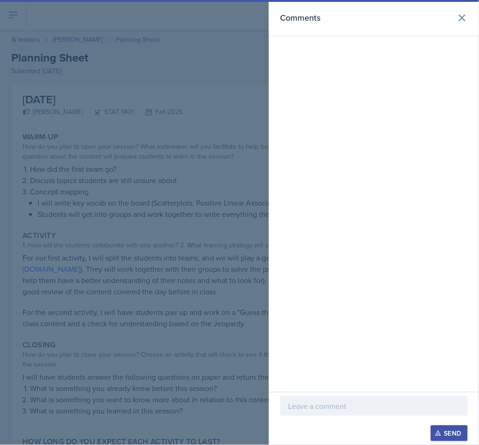
click at [327, 405] on p at bounding box center [374, 405] width 172 height 11
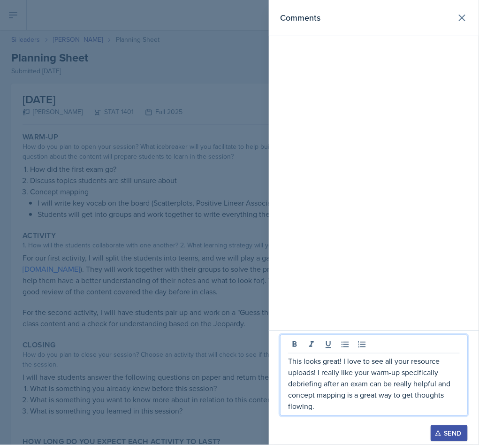
click at [442, 432] on div "Send" at bounding box center [449, 433] width 25 height 8
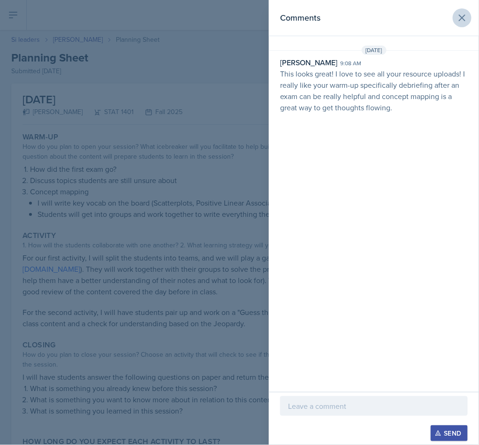
drag, startPoint x: 478, startPoint y: 13, endPoint x: 470, endPoint y: 15, distance: 7.4
click at [478, 13] on header "Comments" at bounding box center [374, 18] width 210 height 36
click at [465, 15] on icon at bounding box center [462, 18] width 6 height 6
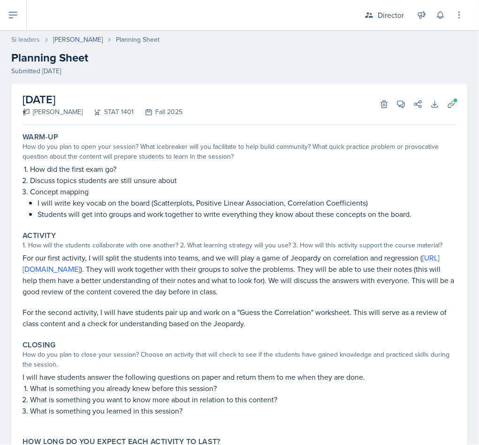
click at [23, 36] on link "Si leaders" at bounding box center [25, 40] width 29 height 10
select select "2bed604d-1099-4043-b1bc-2365e8740244"
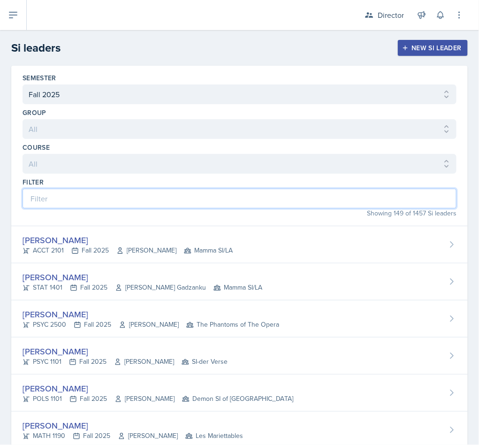
click at [127, 193] on input at bounding box center [240, 199] width 434 height 20
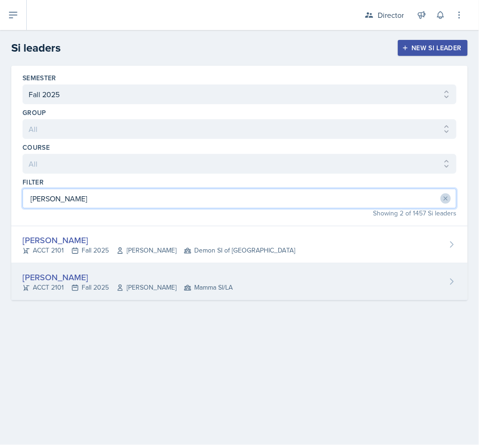
type input "[PERSON_NAME]"
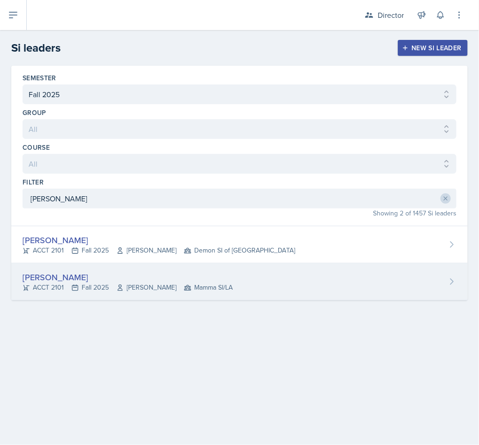
click at [145, 290] on span "[PERSON_NAME]" at bounding box center [146, 287] width 60 height 10
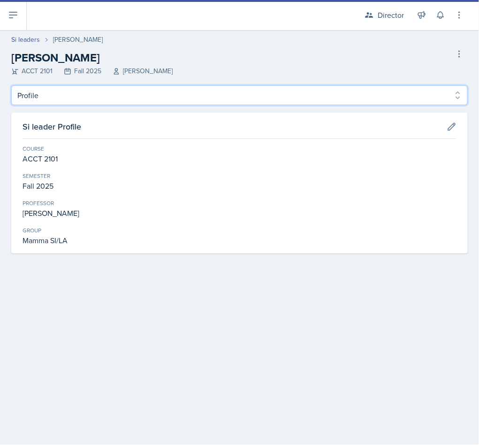
click at [115, 96] on select "Profile Planning Sheets Observation Forms Uploads" at bounding box center [239, 95] width 456 height 20
select select "Planning Sheets"
click at [11, 85] on select "Profile Planning Sheets Observation Forms Uploads" at bounding box center [239, 95] width 456 height 20
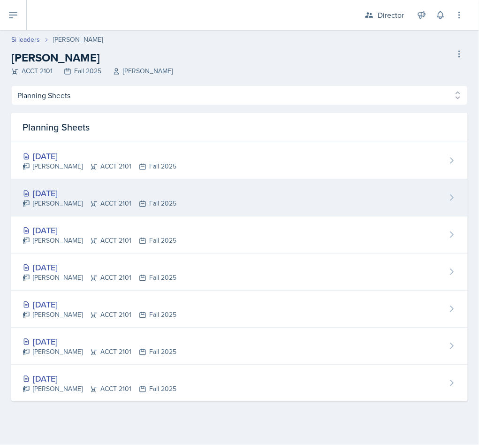
click at [111, 196] on div "[DATE]" at bounding box center [100, 193] width 154 height 13
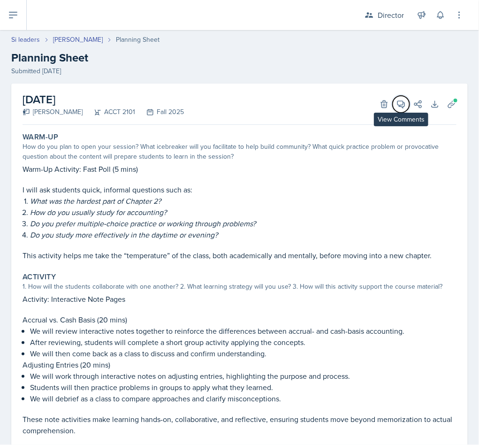
click at [396, 102] on icon at bounding box center [400, 103] width 9 height 9
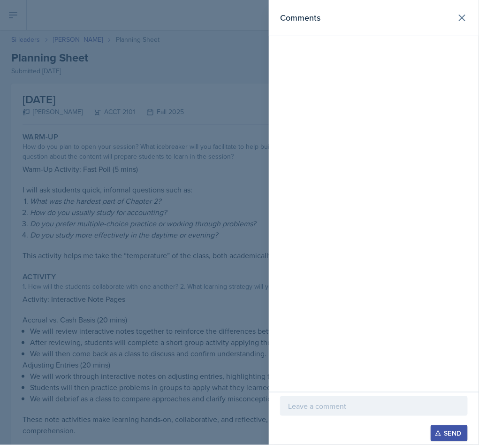
click at [341, 410] on p at bounding box center [374, 405] width 172 height 11
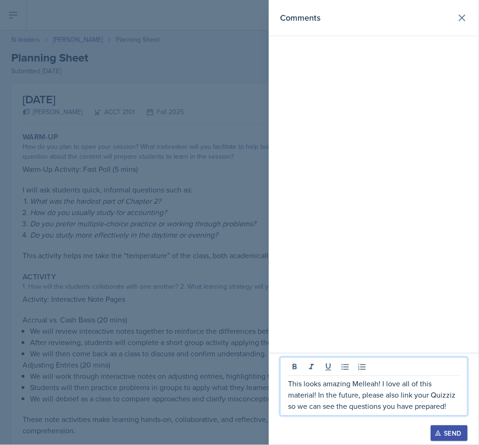
drag, startPoint x: 400, startPoint y: 317, endPoint x: 402, endPoint y: 322, distance: 6.3
click at [400, 316] on div "Comments" at bounding box center [374, 176] width 210 height 353
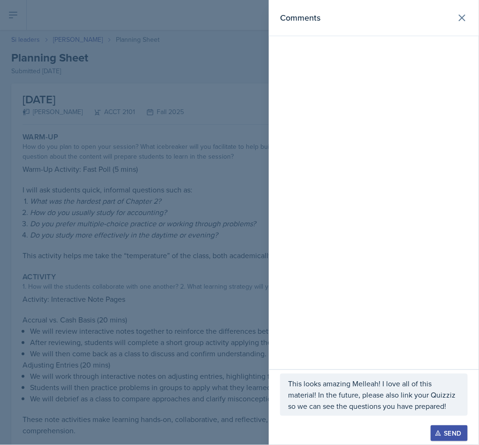
click at [442, 435] on div "Send" at bounding box center [449, 433] width 25 height 8
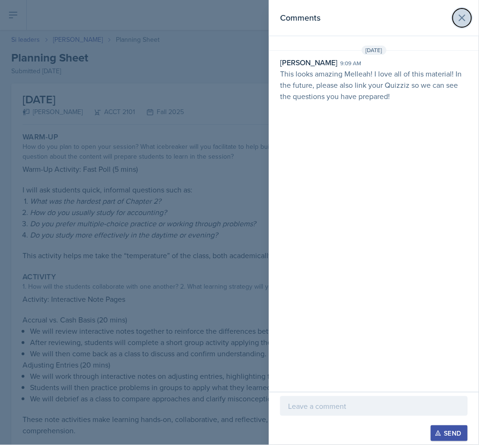
click at [462, 14] on icon at bounding box center [461, 17] width 11 height 11
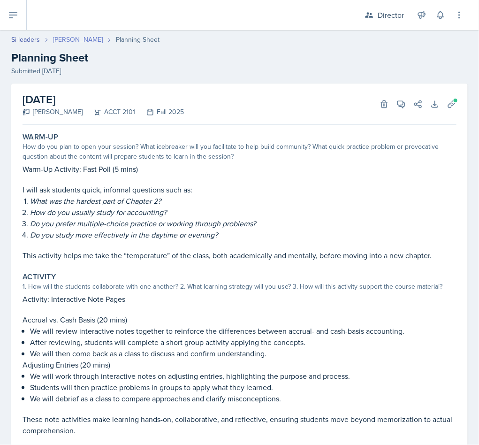
click at [69, 36] on link "[PERSON_NAME]" at bounding box center [78, 40] width 50 height 10
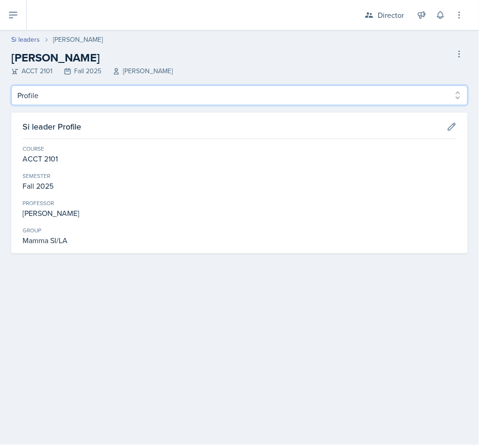
click at [96, 91] on select "Profile Planning Sheets Observation Forms Uploads" at bounding box center [239, 95] width 456 height 20
select select "Planning Sheets"
click at [11, 85] on select "Profile Planning Sheets Observation Forms Uploads" at bounding box center [239, 95] width 456 height 20
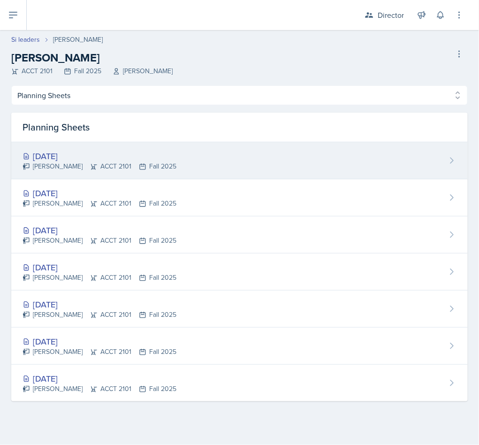
click at [83, 157] on div "[DATE]" at bounding box center [100, 156] width 154 height 13
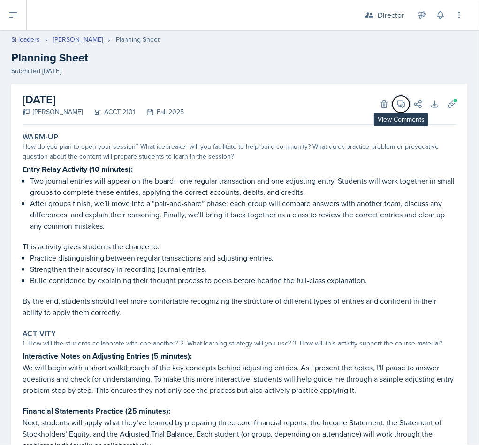
click at [396, 106] on icon at bounding box center [400, 103] width 9 height 9
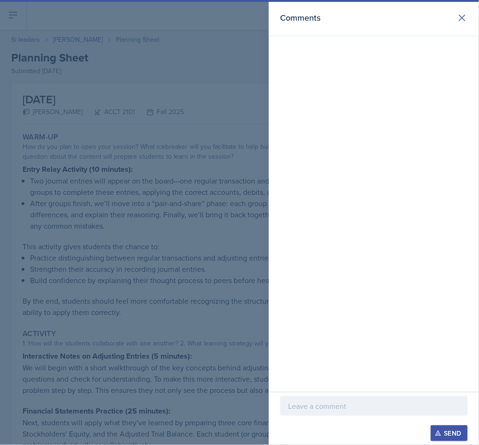
click at [314, 404] on p at bounding box center [374, 405] width 172 height 11
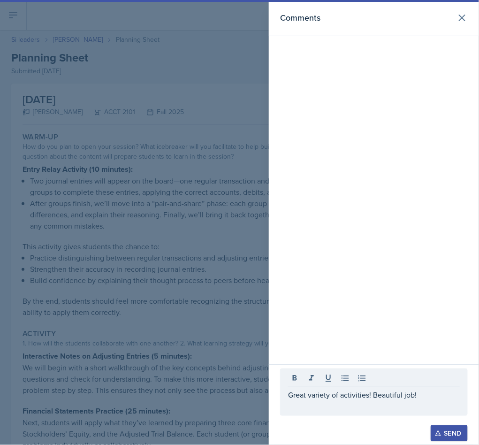
click at [452, 427] on button "Send" at bounding box center [449, 433] width 37 height 16
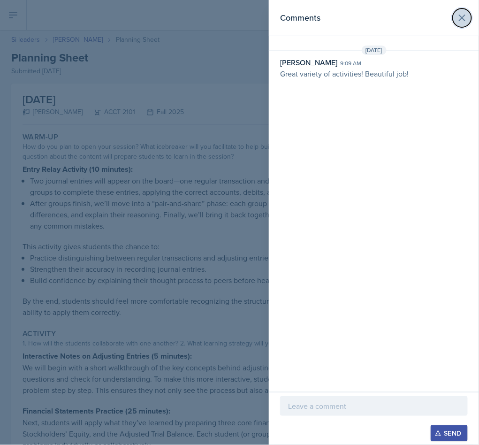
click at [456, 17] on button at bounding box center [462, 17] width 19 height 19
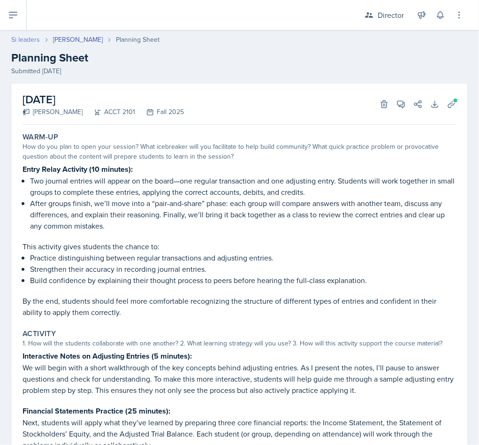
click at [31, 38] on link "Si leaders" at bounding box center [25, 40] width 29 height 10
select select "2bed604d-1099-4043-b1bc-2365e8740244"
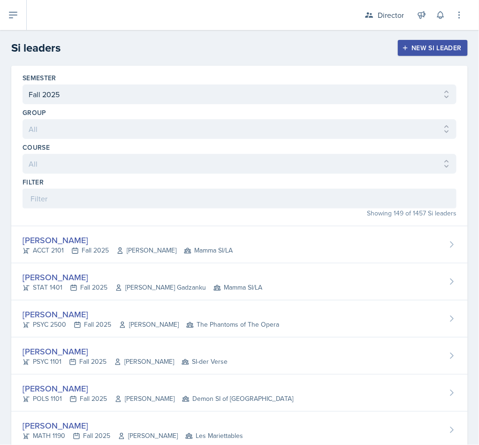
click at [151, 210] on div "Showing 149 of 1457 Si leaders" at bounding box center [240, 213] width 434 height 10
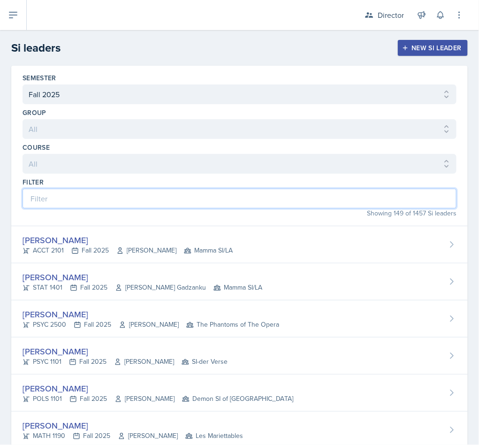
drag, startPoint x: 137, startPoint y: 190, endPoint x: 137, endPoint y: 202, distance: 11.3
click at [137, 202] on input at bounding box center [240, 199] width 434 height 20
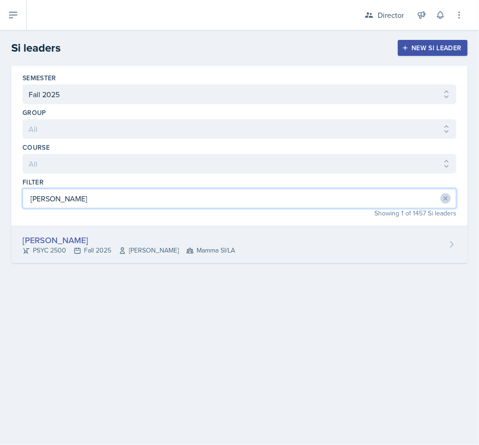
type input "[PERSON_NAME]"
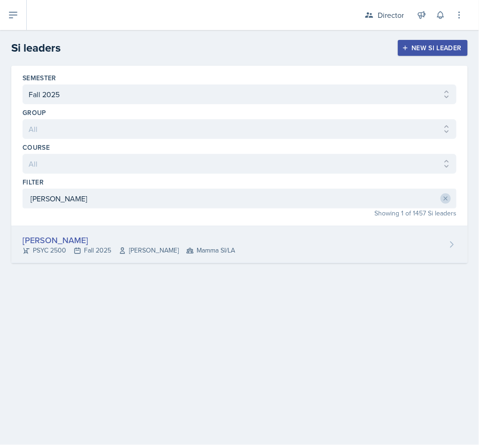
click at [159, 241] on div "[PERSON_NAME]" at bounding box center [129, 240] width 212 height 13
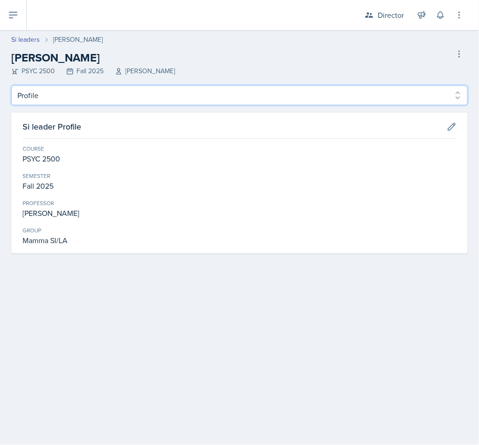
click at [193, 103] on select "Profile Planning Sheets Observation Forms Uploads" at bounding box center [239, 95] width 456 height 20
select select "Planning Sheets"
click at [11, 85] on select "Profile Planning Sheets Observation Forms Uploads" at bounding box center [239, 95] width 456 height 20
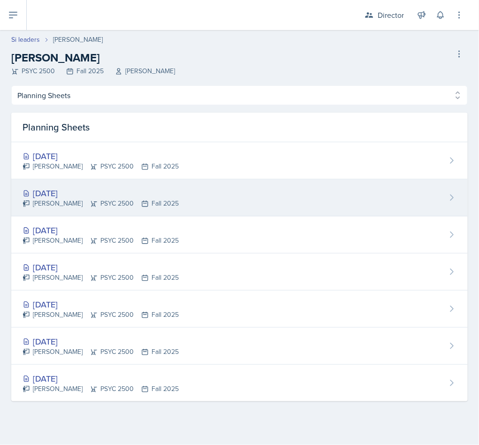
click at [137, 190] on div "[DATE]" at bounding box center [101, 193] width 156 height 13
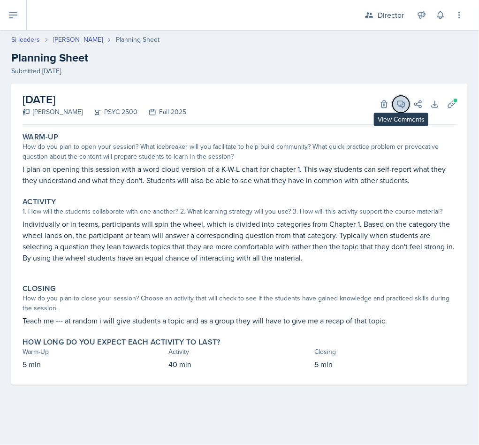
click at [398, 106] on icon at bounding box center [400, 103] width 9 height 9
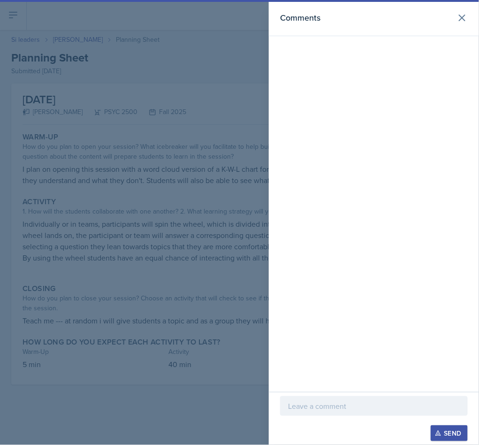
click at [359, 416] on div at bounding box center [374, 420] width 188 height 9
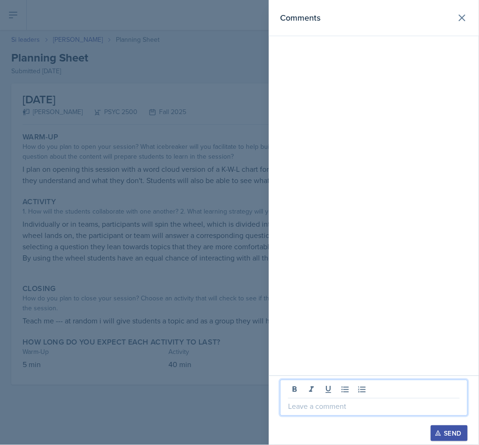
click at [349, 405] on p at bounding box center [374, 405] width 172 height 11
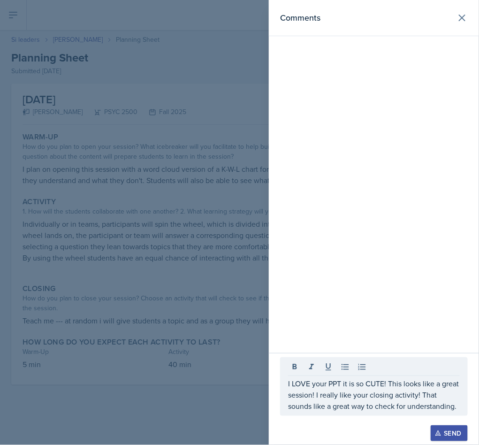
click at [442, 425] on button "Send" at bounding box center [449, 433] width 37 height 16
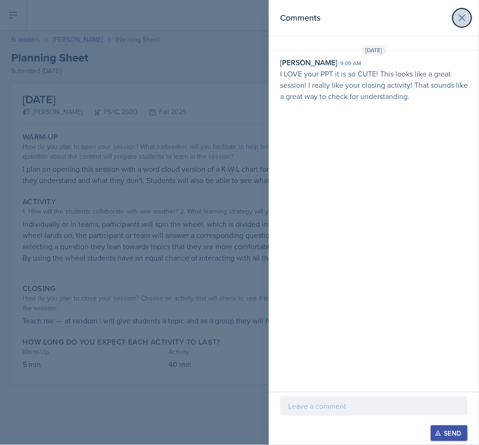
click at [459, 14] on icon at bounding box center [461, 17] width 11 height 11
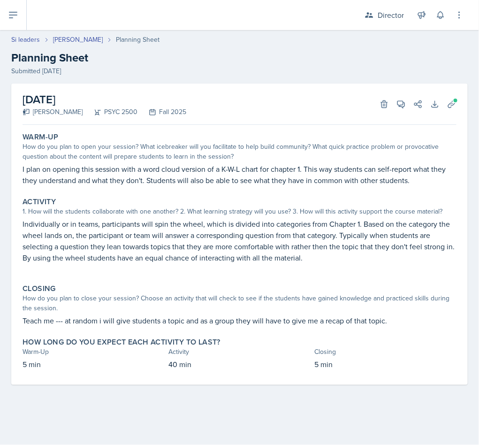
select select "Planning Sheets"
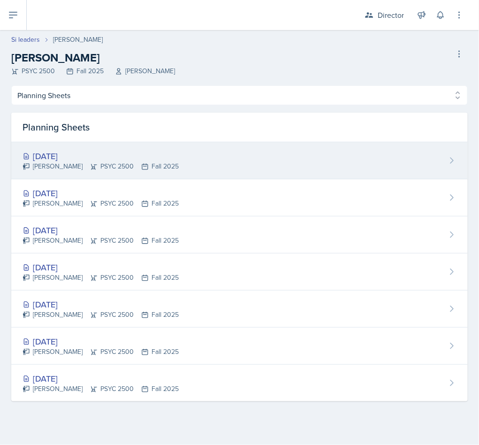
click at [72, 167] on div "[PERSON_NAME] PSYC 2500 Fall 2025" at bounding box center [101, 166] width 156 height 10
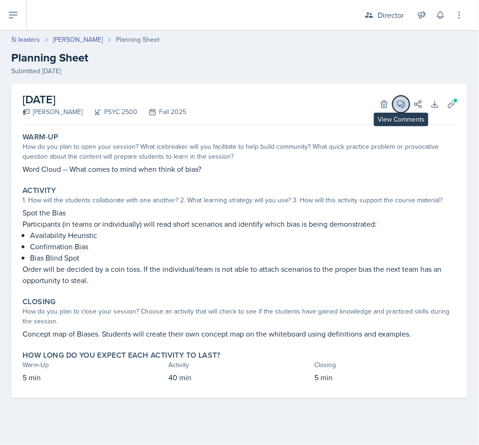
click at [399, 108] on icon at bounding box center [400, 103] width 9 height 9
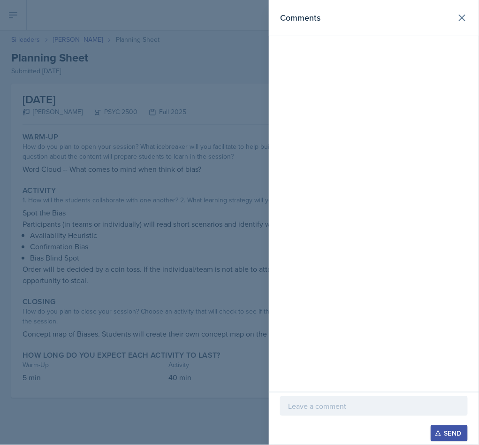
click at [352, 412] on div at bounding box center [374, 406] width 188 height 20
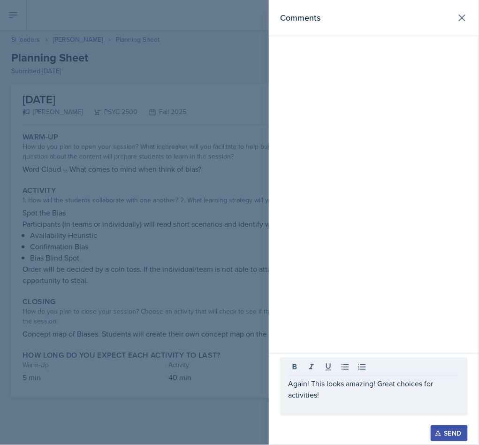
click at [452, 429] on div "Send" at bounding box center [449, 433] width 25 height 8
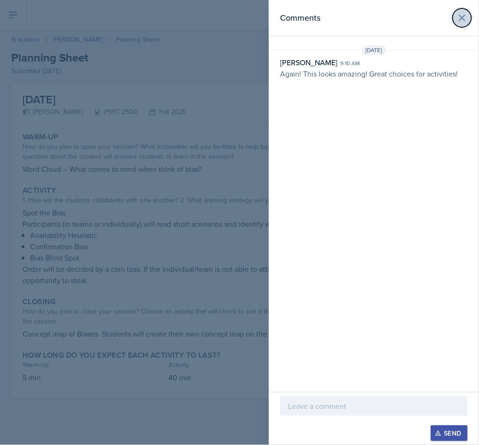
click at [457, 15] on icon at bounding box center [461, 17] width 11 height 11
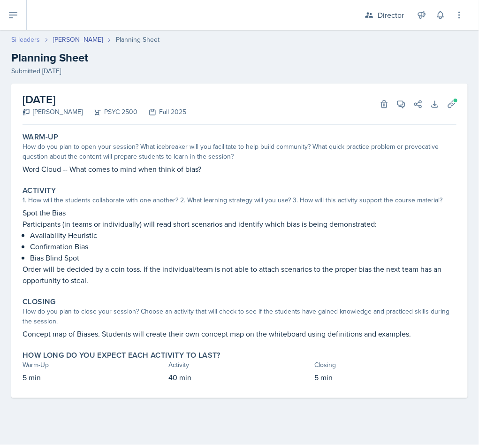
click at [20, 36] on link "Si leaders" at bounding box center [25, 40] width 29 height 10
select select "2bed604d-1099-4043-b1bc-2365e8740244"
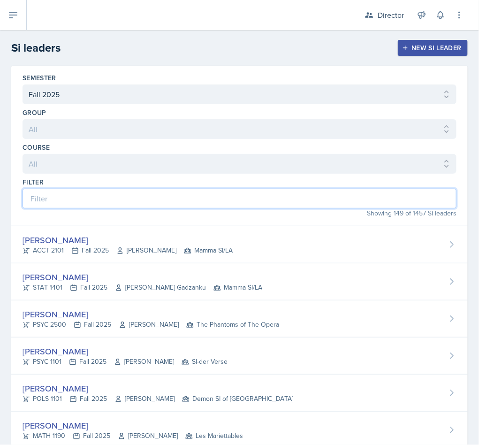
click at [141, 196] on input at bounding box center [240, 199] width 434 height 20
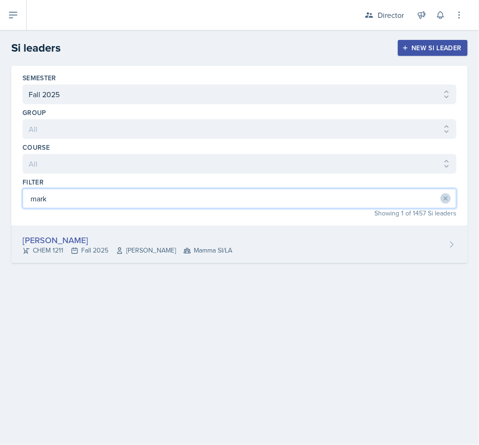
type input "mark"
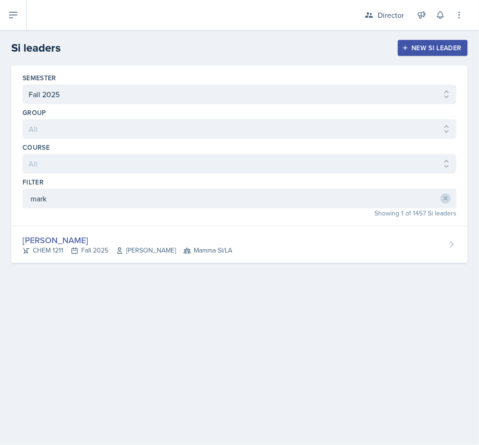
click at [96, 235] on div "[PERSON_NAME] CHEM 1211 Fall 2025 [PERSON_NAME] Mamma SI/LA" at bounding box center [239, 244] width 456 height 37
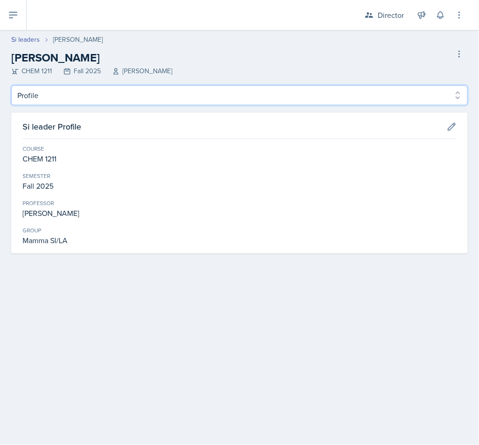
click at [83, 89] on select "Profile Planning Sheets Observation Forms Uploads" at bounding box center [239, 95] width 456 height 20
select select "Planning Sheets"
click at [11, 85] on select "Profile Planning Sheets Observation Forms Uploads" at bounding box center [239, 95] width 456 height 20
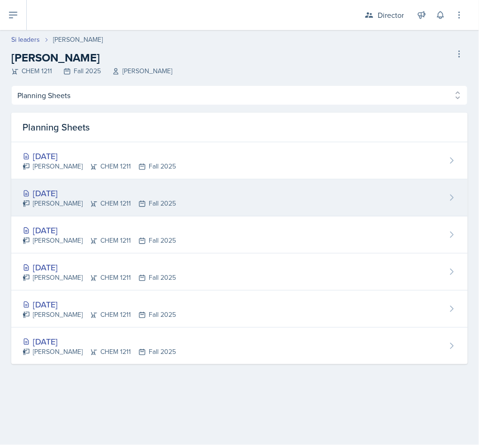
click at [103, 195] on div "[DATE]" at bounding box center [99, 193] width 153 height 13
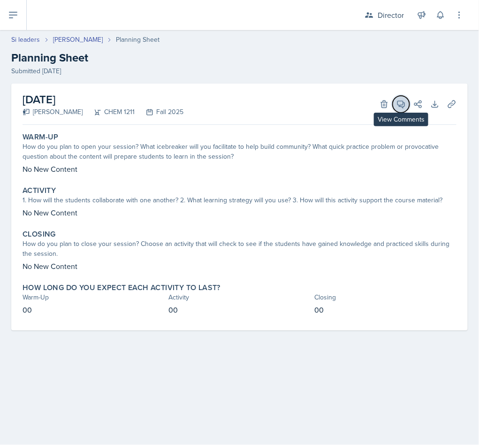
click at [409, 100] on button "View Comments" at bounding box center [401, 104] width 17 height 17
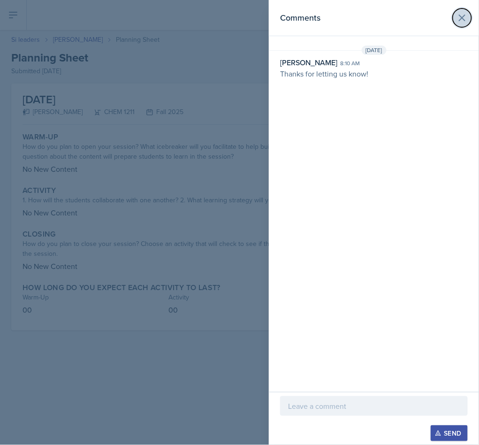
click at [455, 13] on button at bounding box center [462, 17] width 19 height 19
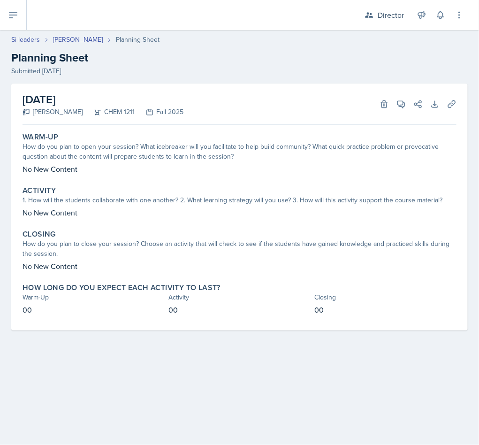
select select "Planning Sheets"
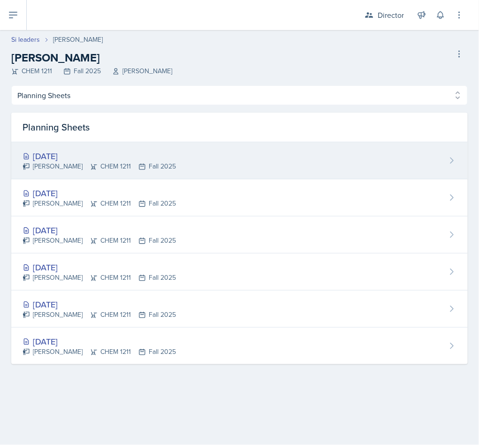
click at [136, 165] on div "[PERSON_NAME] CHEM 1211 Fall 2025" at bounding box center [99, 166] width 153 height 10
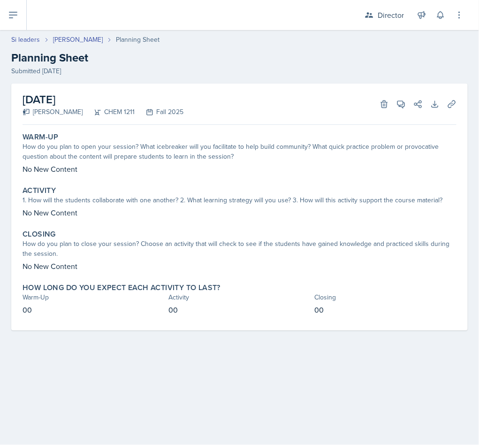
select select "Planning Sheets"
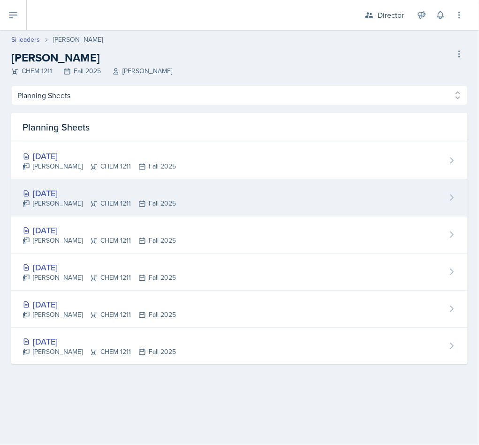
click at [118, 196] on div "[DATE]" at bounding box center [99, 193] width 153 height 13
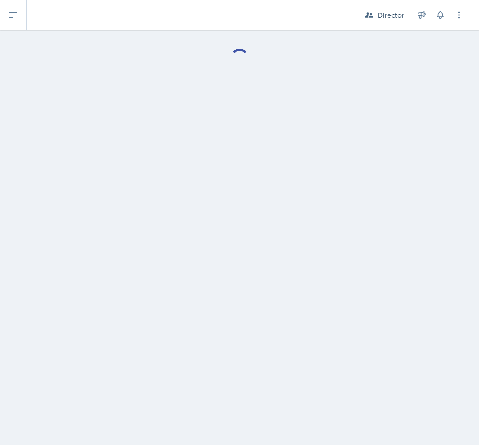
select select "Planning Sheets"
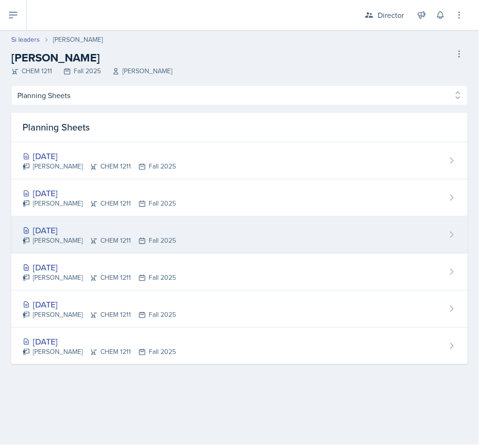
click at [98, 241] on icon at bounding box center [94, 241] width 8 height 8
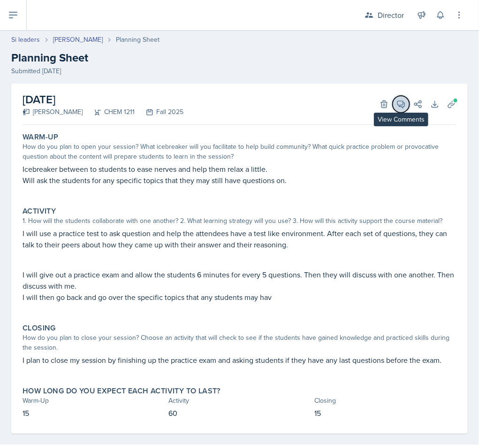
click at [396, 107] on icon at bounding box center [400, 103] width 9 height 9
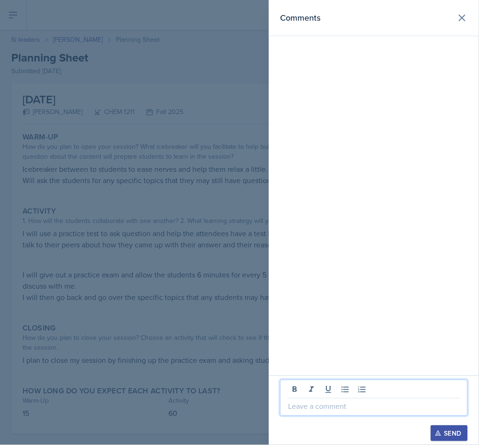
click at [319, 403] on p at bounding box center [374, 405] width 172 height 11
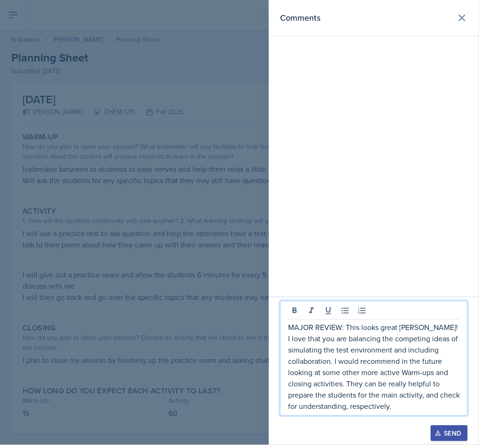
click at [348, 323] on p "MAJOR REVIEW: This looks great [PERSON_NAME]! I love that you are balancing the…" at bounding box center [374, 366] width 172 height 90
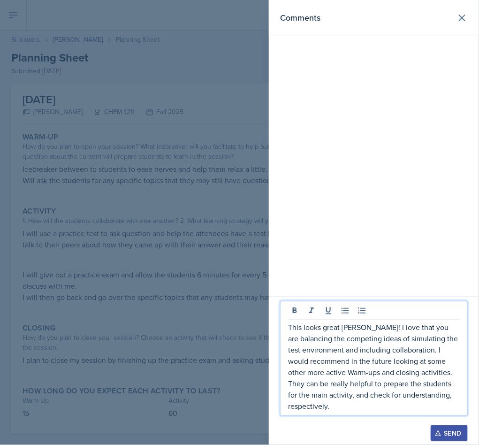
click at [442, 427] on button "Send" at bounding box center [449, 433] width 37 height 16
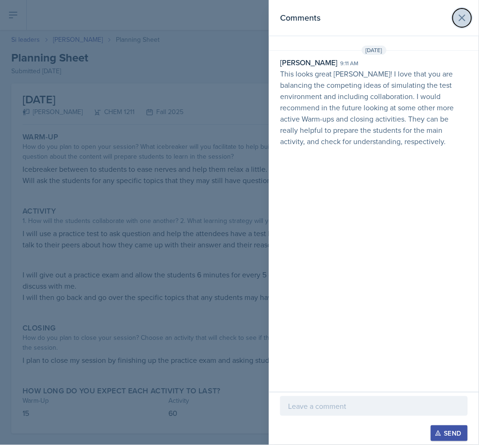
click at [466, 12] on icon at bounding box center [461, 17] width 11 height 11
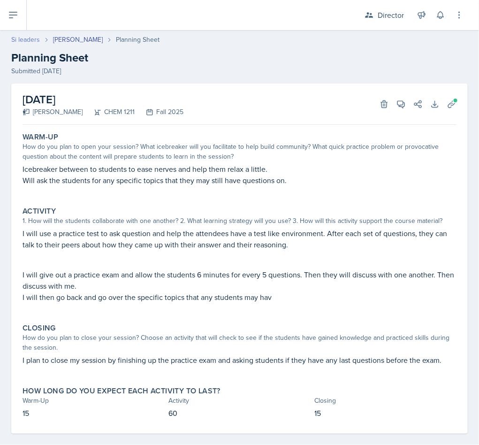
click at [27, 39] on link "Si leaders" at bounding box center [25, 40] width 29 height 10
select select "2bed604d-1099-4043-b1bc-2365e8740244"
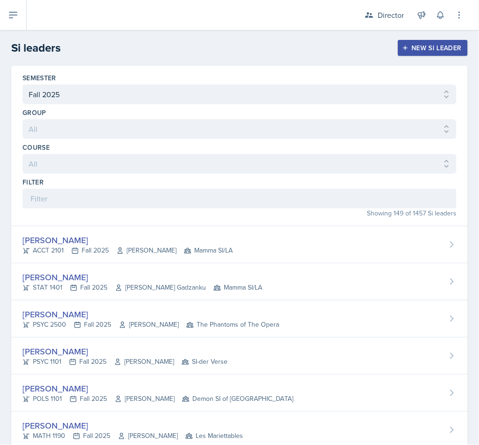
click at [230, 214] on div "Showing 149 of 1457 Si leaders" at bounding box center [240, 213] width 434 height 10
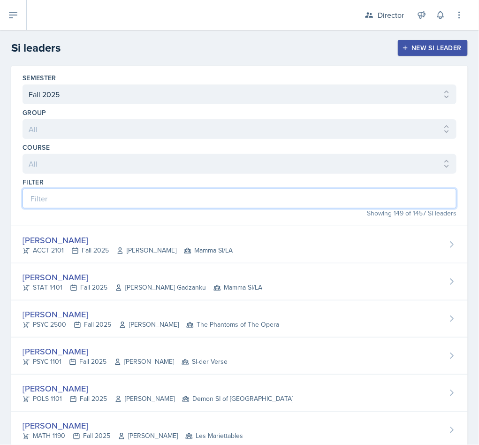
click at [231, 196] on input at bounding box center [240, 199] width 434 height 20
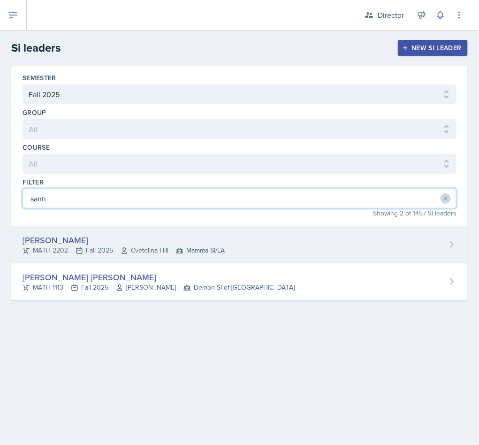
type input "santi"
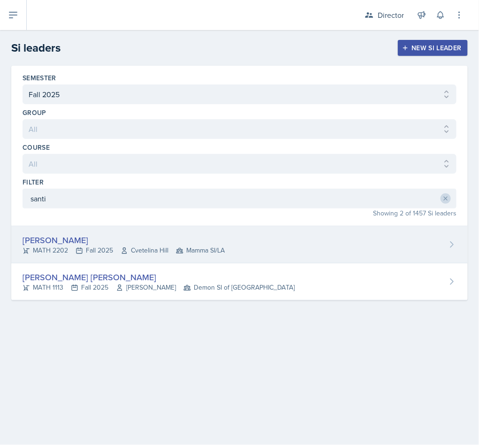
click at [197, 255] on span "Mamma SI/LA" at bounding box center [200, 250] width 49 height 10
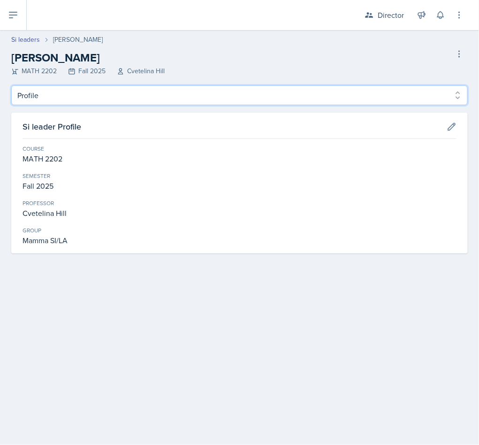
click at [87, 86] on select "Profile Planning Sheets Observation Forms Uploads" at bounding box center [239, 95] width 456 height 20
select select "Planning Sheets"
click at [11, 85] on select "Profile Planning Sheets Observation Forms Uploads" at bounding box center [239, 95] width 456 height 20
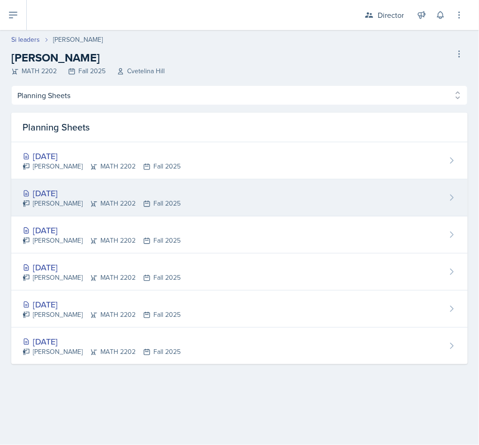
click at [103, 196] on div "[DATE]" at bounding box center [102, 193] width 158 height 13
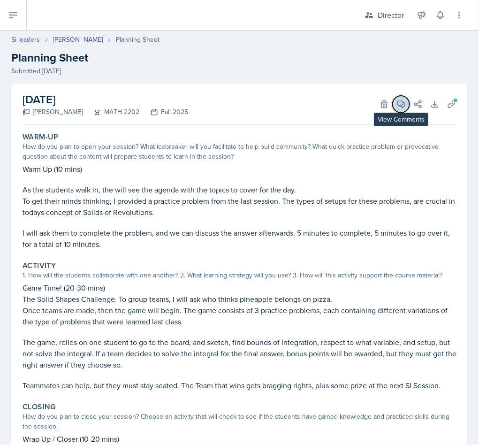
click at [396, 103] on button "View Comments" at bounding box center [401, 104] width 17 height 17
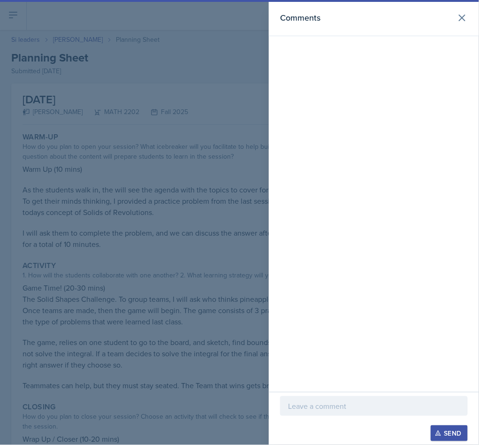
click at [333, 396] on div at bounding box center [374, 406] width 188 height 20
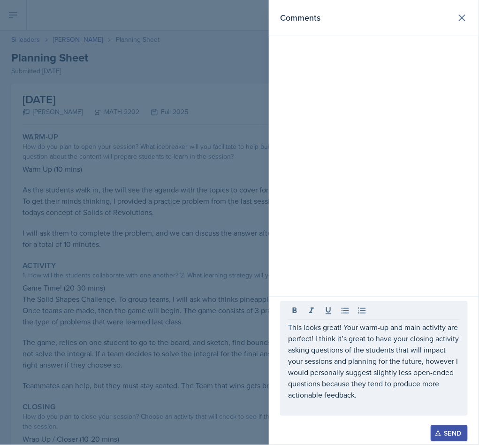
click at [445, 434] on div "Send" at bounding box center [449, 433] width 25 height 8
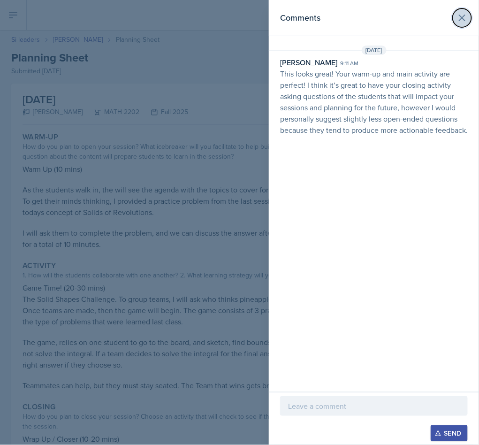
click at [465, 26] on button at bounding box center [462, 17] width 19 height 19
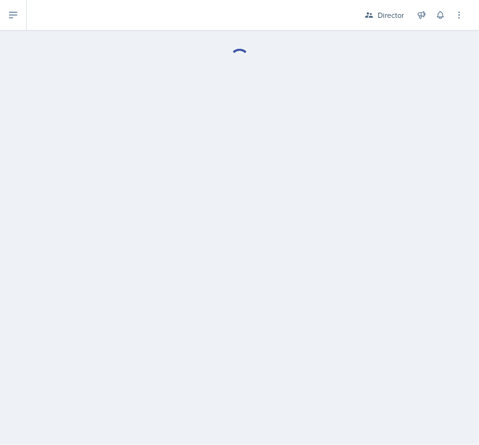
select select "Planning Sheets"
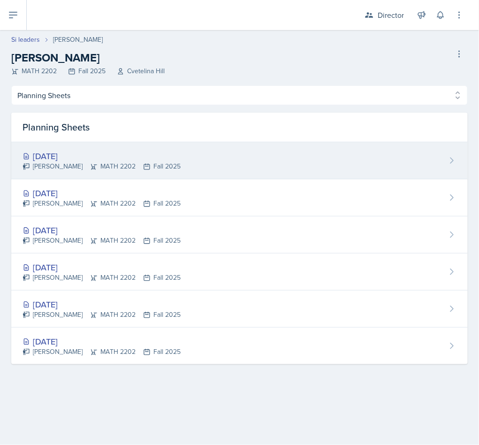
click at [196, 157] on div "[DATE] [PERSON_NAME] MATH 2202 Fall 2025" at bounding box center [239, 160] width 456 height 37
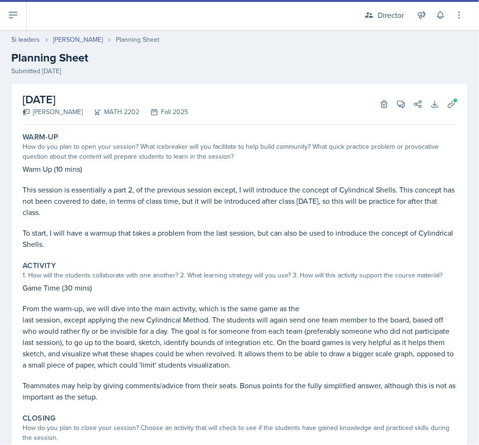
click at [394, 112] on div "[DATE] [PERSON_NAME] MATH 2202 Fall 2025 Delete View Comments Comments Send Sha…" at bounding box center [240, 103] width 434 height 41
click at [396, 103] on icon at bounding box center [400, 103] width 9 height 9
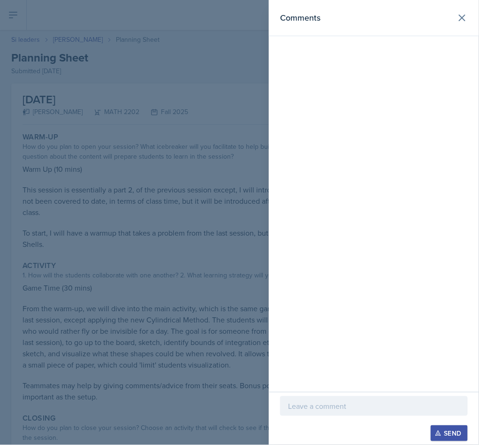
click at [331, 396] on div at bounding box center [374, 406] width 188 height 20
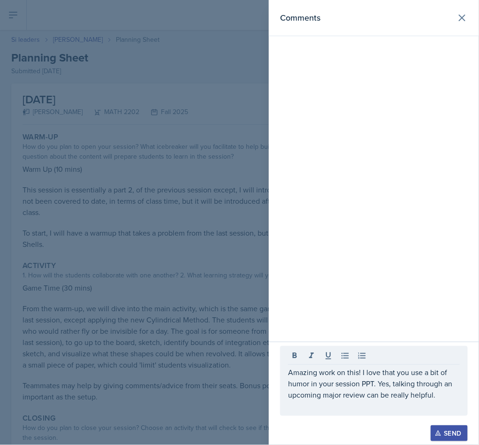
click at [445, 429] on div "Send" at bounding box center [449, 433] width 25 height 8
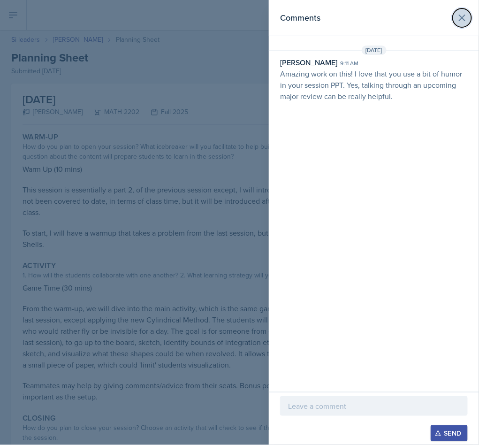
click at [465, 21] on icon at bounding box center [461, 17] width 11 height 11
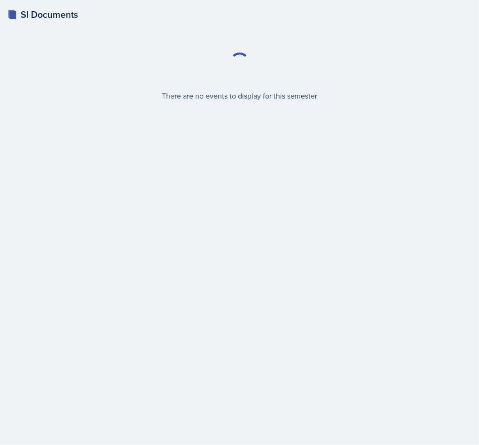
select select "2bed604d-1099-4043-b1bc-2365e8740244"
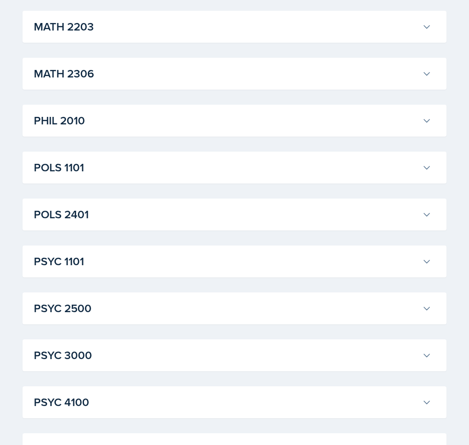
scroll to position [1229, 0]
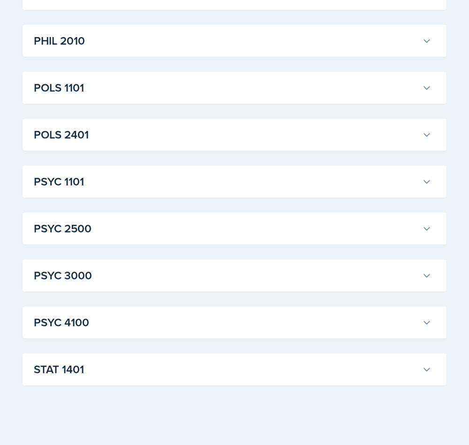
click at [262, 372] on h3 "STAT 1401" at bounding box center [226, 369] width 384 height 17
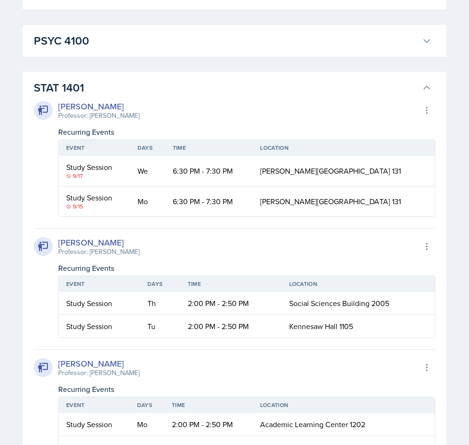
scroll to position [1392, 0]
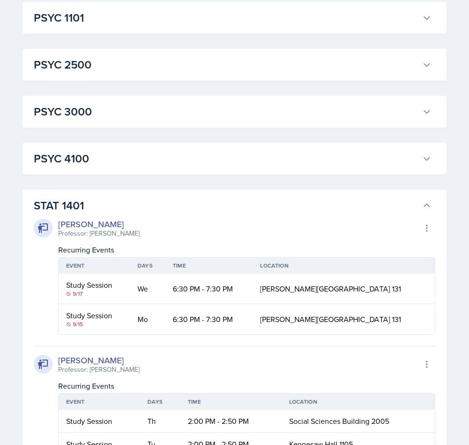
click at [330, 205] on h3 "STAT 1401" at bounding box center [226, 205] width 384 height 17
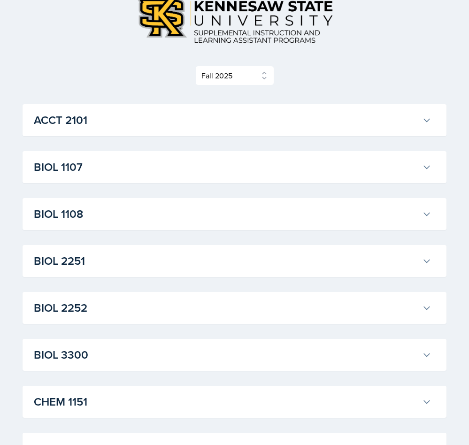
scroll to position [93, 0]
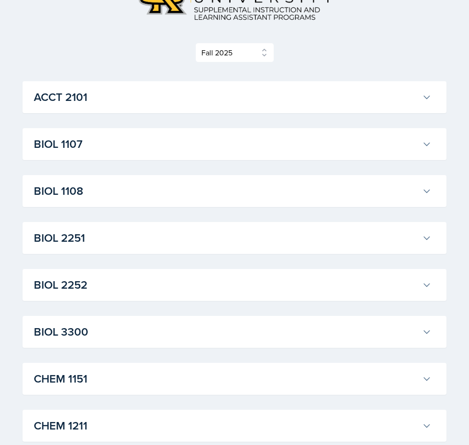
drag, startPoint x: 148, startPoint y: 212, endPoint x: 140, endPoint y: 233, distance: 21.7
click at [140, 233] on h3 "BIOL 2251" at bounding box center [226, 237] width 384 height 17
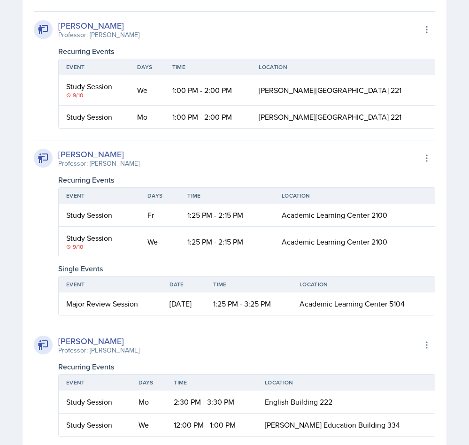
scroll to position [469, 0]
